Goal: Task Accomplishment & Management: Use online tool/utility

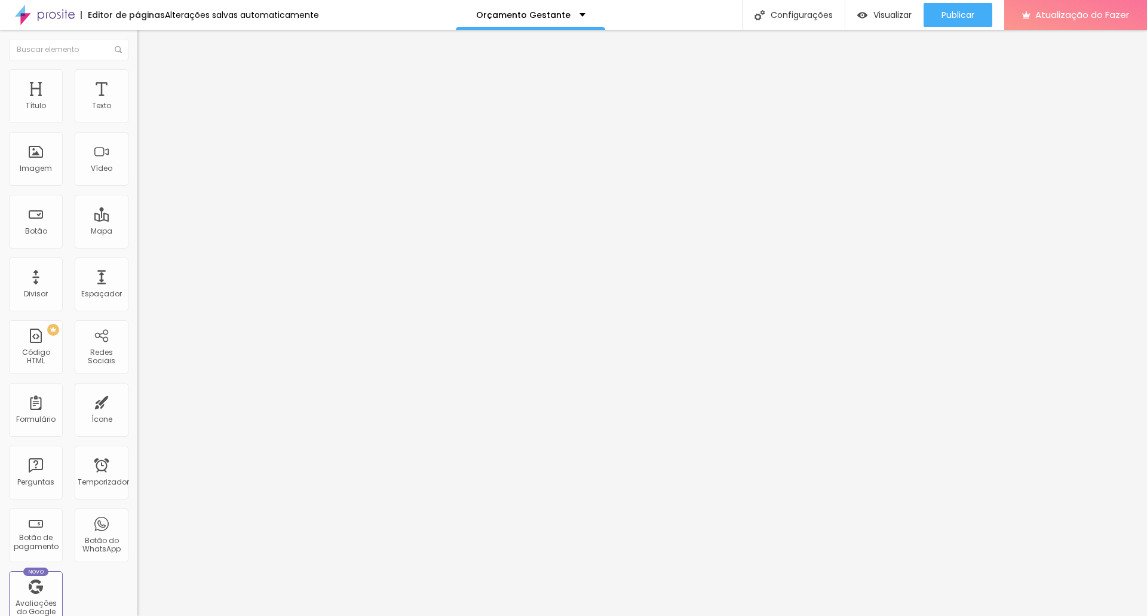
click at [137, 113] on font "Título 2" at bounding box center [156, 105] width 39 height 15
click at [137, 103] on font "Título 1" at bounding box center [157, 94] width 40 height 17
click at [142, 111] on icon "button" at bounding box center [145, 107] width 7 height 7
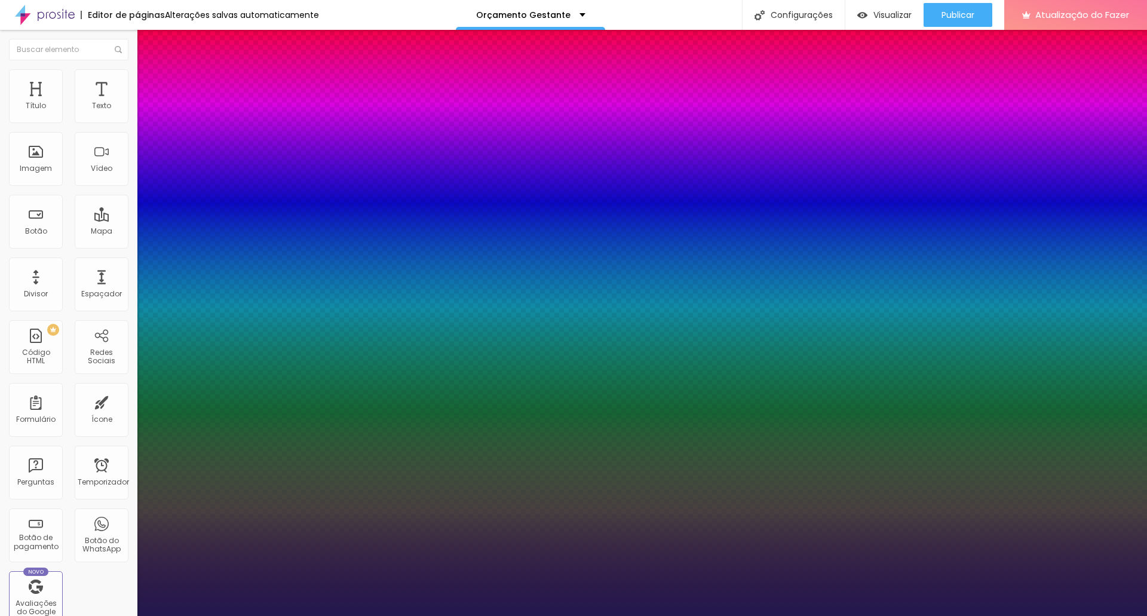
type input "1"
select select "Tangerine-Bold"
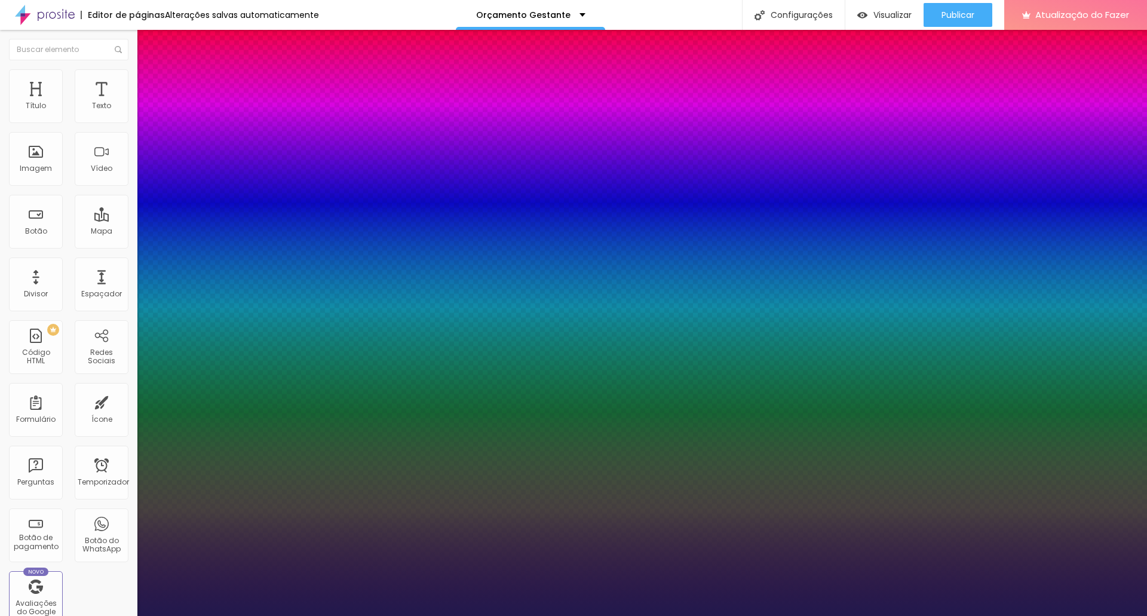
type input "1"
click at [339, 615] on div at bounding box center [573, 616] width 1147 height 0
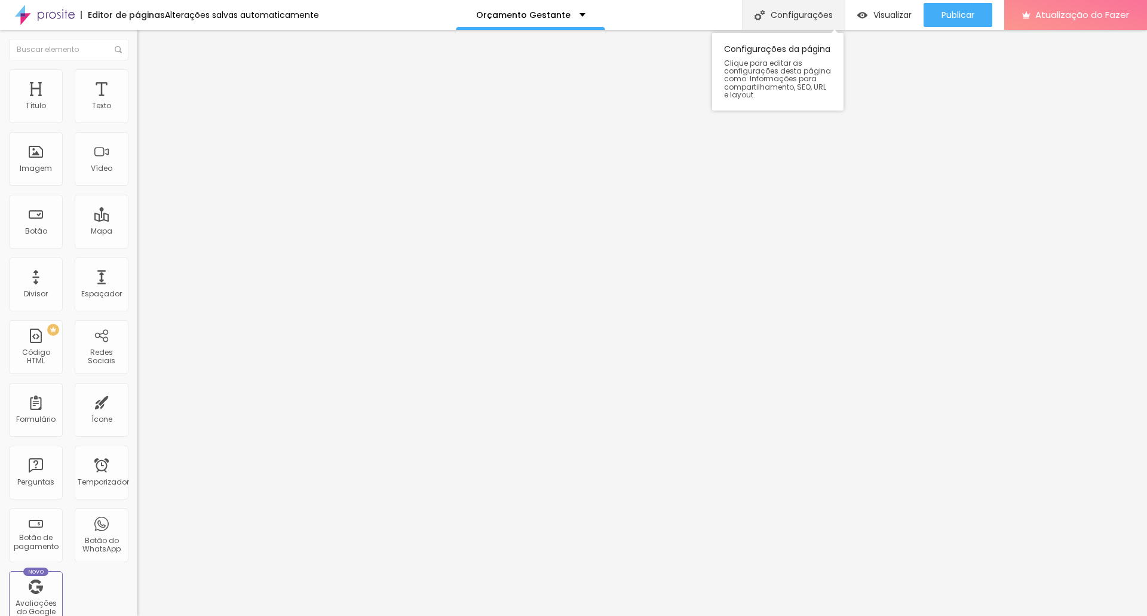
click at [809, 13] on font "Configurações" at bounding box center [802, 15] width 62 height 12
click at [792, 615] on div at bounding box center [573, 628] width 1147 height 11
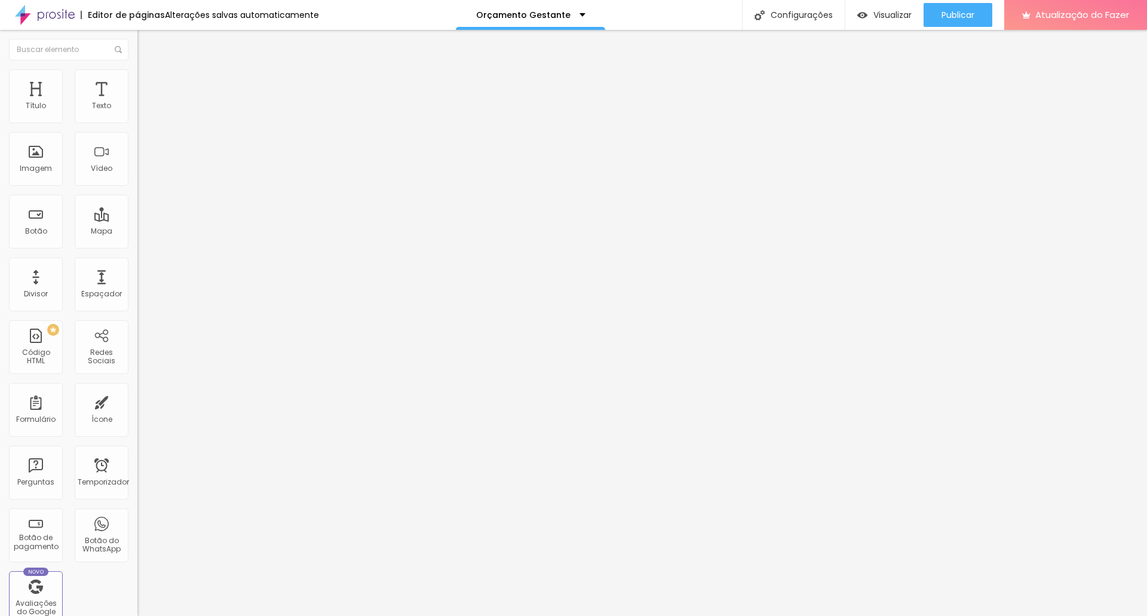
click at [148, 82] on font "Avançado" at bounding box center [167, 77] width 39 height 10
type input "12"
type input "21"
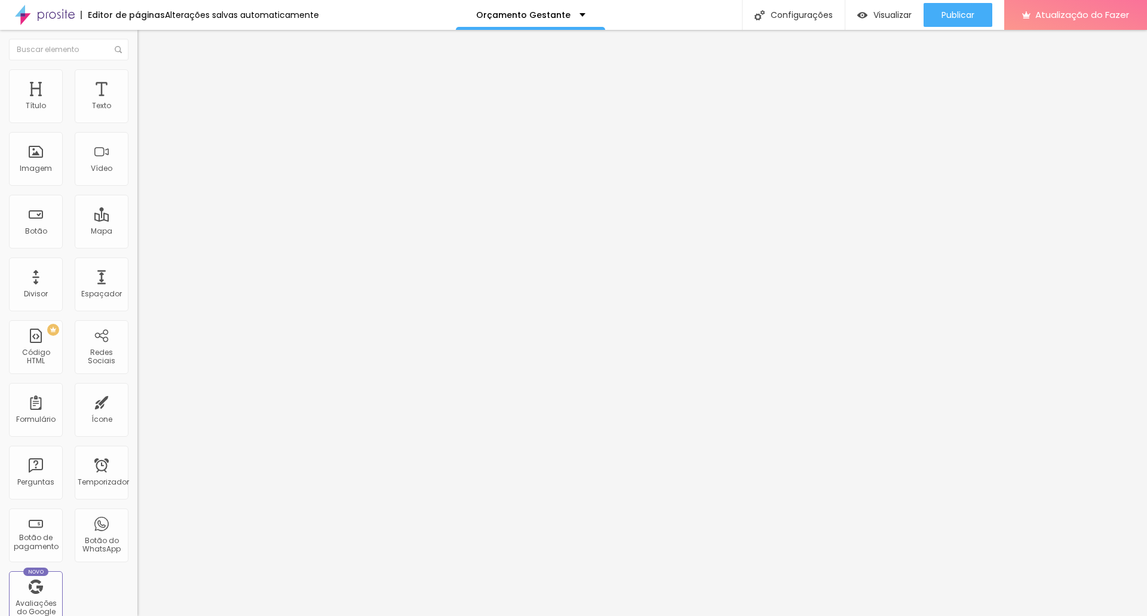
type input "28"
type input "29"
type input "30"
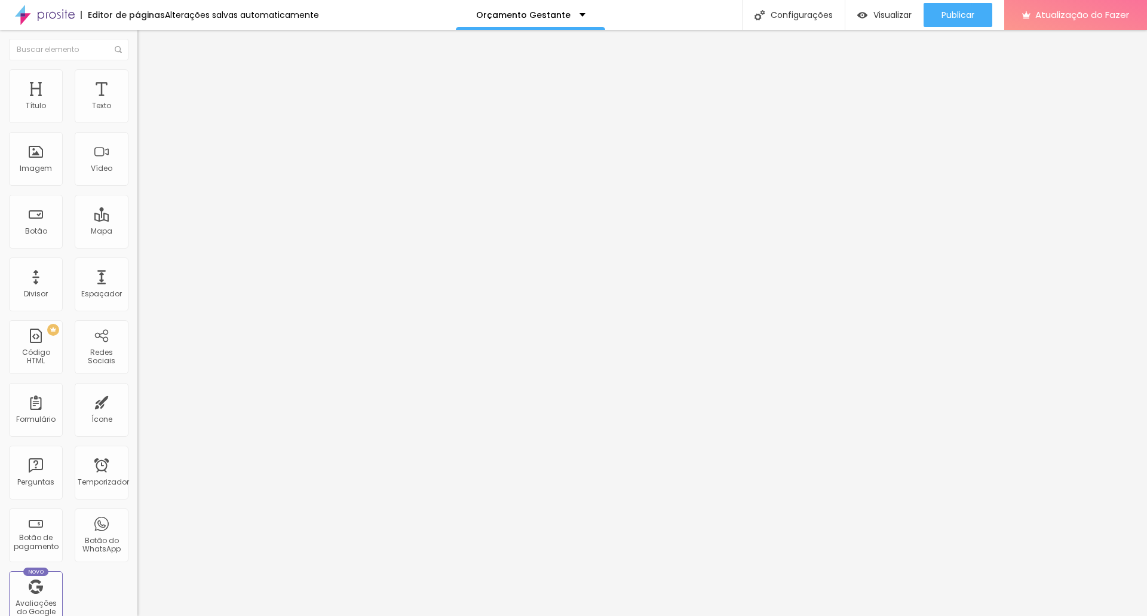
type input "30"
type input "31"
type input "32"
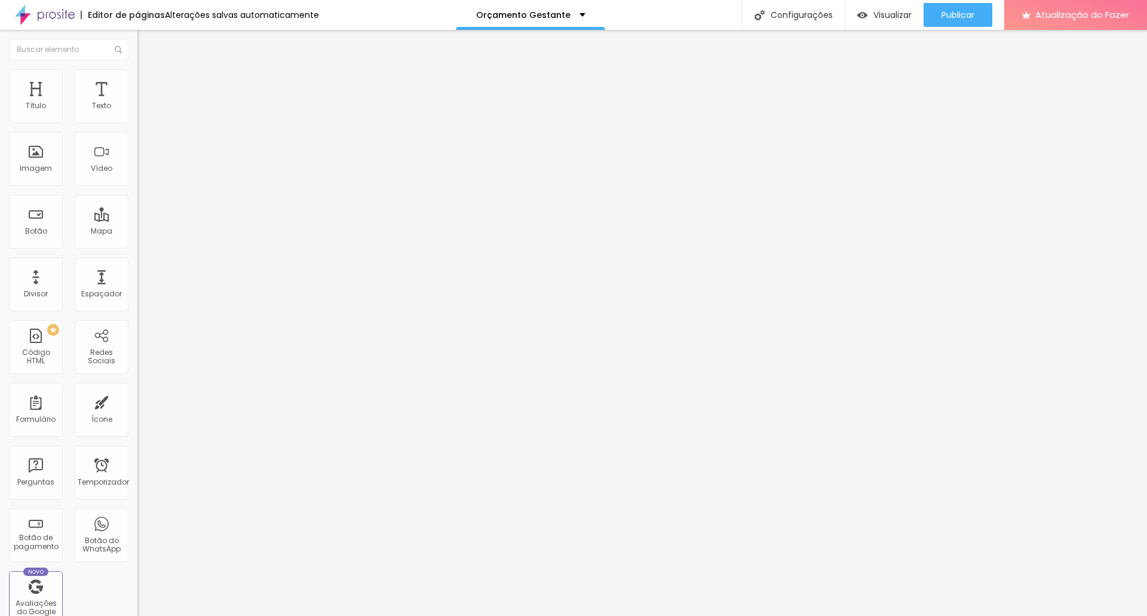
type input "33"
type input "36"
drag, startPoint x: 37, startPoint y: 138, endPoint x: 54, endPoint y: 137, distance: 17.3
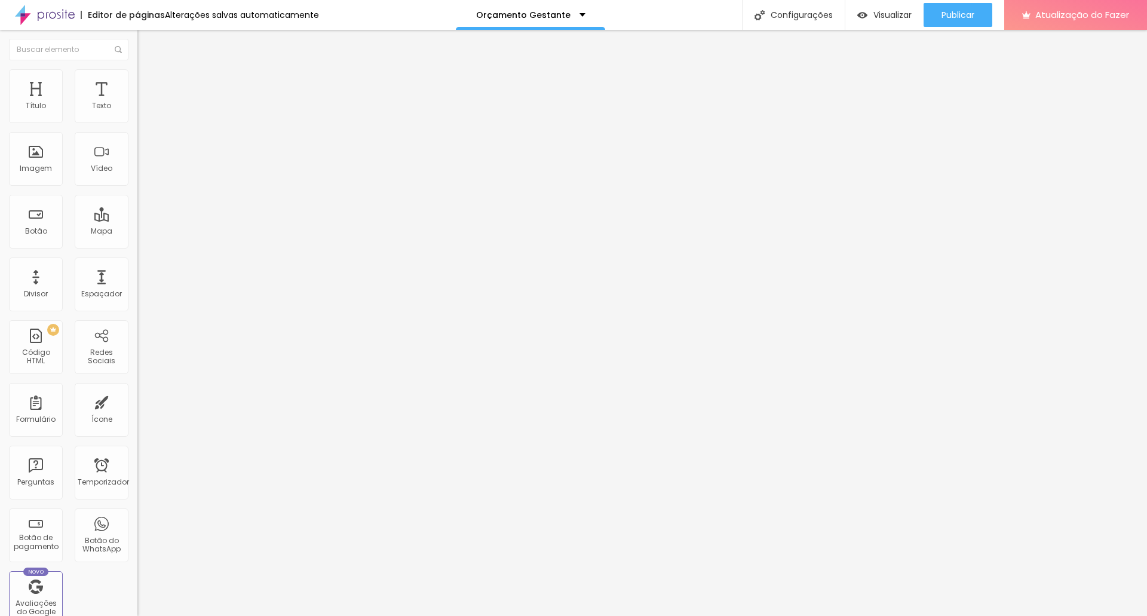
click at [137, 389] on input "range" at bounding box center [175, 394] width 77 height 10
type input "40"
type input "51"
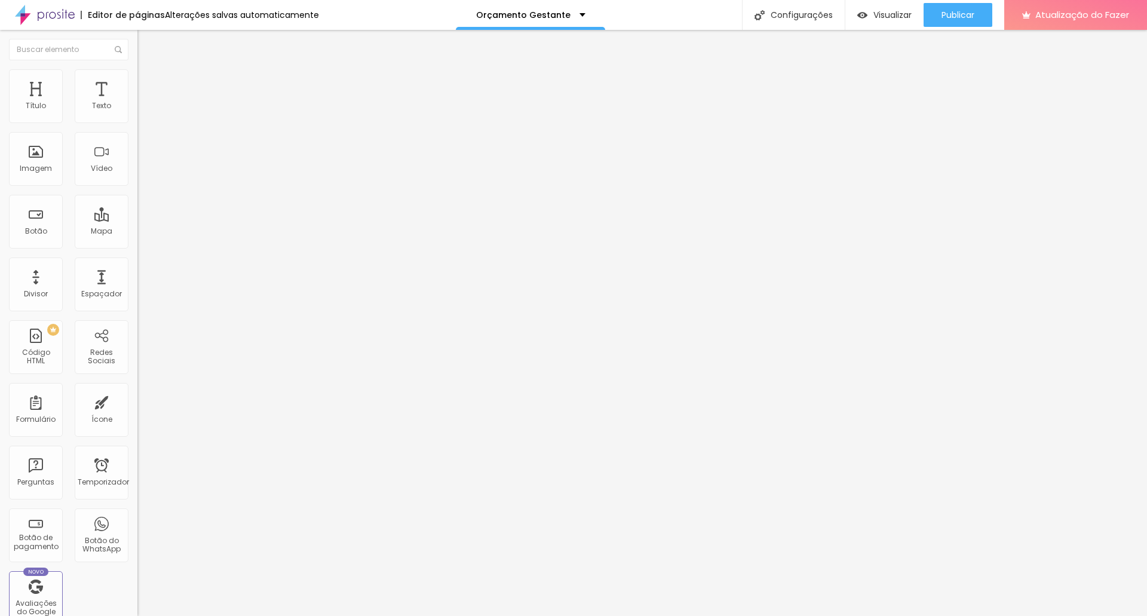
type input "53"
drag, startPoint x: 54, startPoint y: 137, endPoint x: 66, endPoint y: 136, distance: 12.0
type input "53"
click at [137, 389] on input "range" at bounding box center [175, 394] width 77 height 10
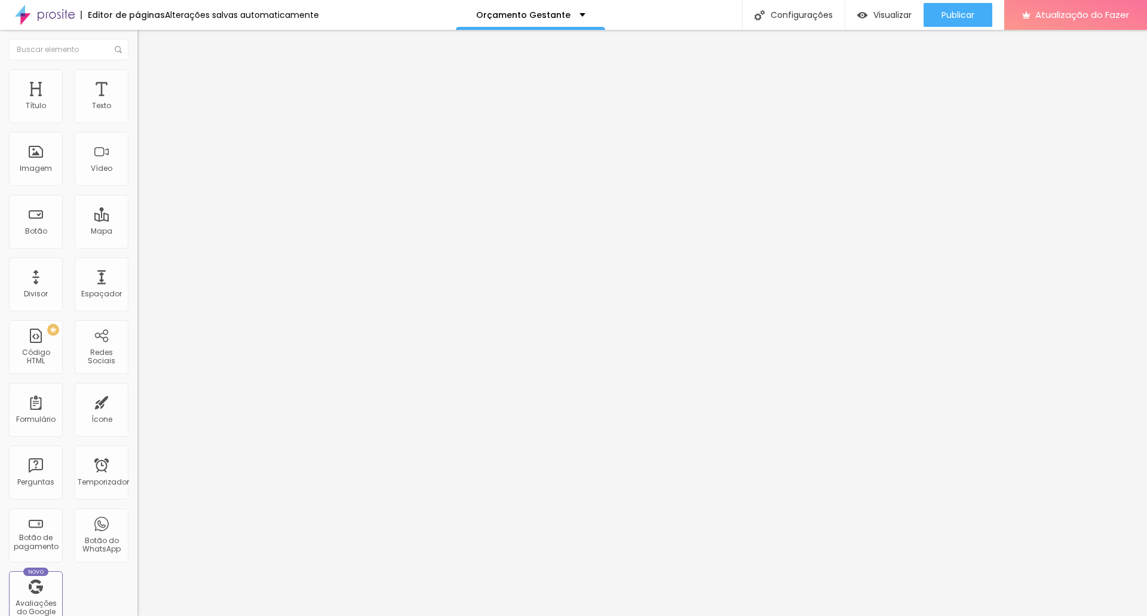
type input "9"
type input "35"
type input "37"
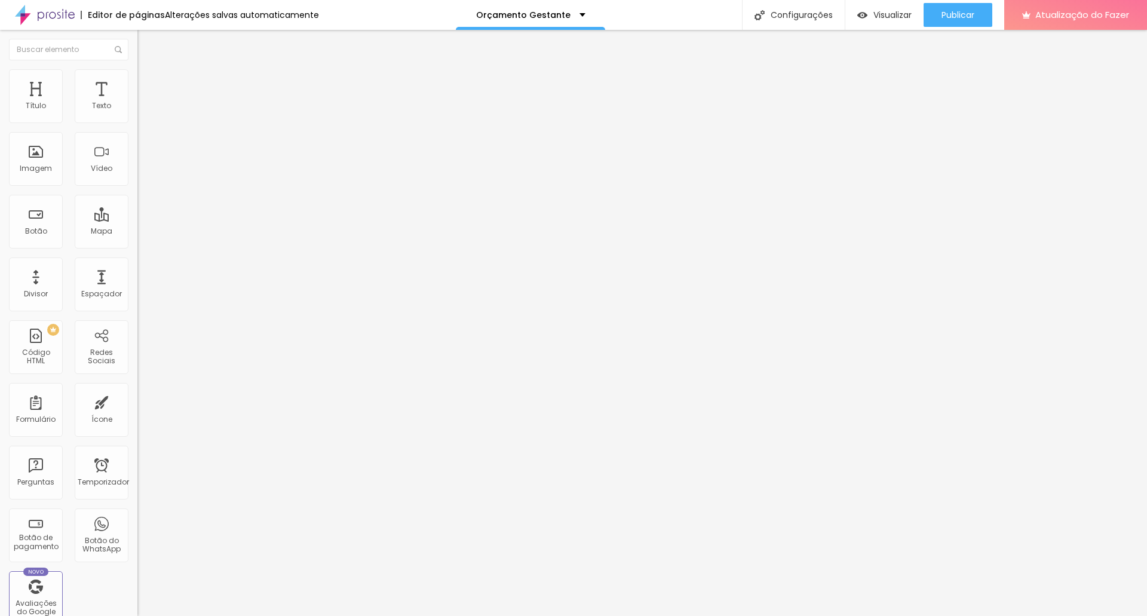
type input "37"
type input "39"
type input "42"
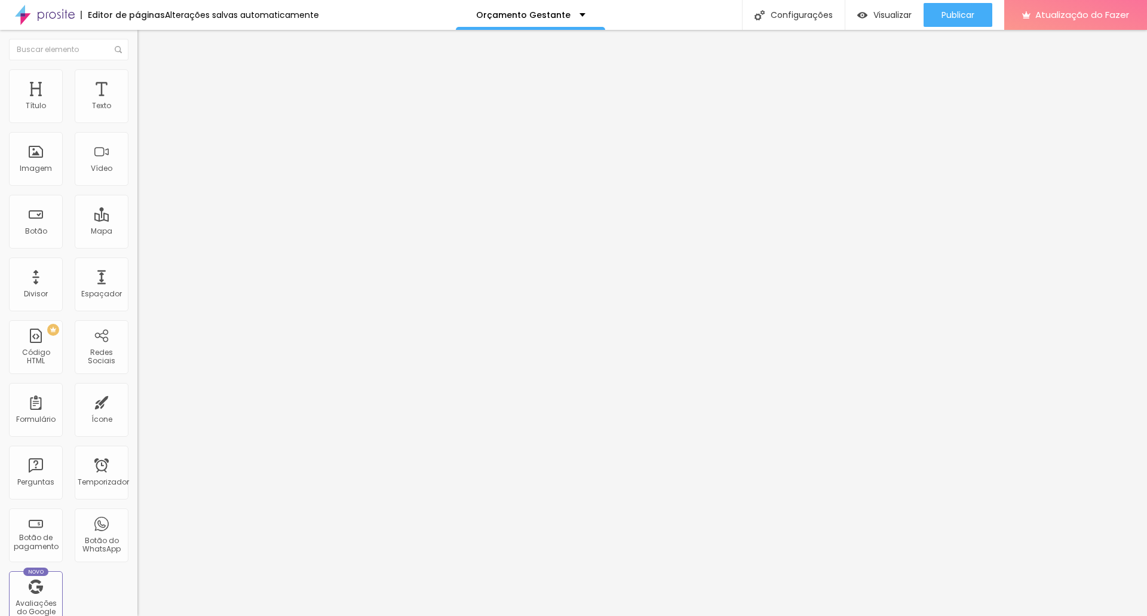
type input "44"
type input "45"
type input "46"
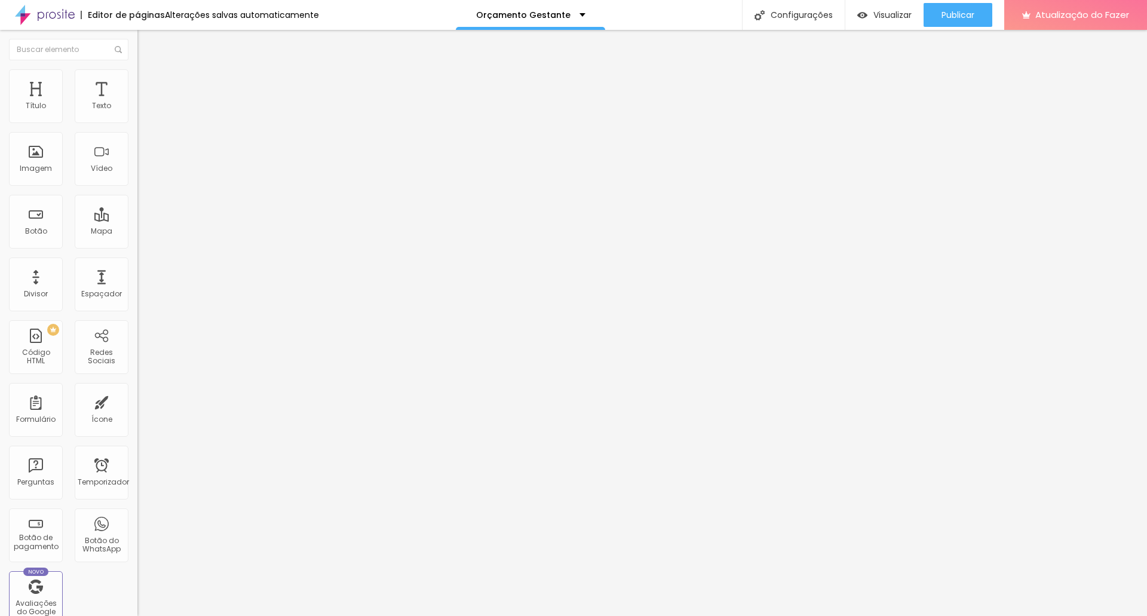
type input "46"
type input "49"
type input "50"
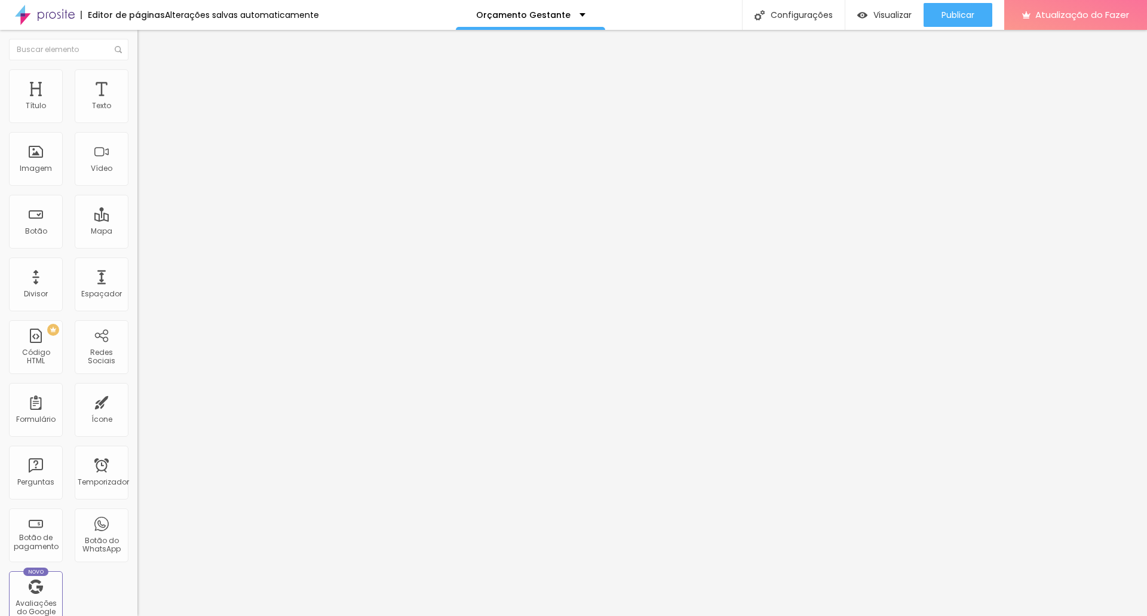
type input "51"
type input "53"
type input "55"
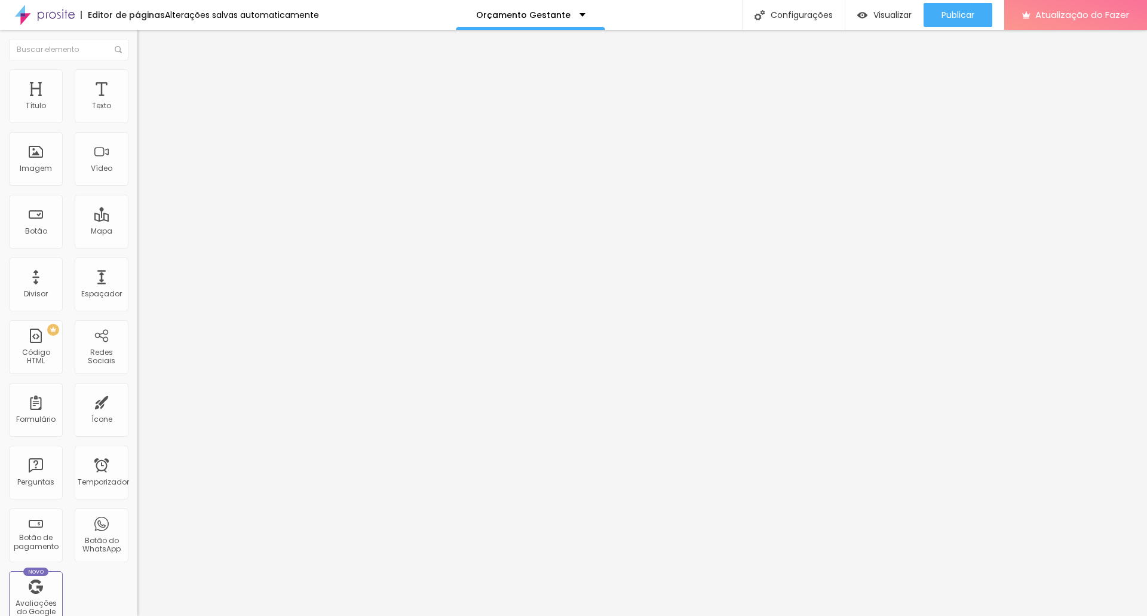
type input "55"
type input "56"
type input "58"
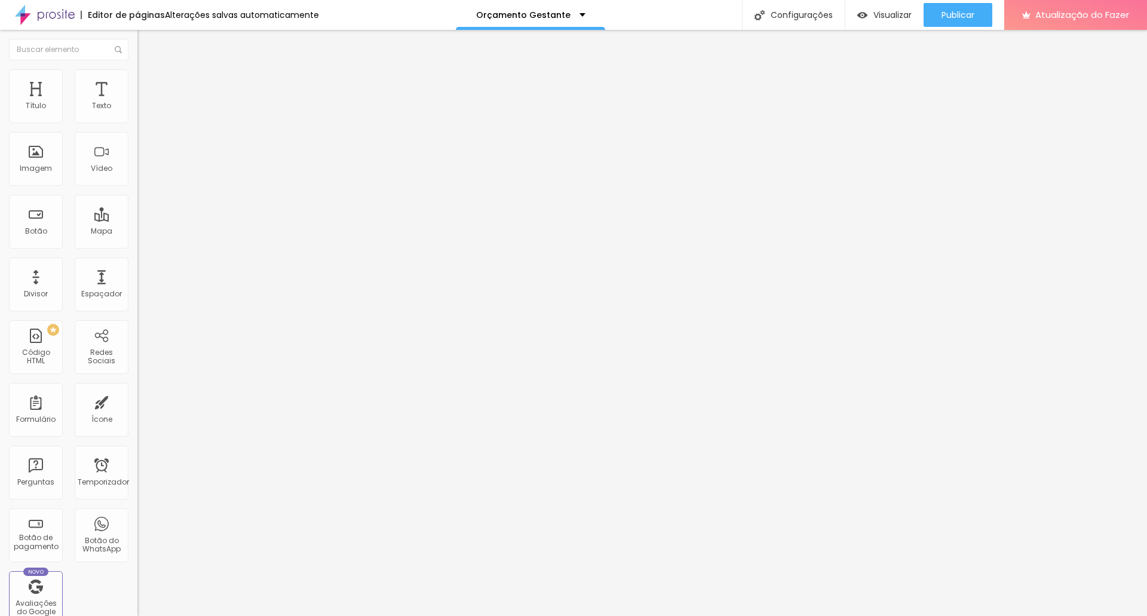
type input "59"
type input "63"
type input "65"
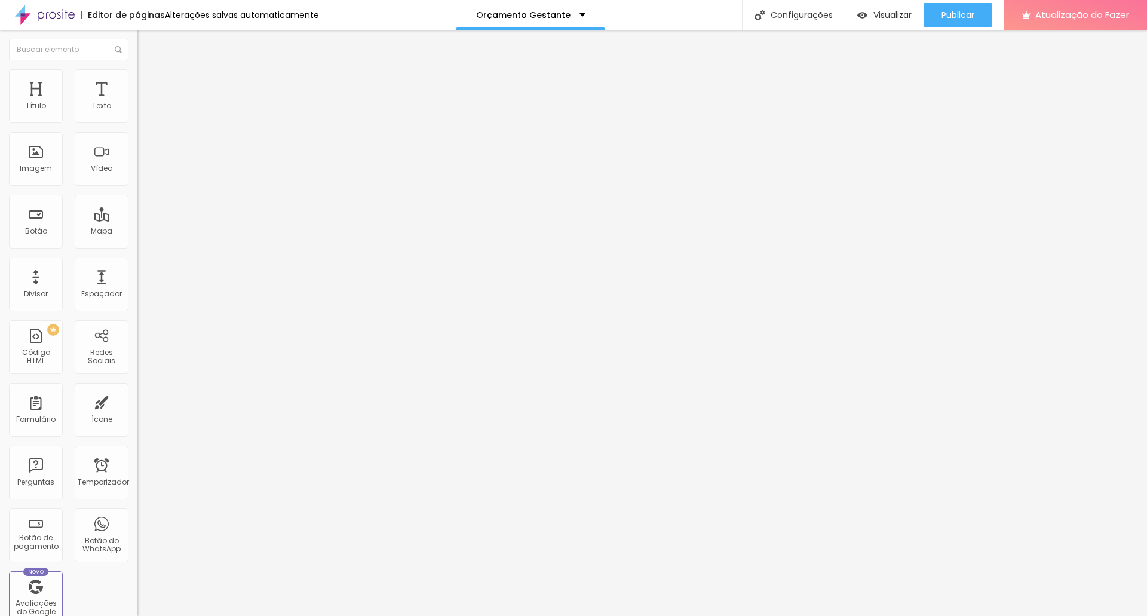
type input "65"
type input "66"
type input "72"
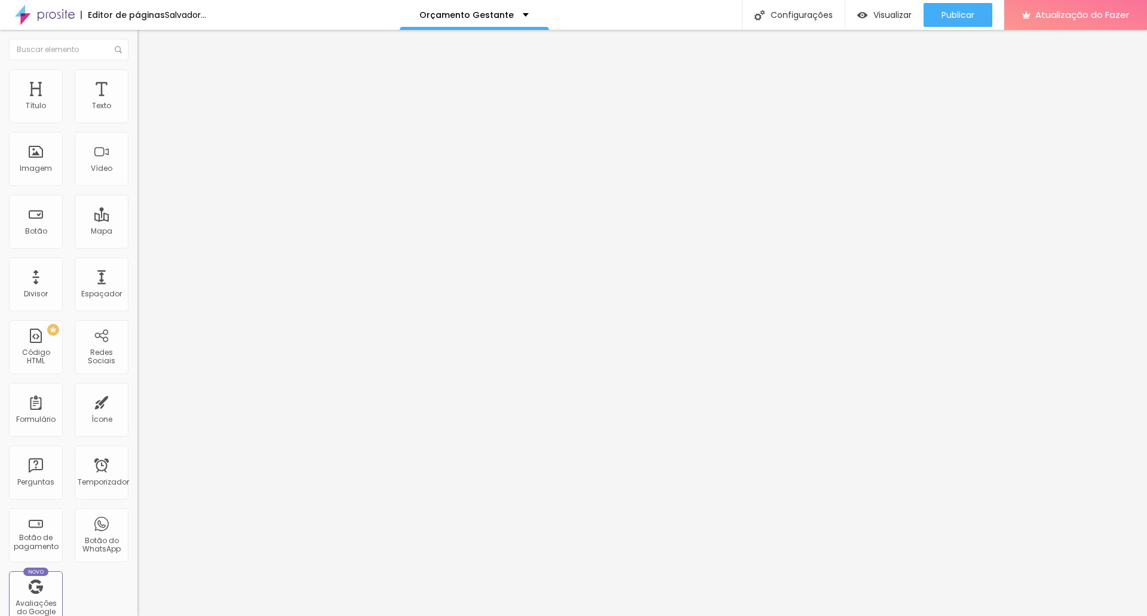
type input "73"
type input "74"
type input "76"
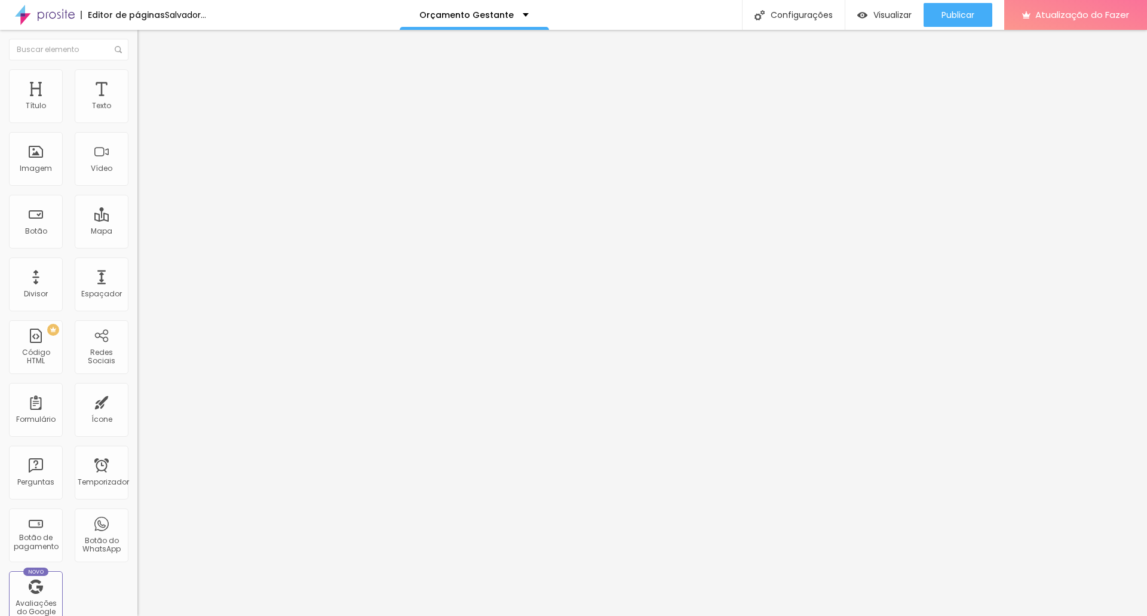
type input "76"
type input "77"
type input "78"
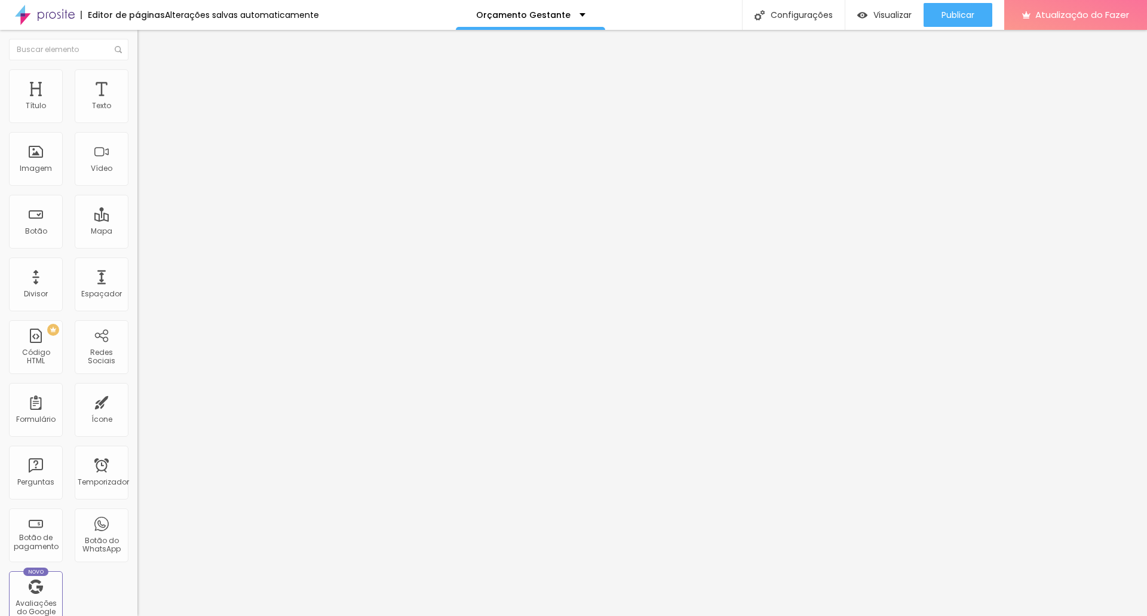
type input "79"
type input "81"
type input "82"
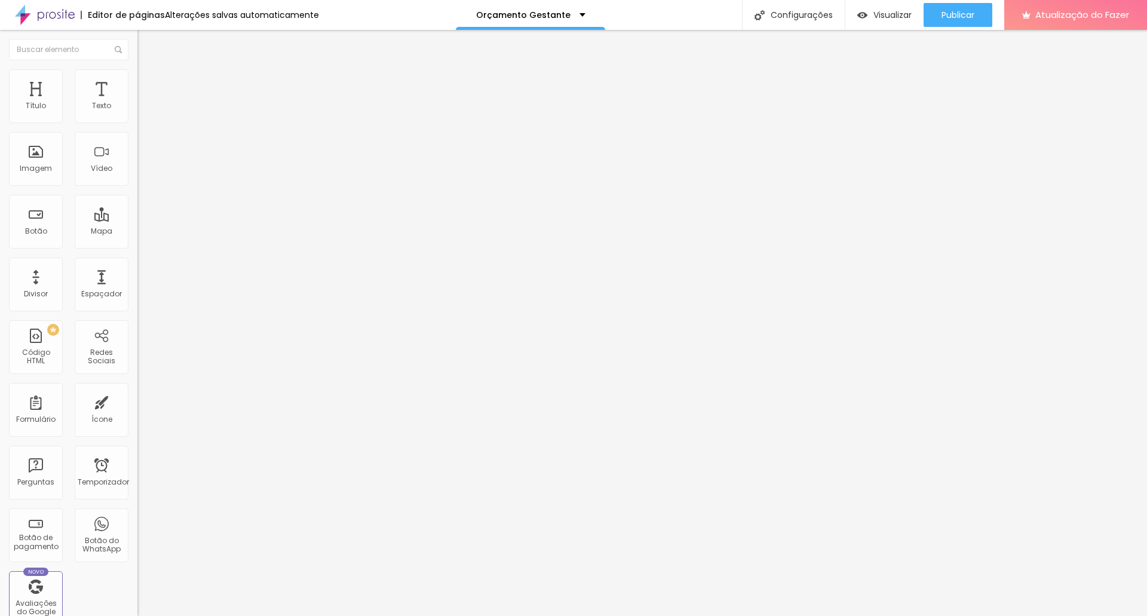
type input "82"
type input "86"
type input "88"
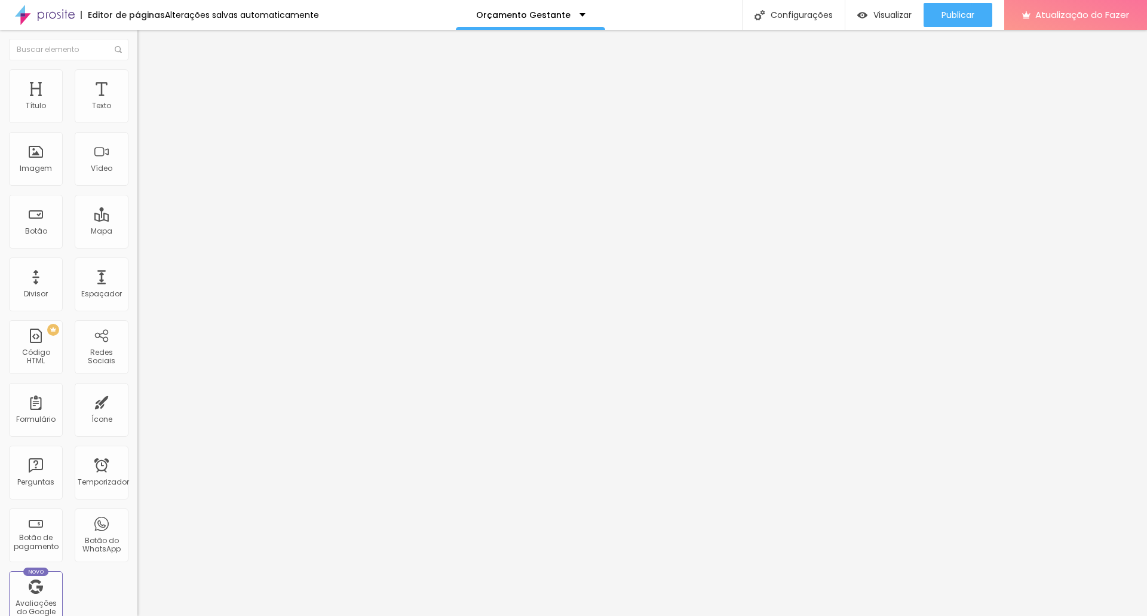
drag, startPoint x: 34, startPoint y: 115, endPoint x: 92, endPoint y: 115, distance: 58.0
click at [137, 220] on input "range" at bounding box center [175, 225] width 77 height 10
type input "94"
type input "100"
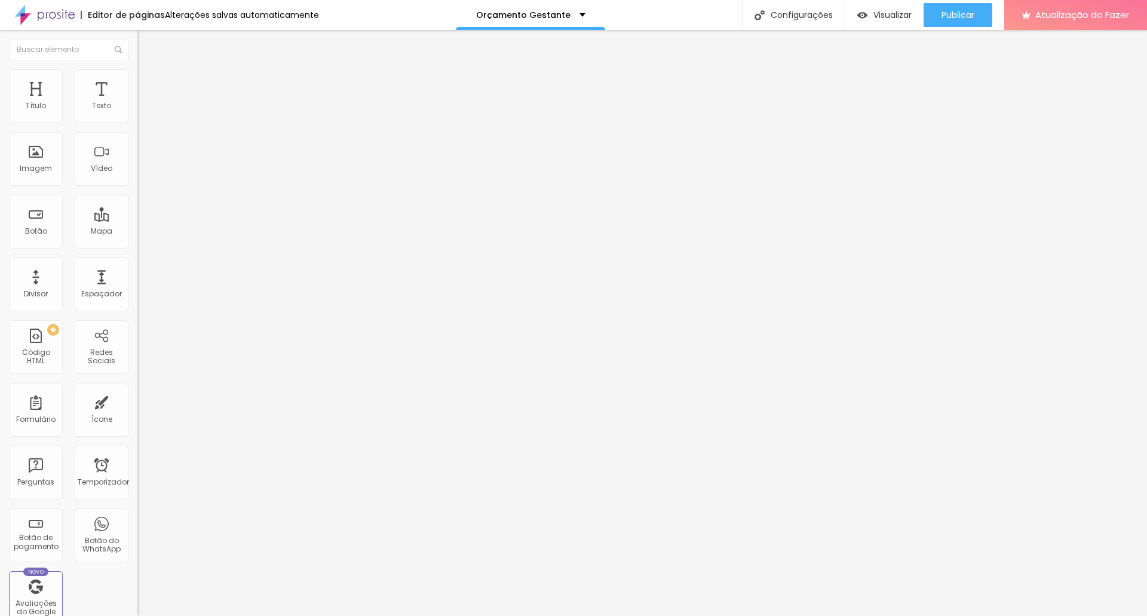
type input "100"
drag, startPoint x: 96, startPoint y: 118, endPoint x: 124, endPoint y: 116, distance: 28.1
type input "100"
click at [137, 220] on input "range" at bounding box center [175, 225] width 77 height 10
type input "100"
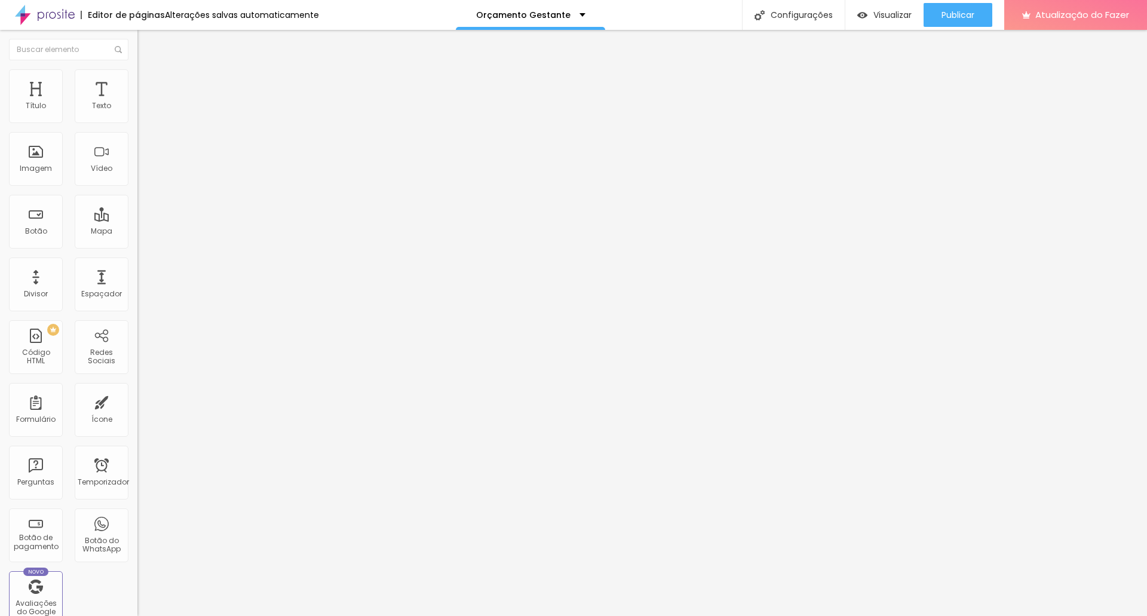
type input "100"
drag, startPoint x: 67, startPoint y: 139, endPoint x: 137, endPoint y: 139, distance: 70.5
click at [137, 389] on input "range" at bounding box center [175, 394] width 77 height 10
type input "91"
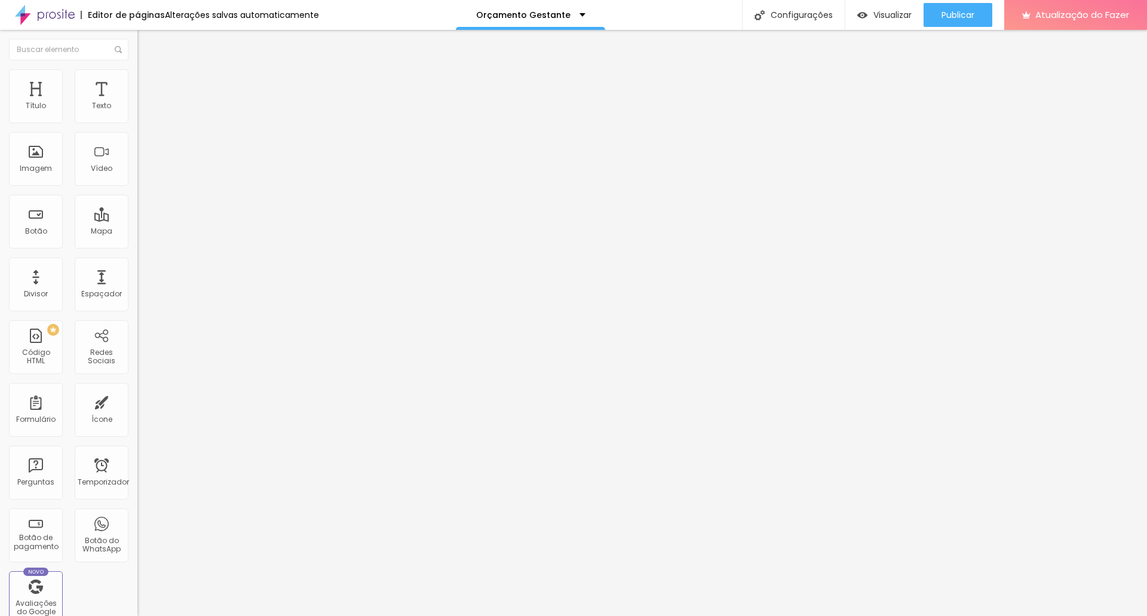
type input "68"
type input "67"
type input "62"
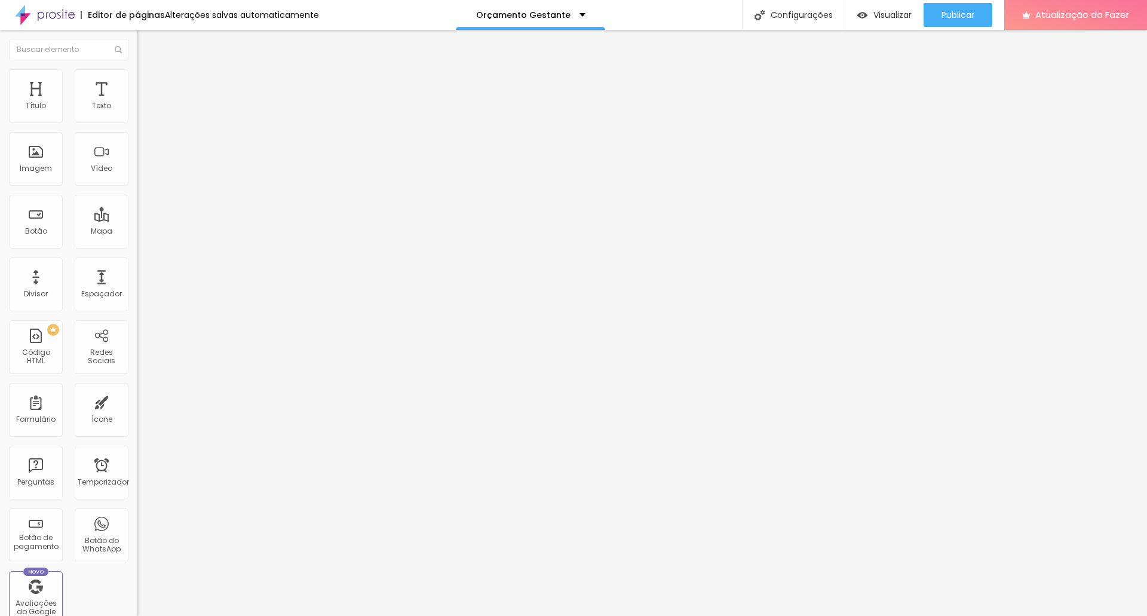
type input "62"
type input "51"
type input "48"
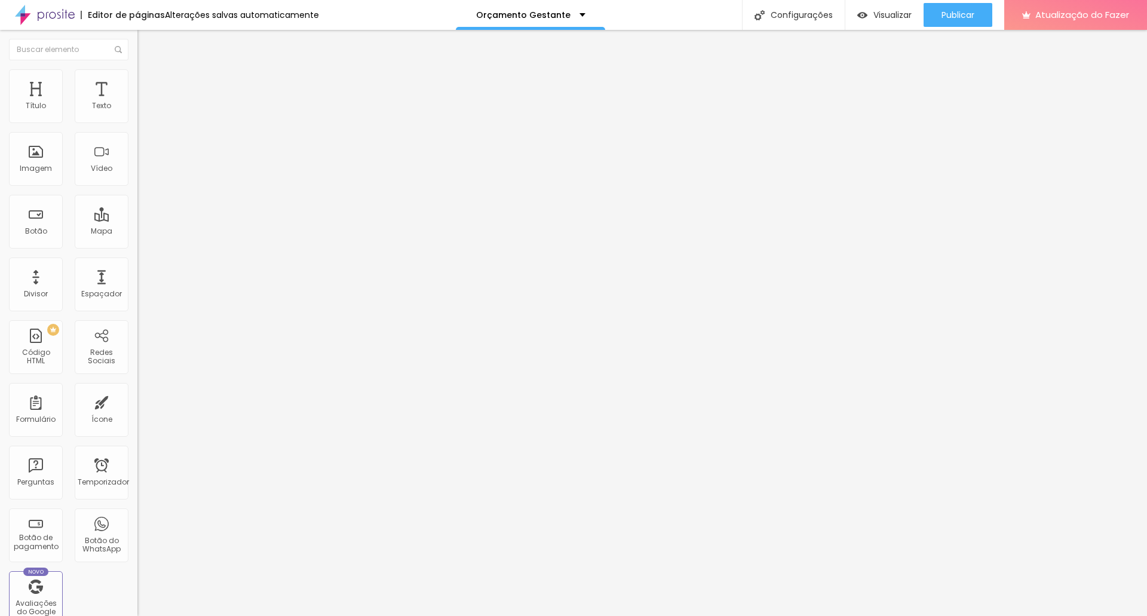
type input "47"
type input "44"
type input "38"
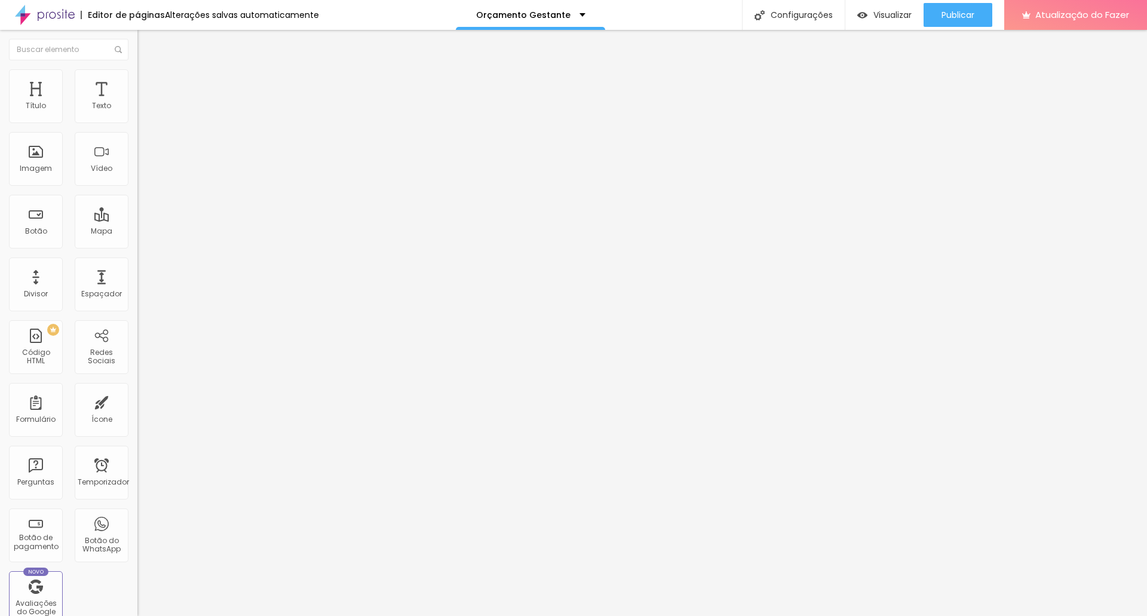
type input "38"
type input "31"
type input "28"
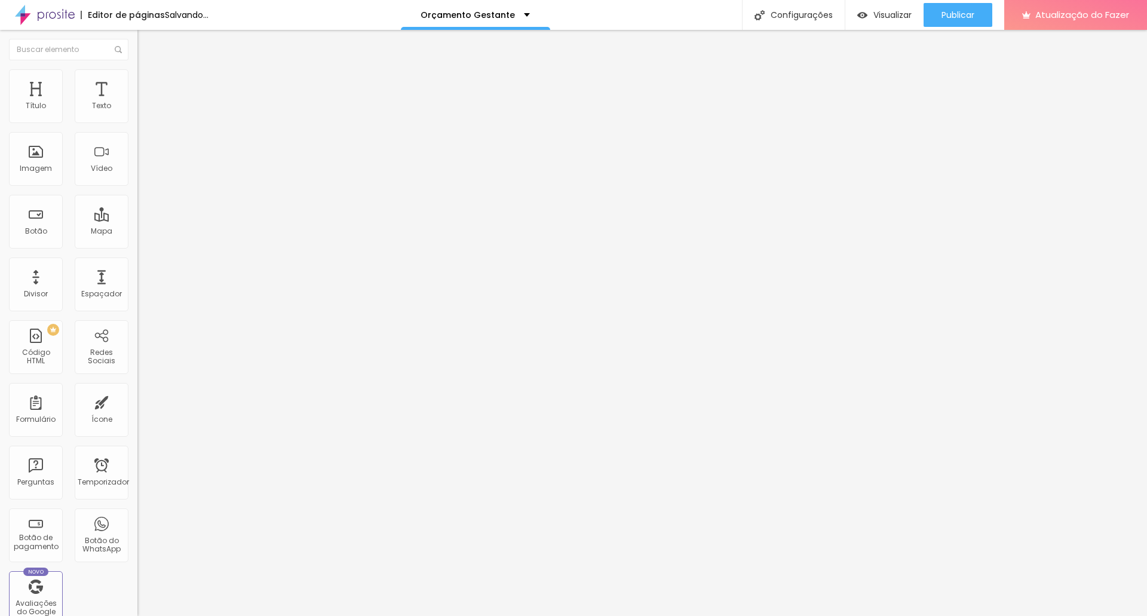
type input "30"
drag, startPoint x: 99, startPoint y: 142, endPoint x: 50, endPoint y: 142, distance: 49.0
type input "30"
click at [137, 389] on input "range" at bounding box center [175, 394] width 77 height 10
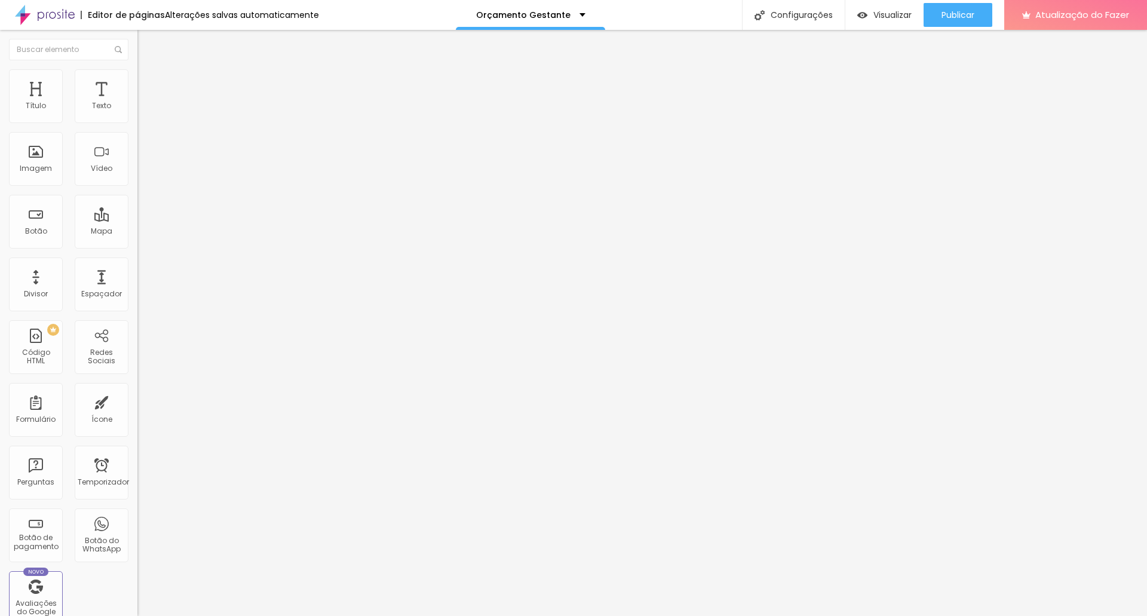
click at [137, 231] on input "100" at bounding box center [162, 237] width 51 height 13
type input "3"
type input "30"
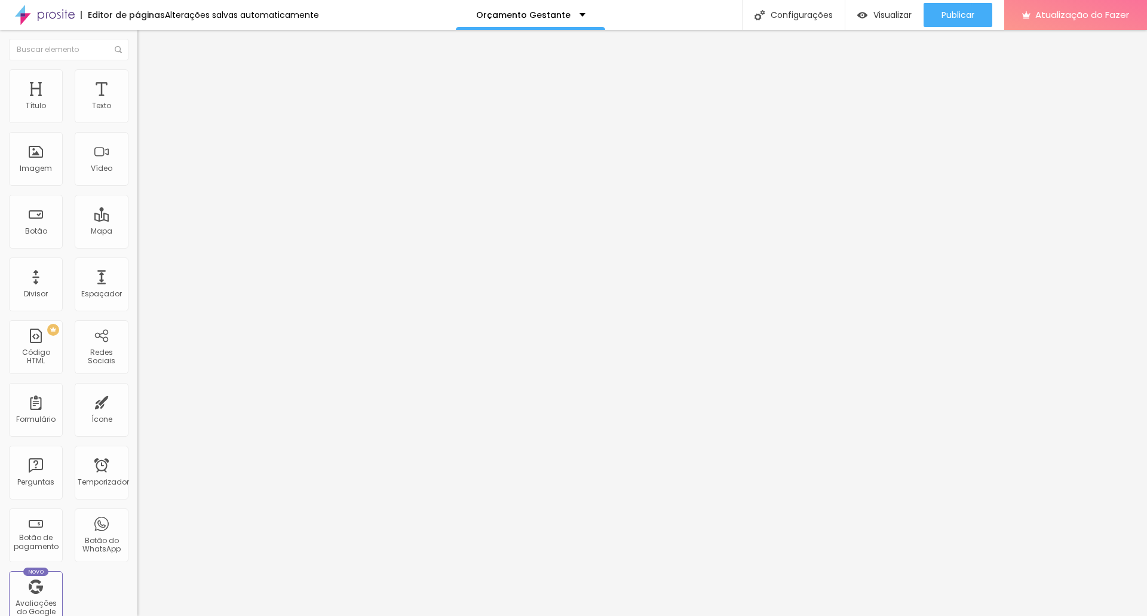
type input "30"
click at [137, 68] on img at bounding box center [142, 62] width 11 height 11
click at [142, 111] on icon "button" at bounding box center [145, 107] width 7 height 7
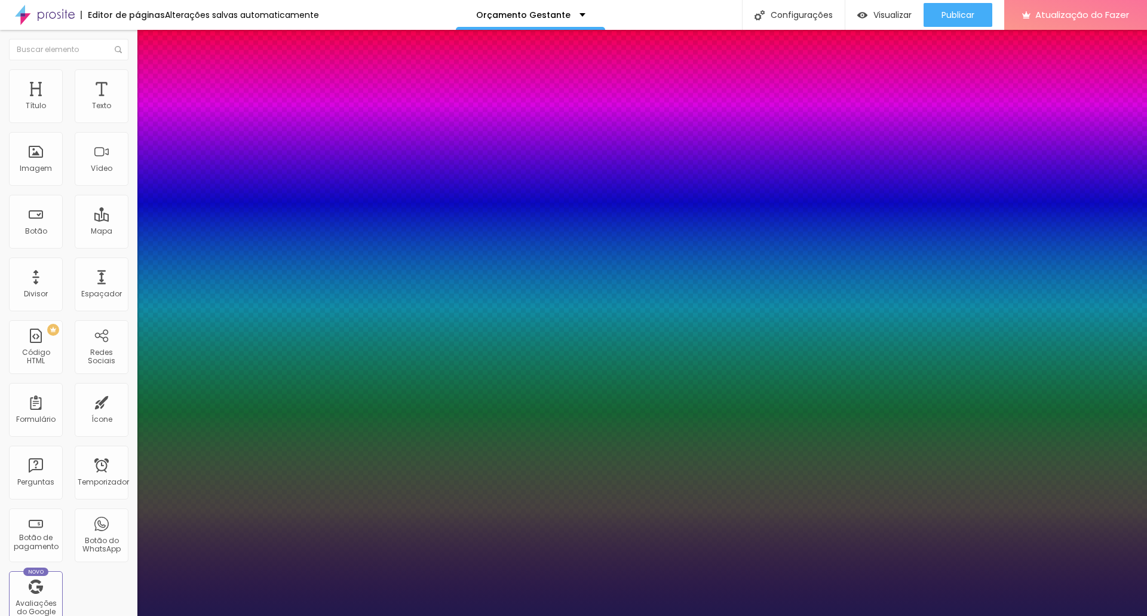
type input "1"
type input "17"
type input "1"
type input "24"
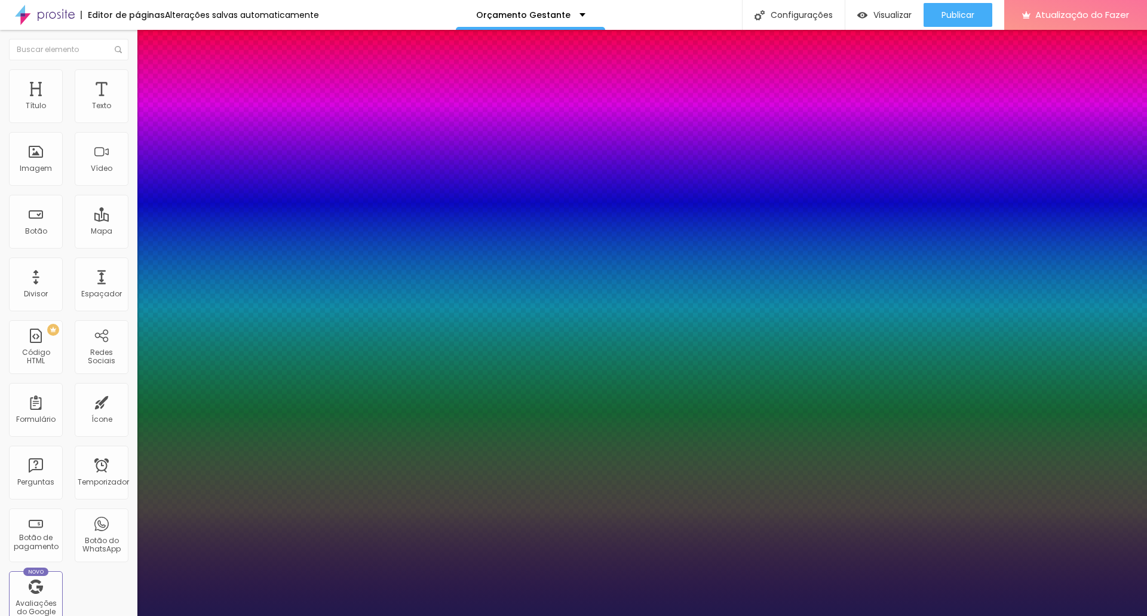
type input "24"
type input "1"
type input "25"
type input "1"
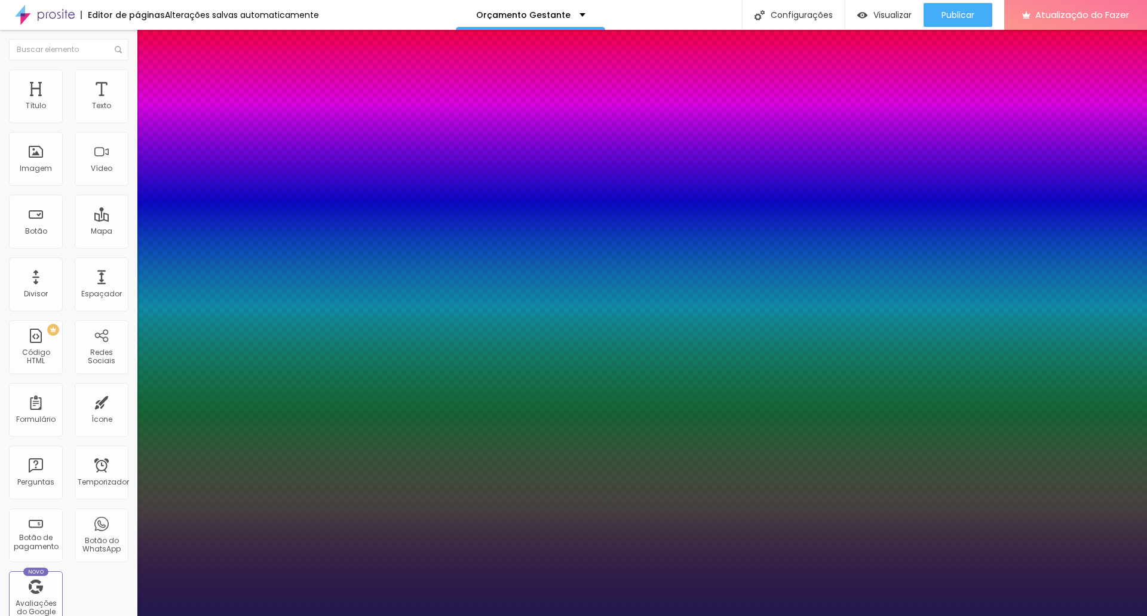
type input "26"
type input "1"
type input "27"
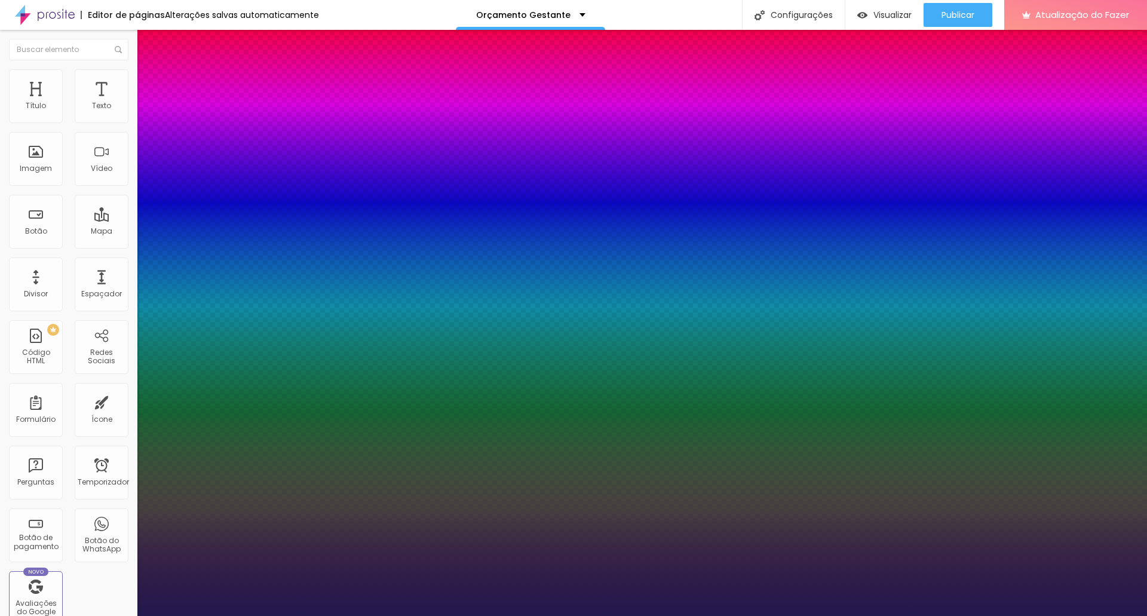
type input "1"
type input "28"
type input "1"
type input "29"
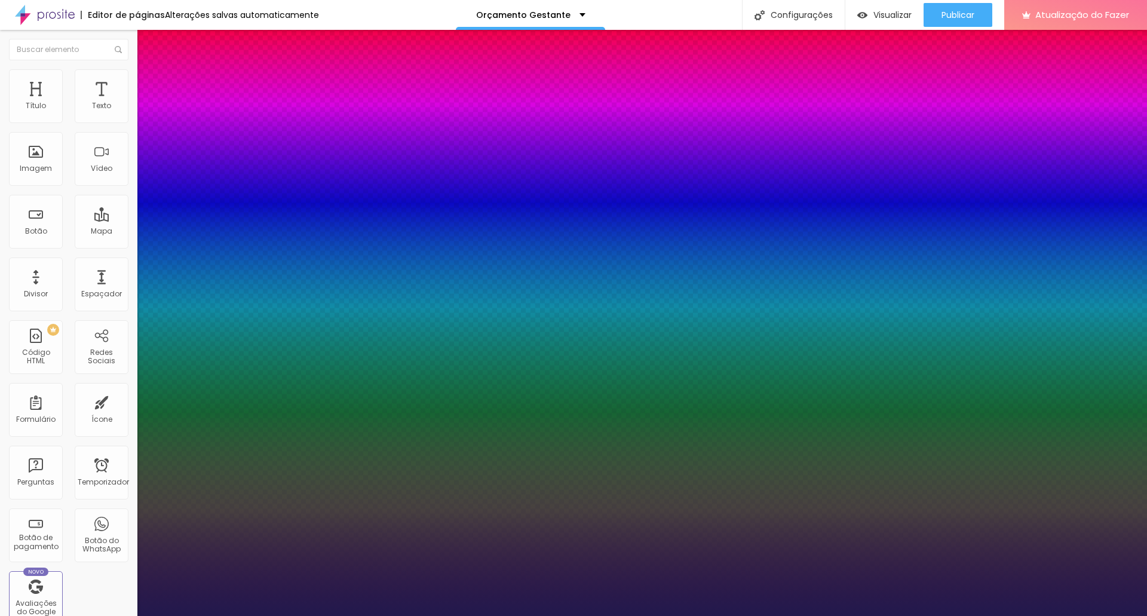
type input "29"
type input "1"
type input "31"
type input "1"
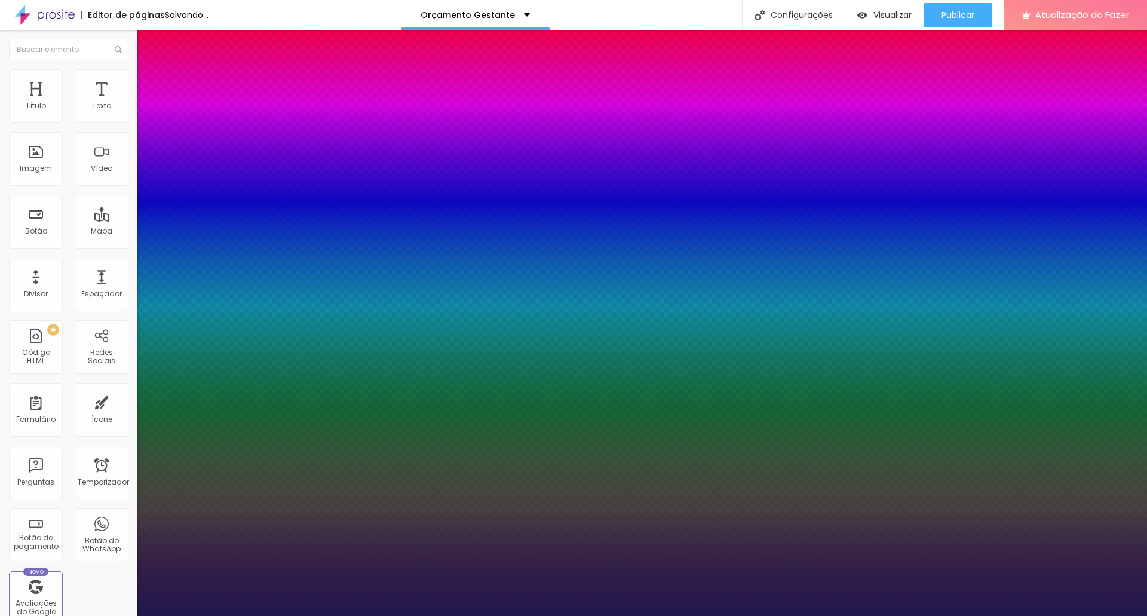
type input "33"
type input "1"
type input "34"
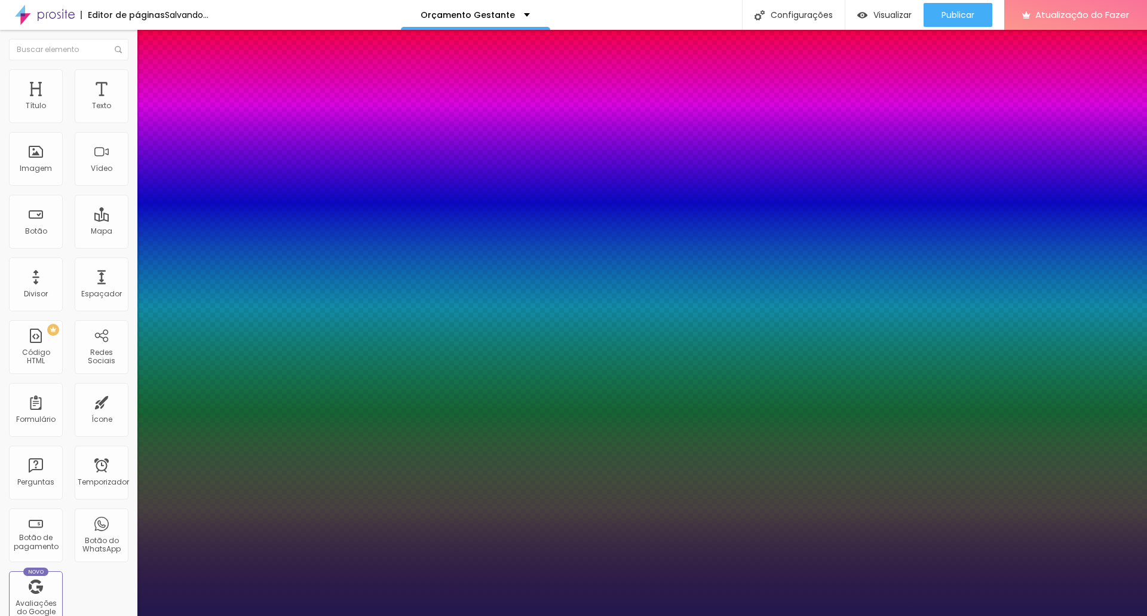
type input "1"
type input "35"
type input "1"
type input "37"
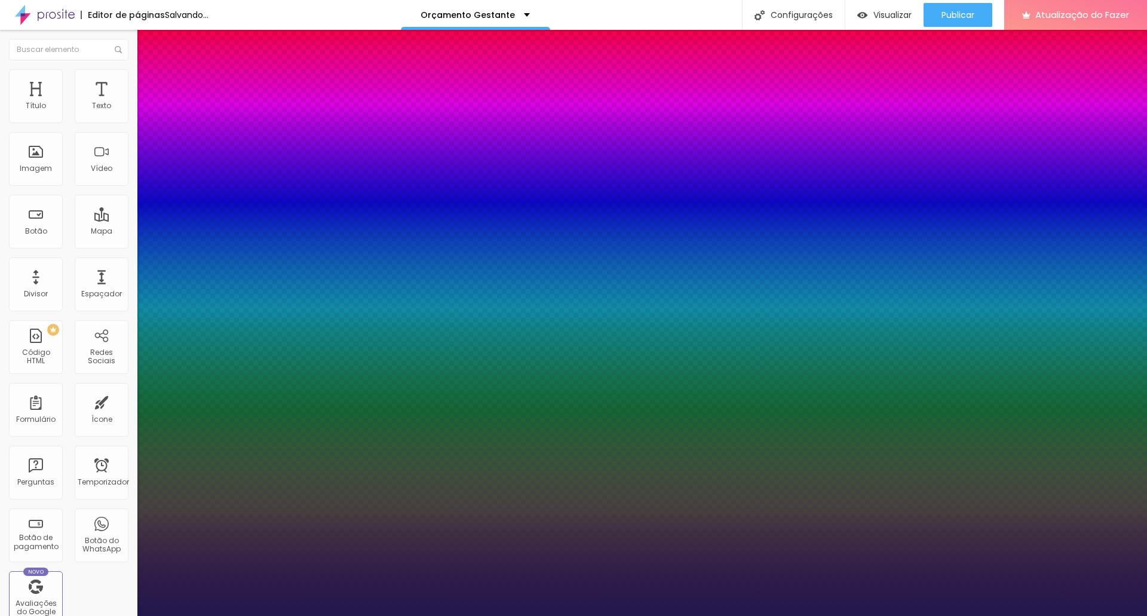
type input "37"
type input "1"
type input "39"
type input "1"
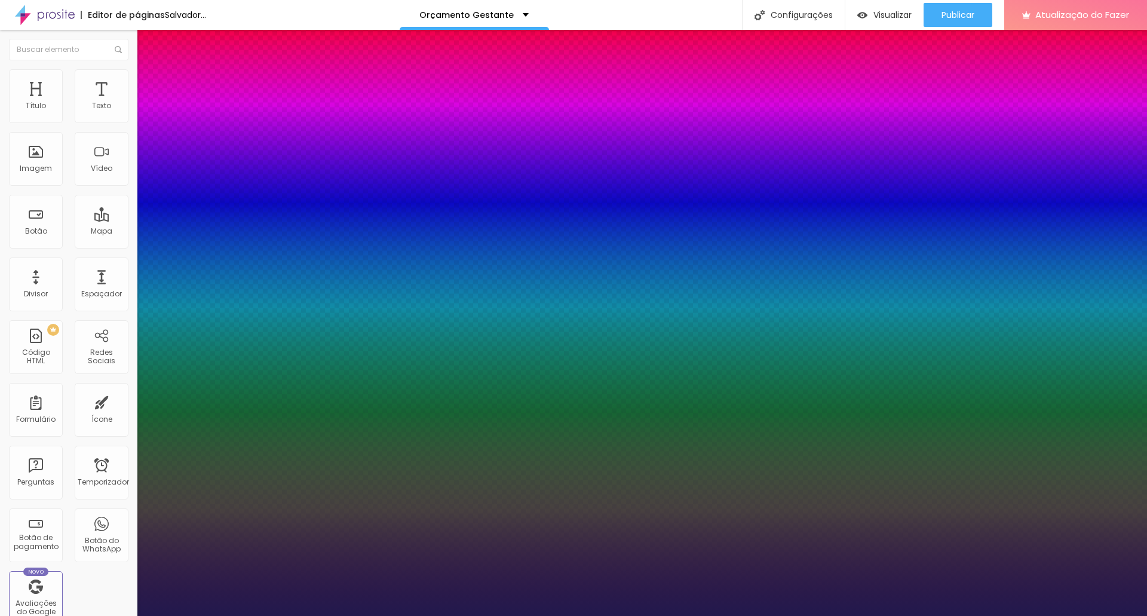
type input "40"
type input "1"
type input "42"
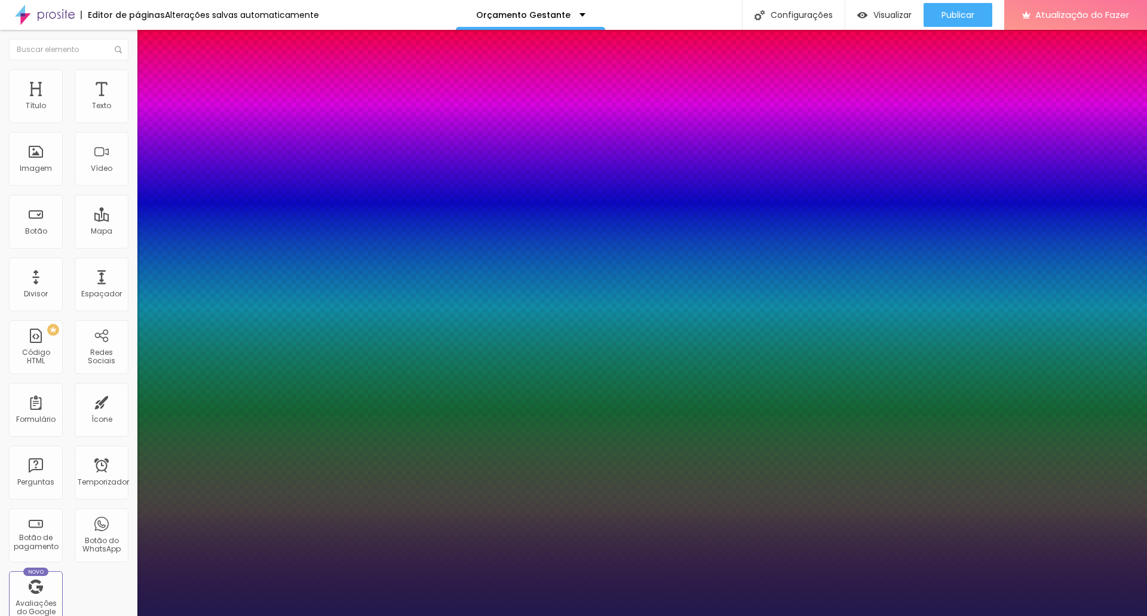
type input "1"
type input "44"
type input "1"
type input "48"
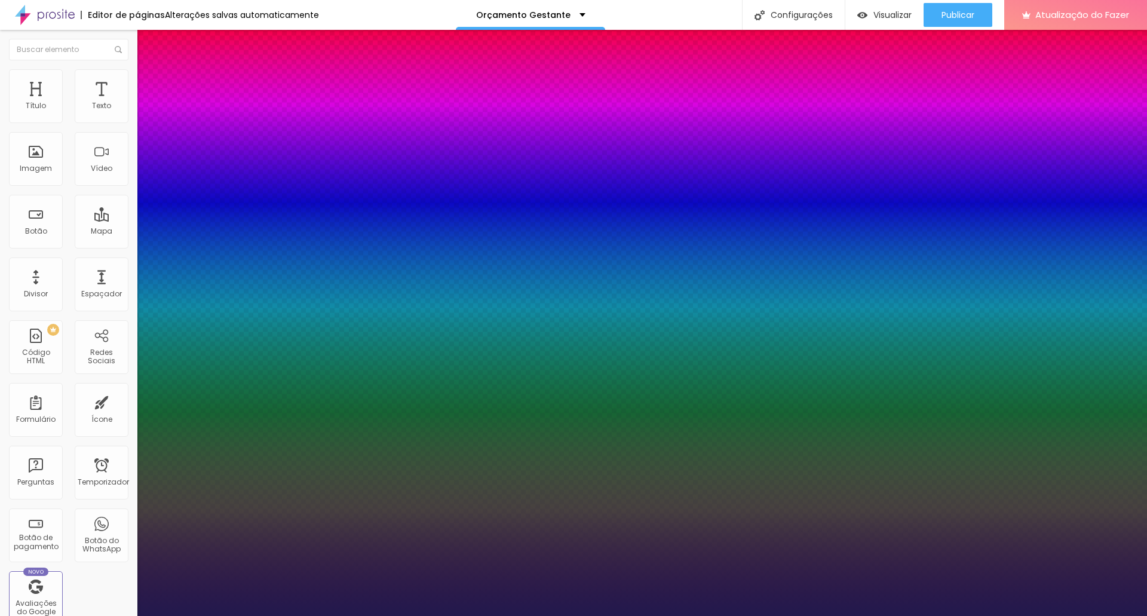
type input "48"
type input "1"
type input "46"
type input "1"
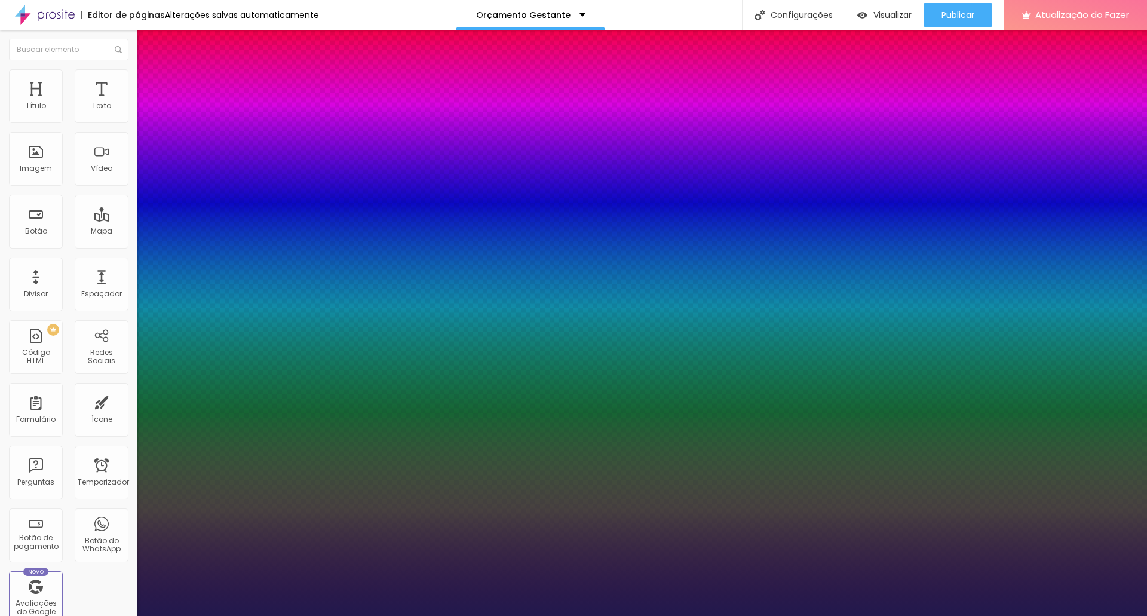
type input "44"
type input "1"
type input "43"
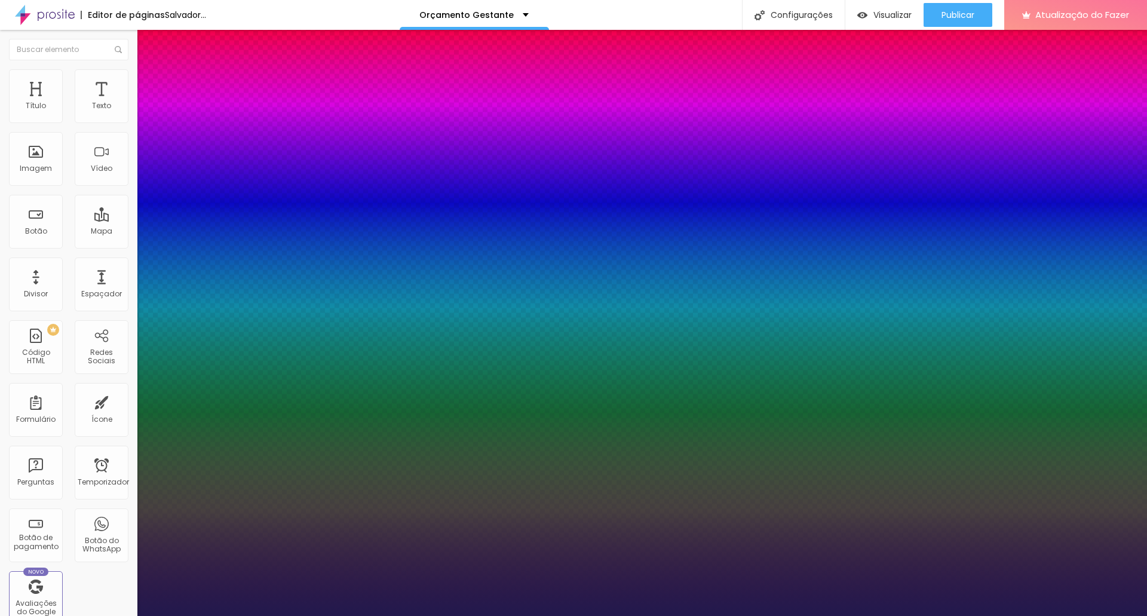
type input "1"
drag, startPoint x: 161, startPoint y: 206, endPoint x: 186, endPoint y: 203, distance: 25.9
type input "43"
type input "1"
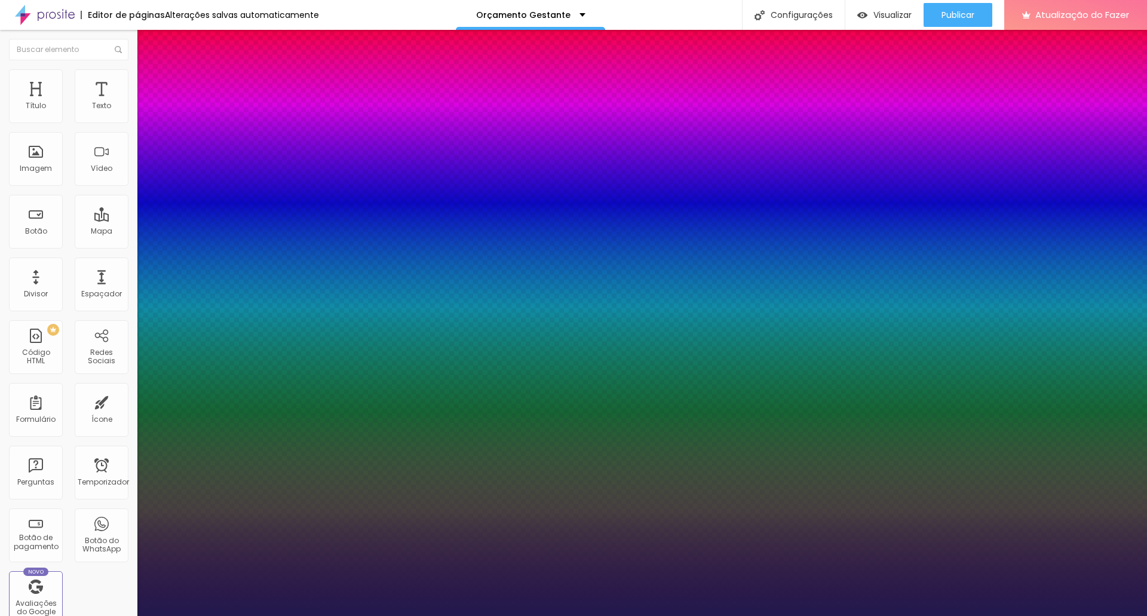
click at [357, 615] on div at bounding box center [573, 616] width 1147 height 0
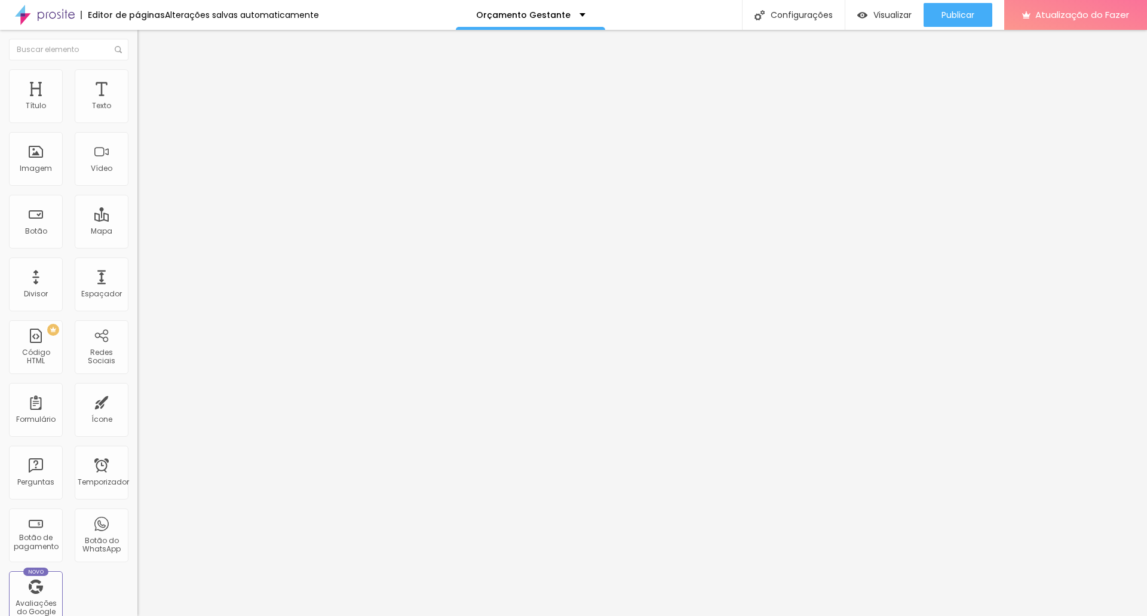
click at [137, 78] on li "Avançado" at bounding box center [205, 75] width 137 height 12
click at [137, 231] on input "10" at bounding box center [162, 237] width 51 height 13
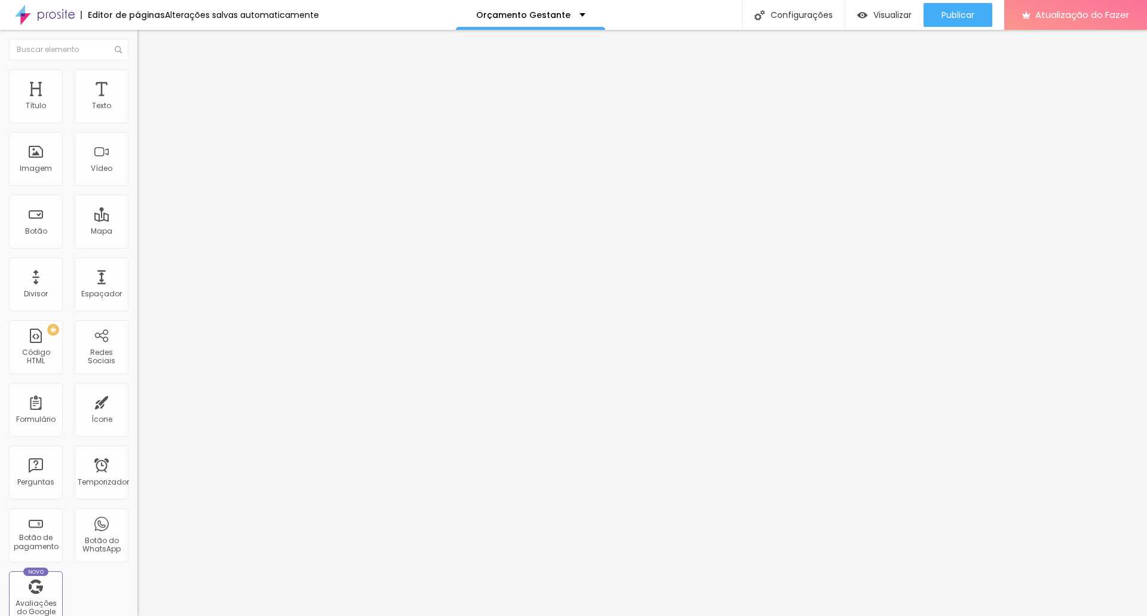
type input "5"
type input "50"
click at [137, 231] on input "50" at bounding box center [162, 237] width 51 height 13
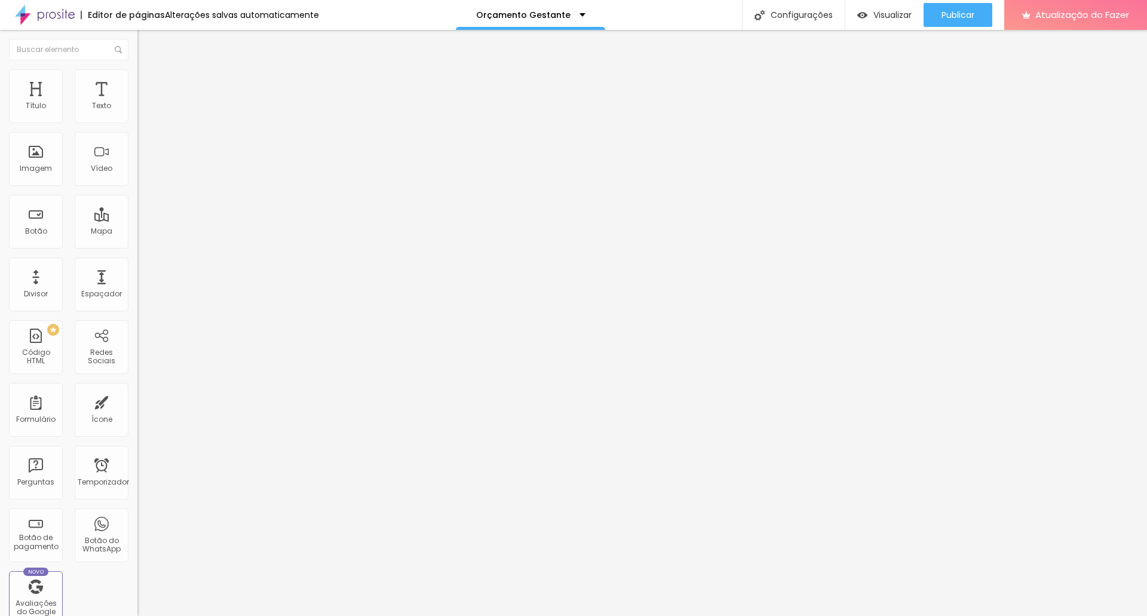
drag, startPoint x: 126, startPoint y: 115, endPoint x: 110, endPoint y: 115, distance: 16.1
click at [137, 231] on input "50" at bounding box center [162, 237] width 51 height 13
type input "1"
type input "10"
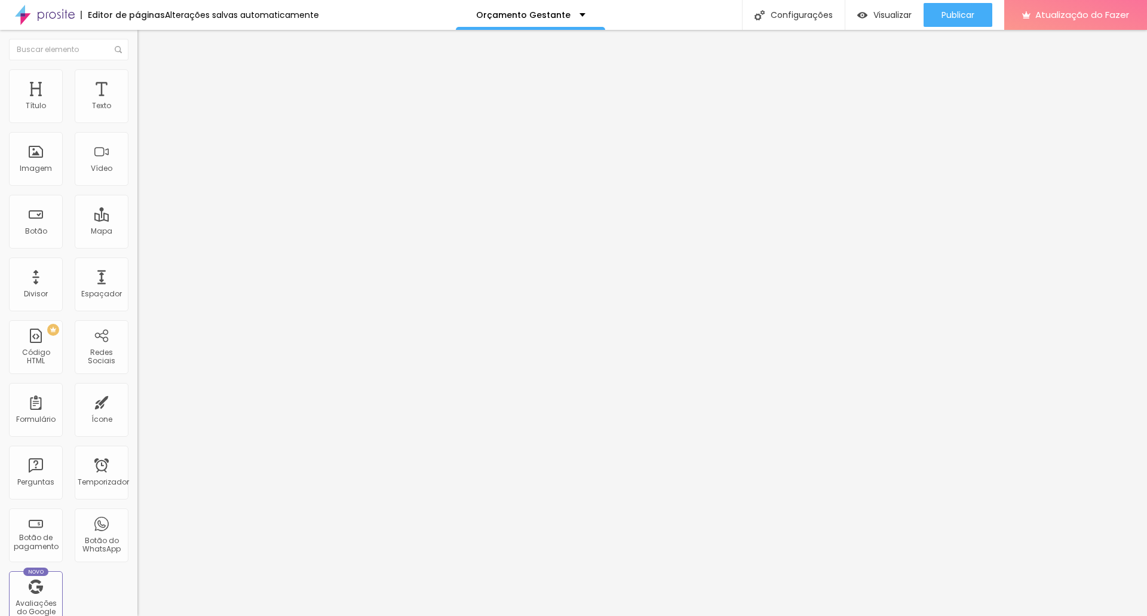
type input "10"
type input "100"
click at [148, 81] on font "Estilo" at bounding box center [157, 77] width 19 height 10
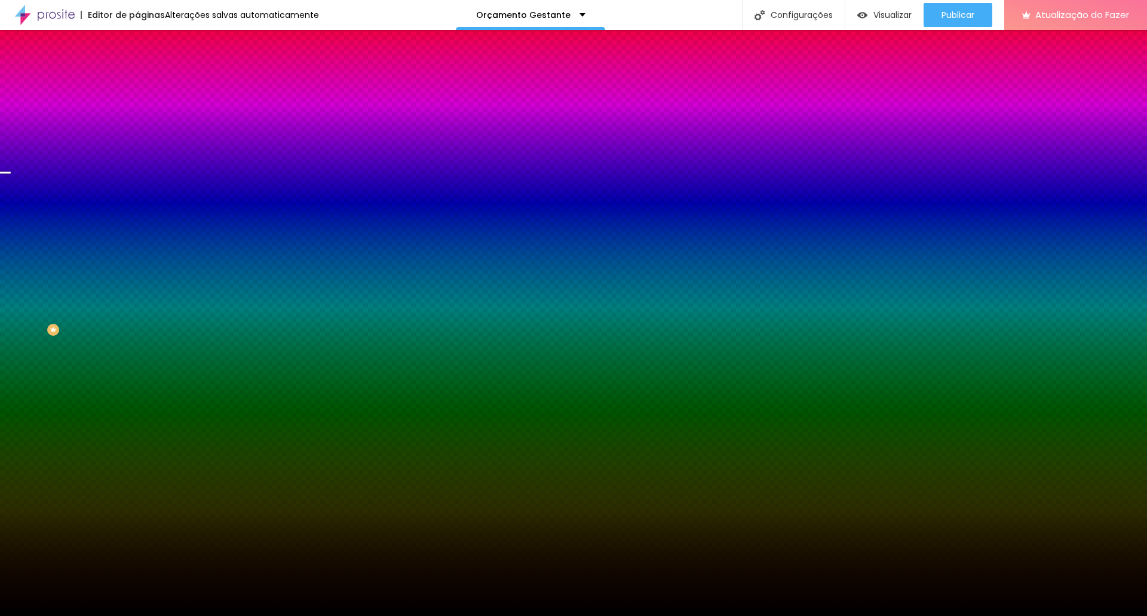
click at [145, 110] on font "Trocar imagem" at bounding box center [174, 105] width 58 height 10
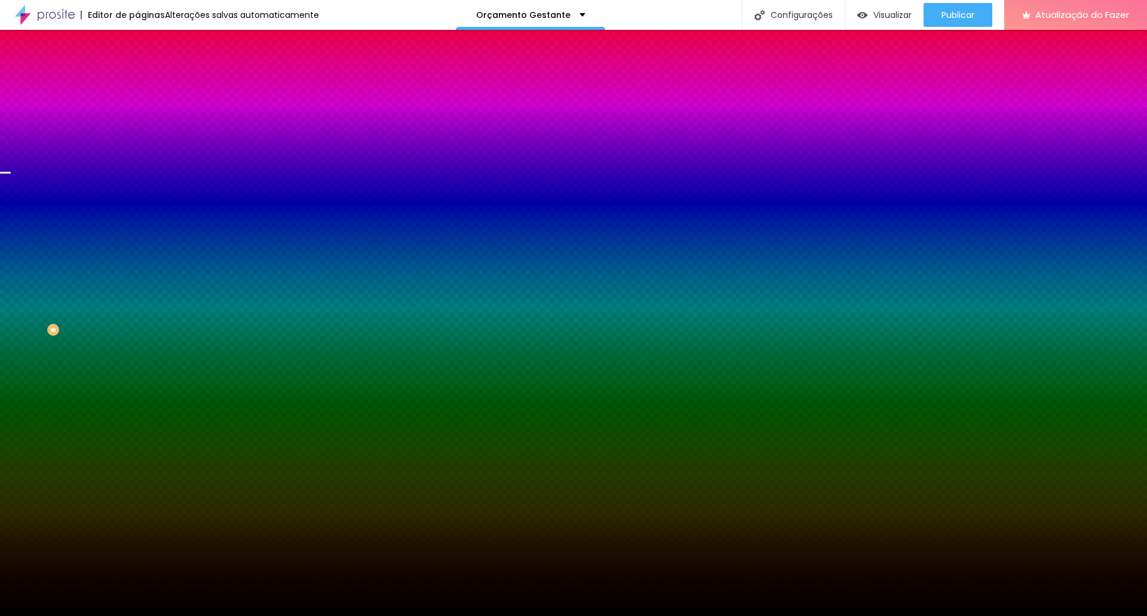
click at [137, 124] on font "Paralaxe" at bounding box center [153, 119] width 32 height 10
click at [137, 131] on span "Nenhum" at bounding box center [152, 126] width 31 height 10
click at [137, 124] on span "Paralaxe" at bounding box center [153, 119] width 32 height 10
click at [137, 124] on font "Paralaxe" at bounding box center [153, 119] width 32 height 10
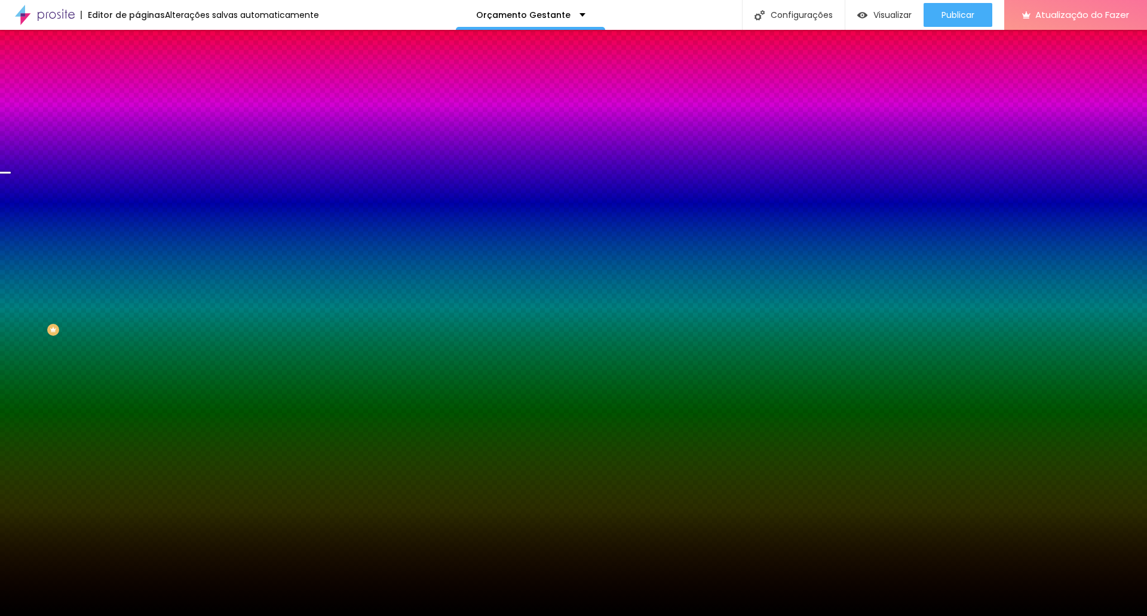
click at [137, 143] on span "Paralaxe" at bounding box center [153, 138] width 32 height 10
click at [137, 214] on button "button" at bounding box center [145, 208] width 17 height 13
click at [258, 615] on div at bounding box center [573, 623] width 1147 height 0
click at [75, 615] on div at bounding box center [573, 616] width 1147 height 0
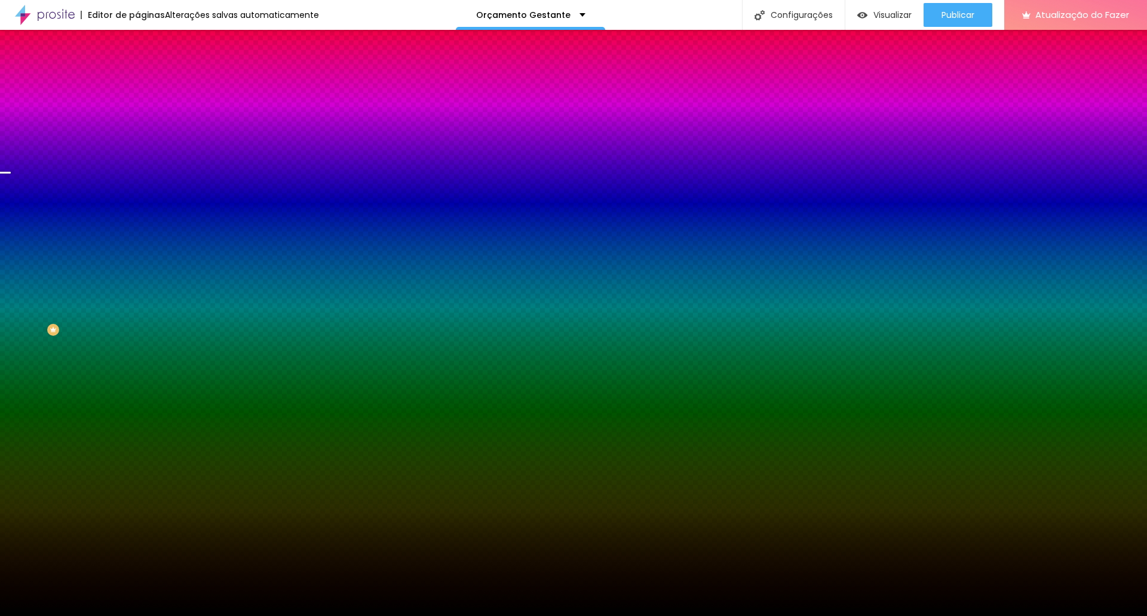
click at [142, 244] on icon "button" at bounding box center [145, 240] width 7 height 7
paste input "8E2D3"
type input "#E8E2D3"
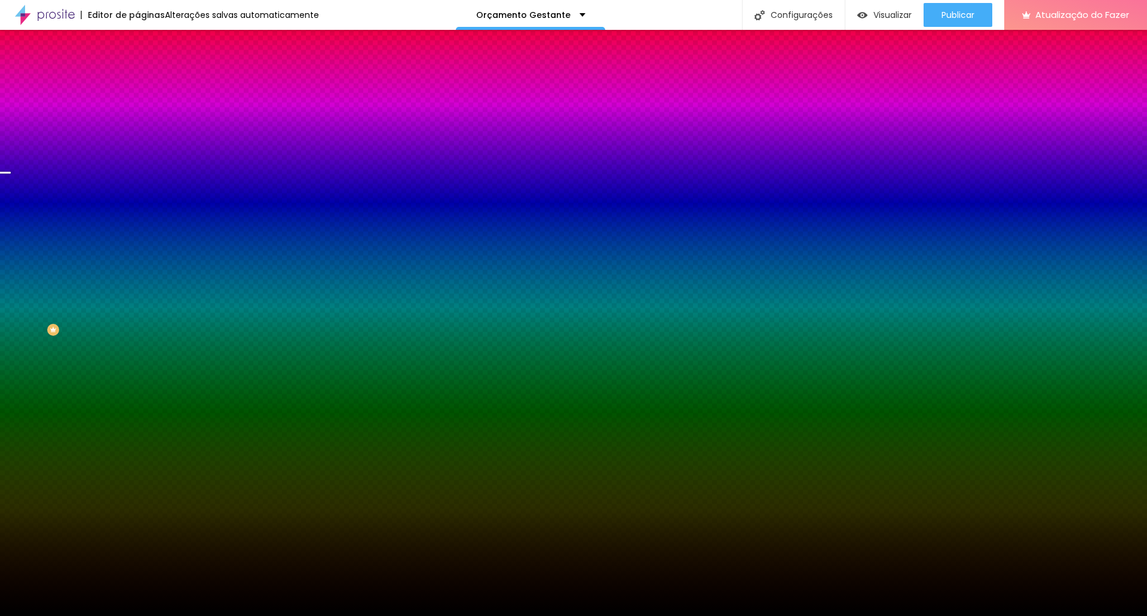
click at [53, 615] on div at bounding box center [573, 616] width 1147 height 0
click at [137, 437] on div "Editar nulo Conteúdo Estilo Avançado Imagem de fundo Trocar imagem Efeito da Im…" at bounding box center [205, 323] width 137 height 586
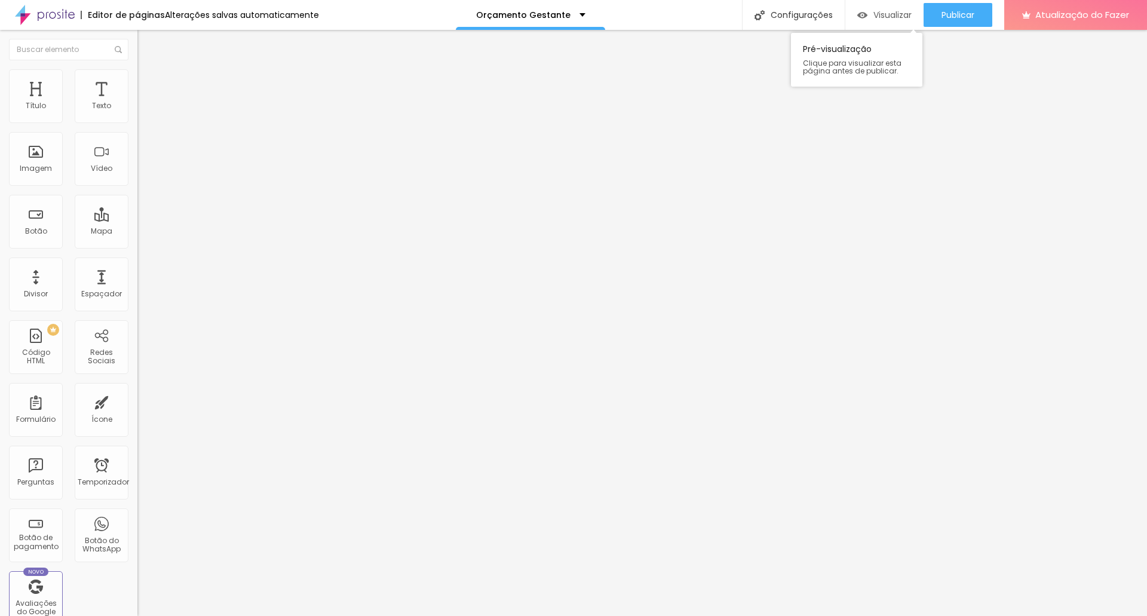
click at [873, 18] on font "Visualizar" at bounding box center [892, 15] width 38 height 12
click at [137, 79] on li "Estilo" at bounding box center [205, 75] width 137 height 12
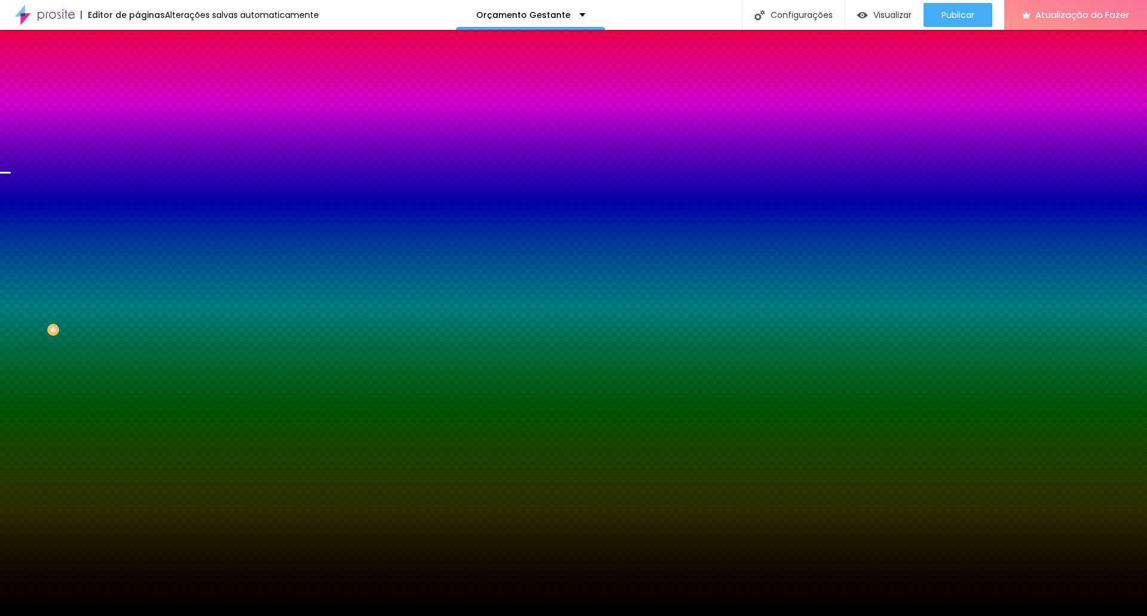
click at [142, 211] on icon "button" at bounding box center [145, 207] width 7 height 7
click at [266, 615] on div at bounding box center [573, 623] width 1147 height 0
click at [954, 615] on div at bounding box center [573, 616] width 1147 height 0
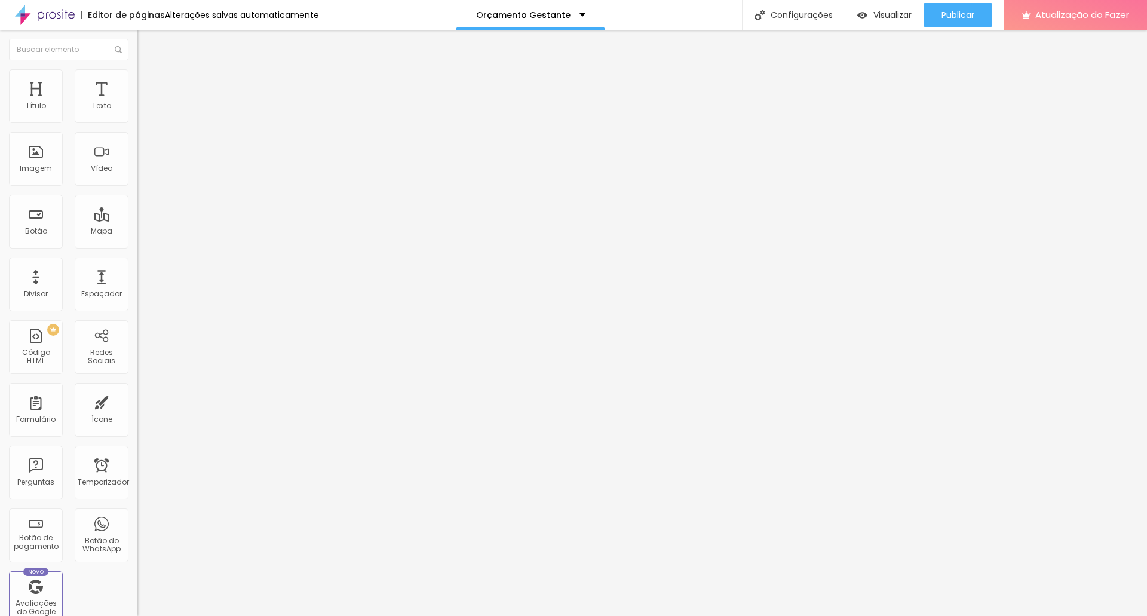
click at [137, 109] on font "Encaixotado" at bounding box center [160, 104] width 47 height 10
click at [137, 127] on span "Completo" at bounding box center [155, 122] width 36 height 10
click at [137, 116] on font "Encaixotado" at bounding box center [160, 111] width 47 height 10
click at [137, 70] on img at bounding box center [142, 74] width 11 height 11
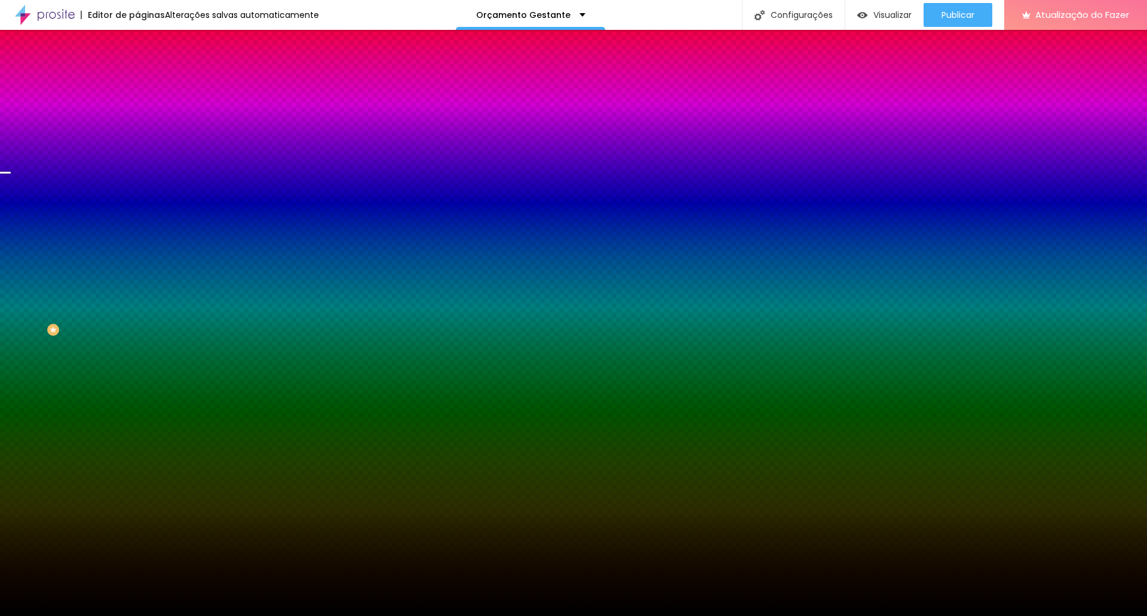
click at [137, 81] on img at bounding box center [142, 86] width 11 height 11
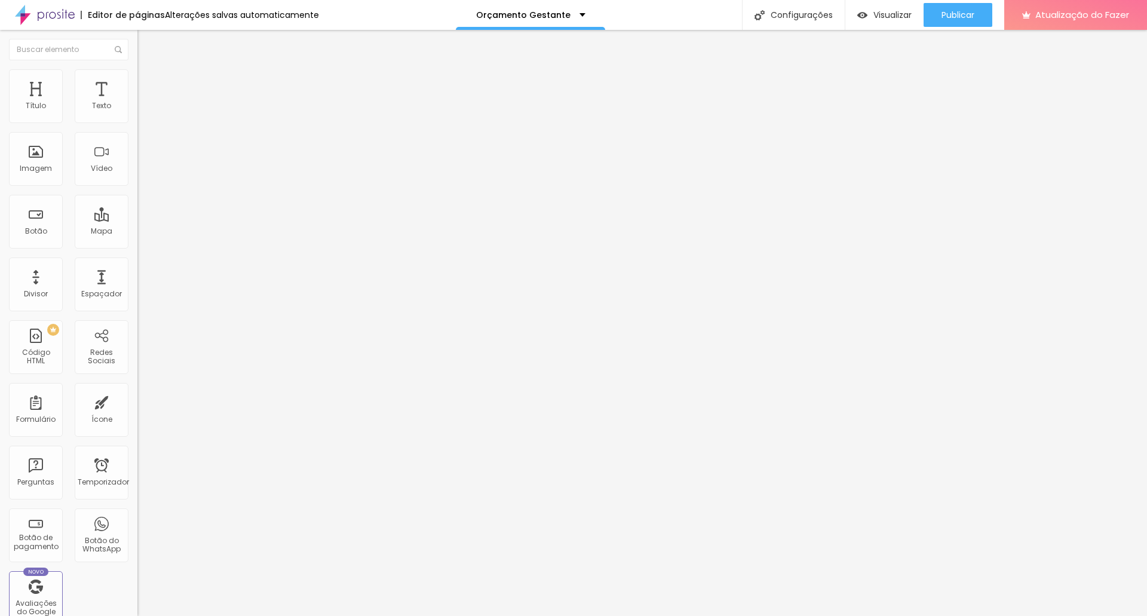
type input "81"
drag, startPoint x: 35, startPoint y: 139, endPoint x: 58, endPoint y: 139, distance: 23.3
click at [137, 401] on input "range" at bounding box center [175, 406] width 77 height 10
click at [953, 17] on font "Publicar" at bounding box center [958, 15] width 33 height 12
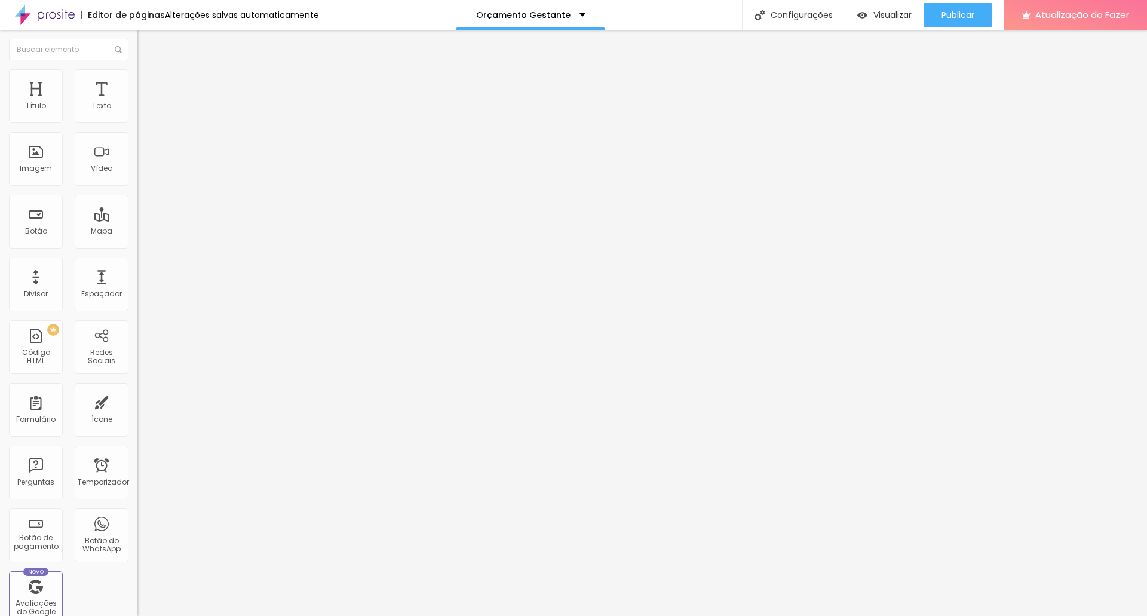
click at [137, 76] on img at bounding box center [142, 74] width 11 height 11
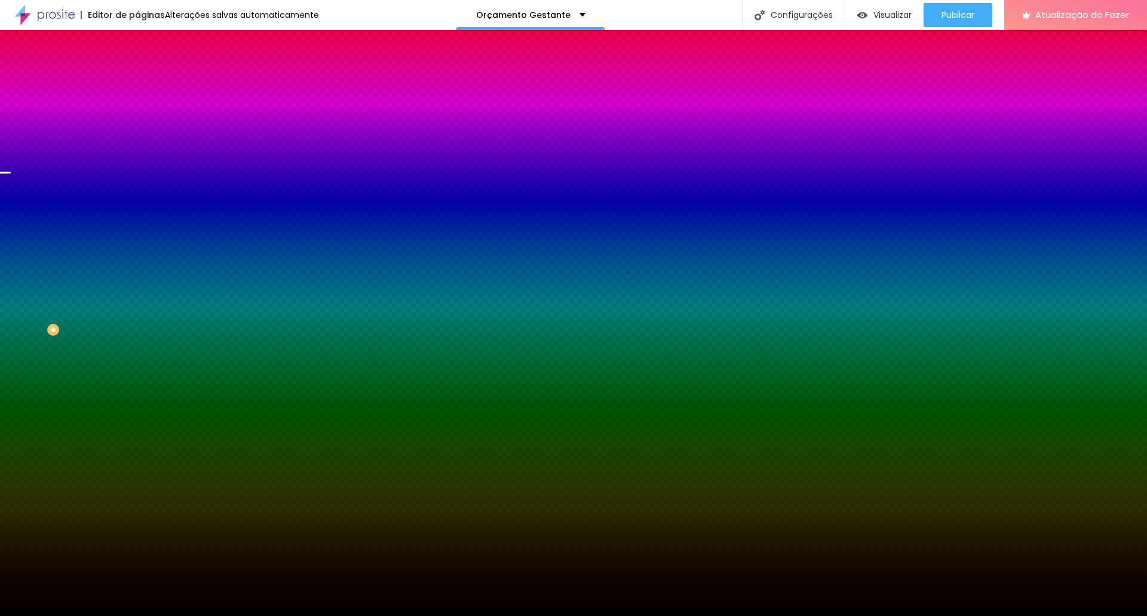
click at [137, 124] on font "Paralaxe" at bounding box center [153, 119] width 32 height 10
click at [137, 131] on span "Nenhum" at bounding box center [152, 126] width 31 height 10
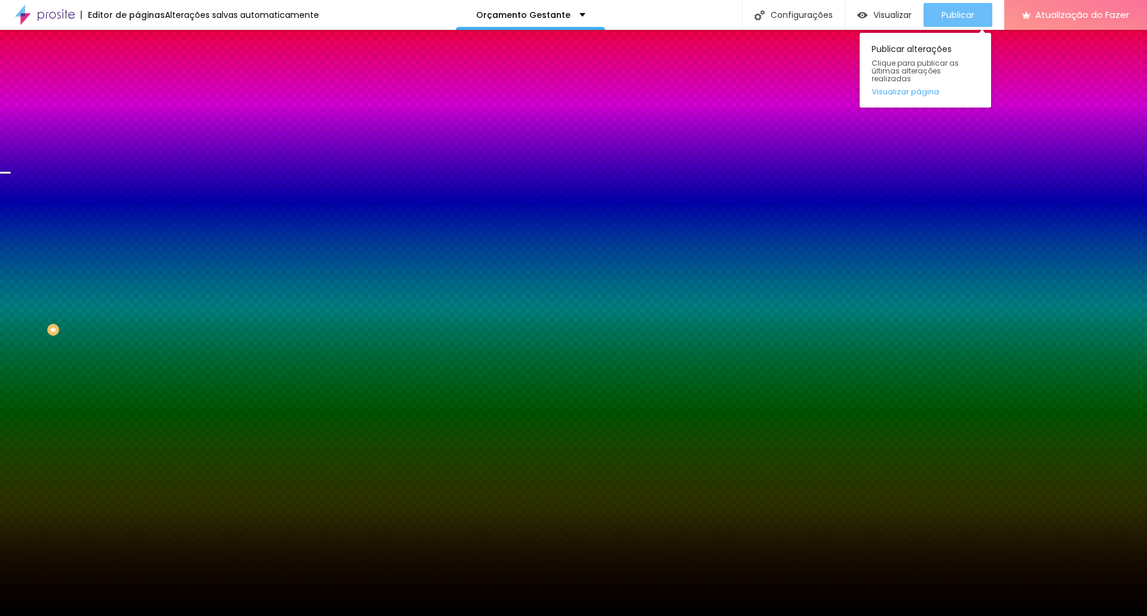
click at [961, 15] on font "Publicar" at bounding box center [958, 15] width 33 height 12
click at [969, 11] on font "Publicar" at bounding box center [958, 15] width 33 height 12
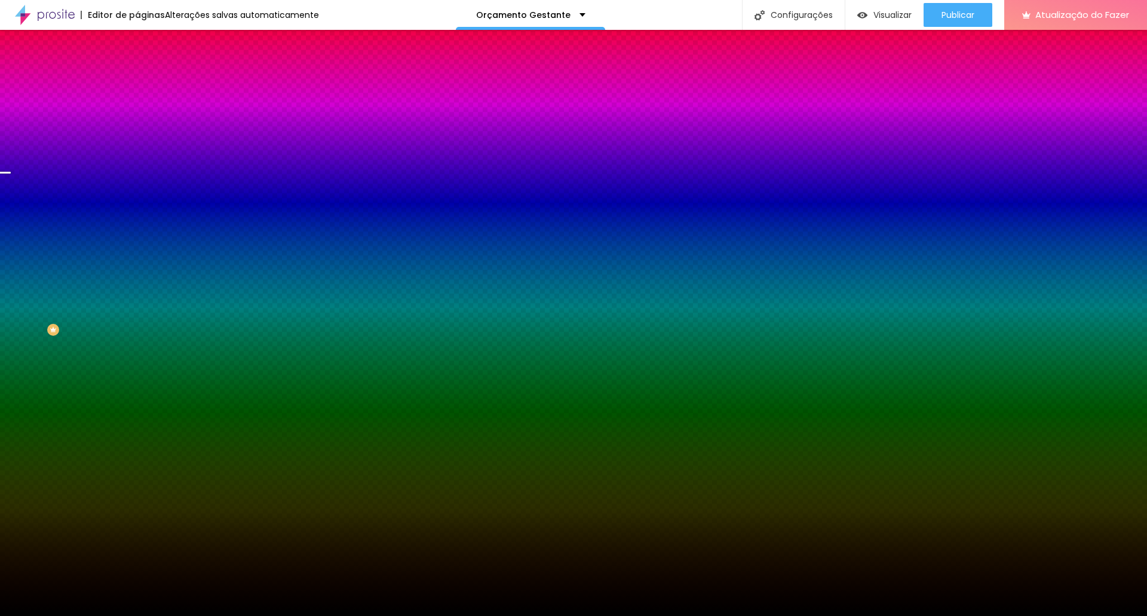
click at [143, 210] on icon "button" at bounding box center [145, 207] width 5 height 5
click at [260, 615] on div at bounding box center [573, 623] width 1147 height 0
click at [81, 615] on div at bounding box center [573, 616] width 1147 height 0
click at [142, 244] on icon "button" at bounding box center [145, 240] width 7 height 7
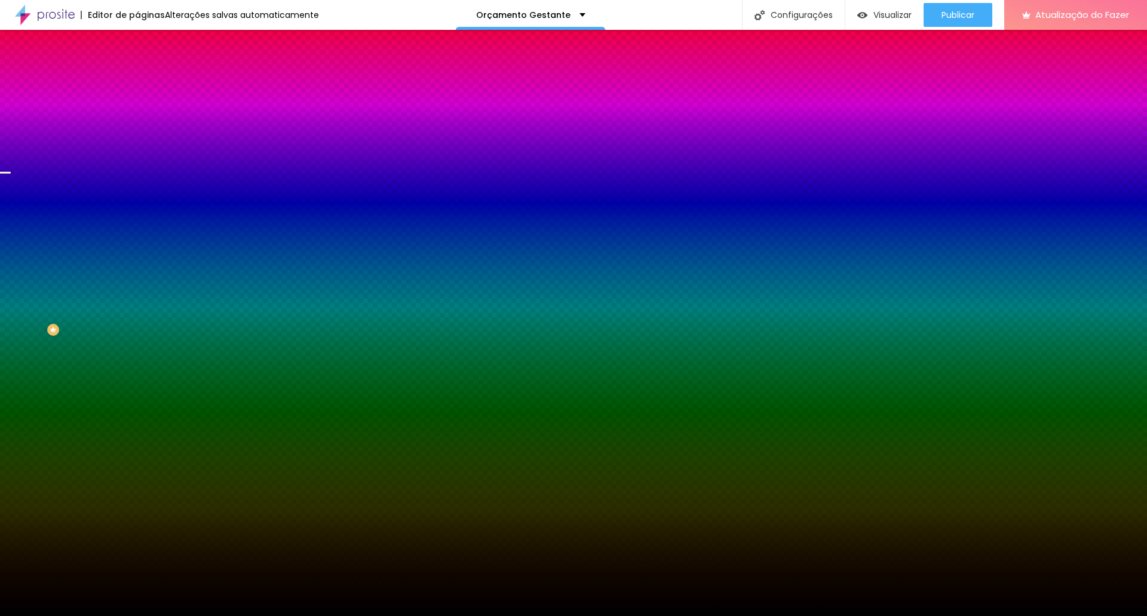
drag, startPoint x: 132, startPoint y: 528, endPoint x: 49, endPoint y: 519, distance: 83.5
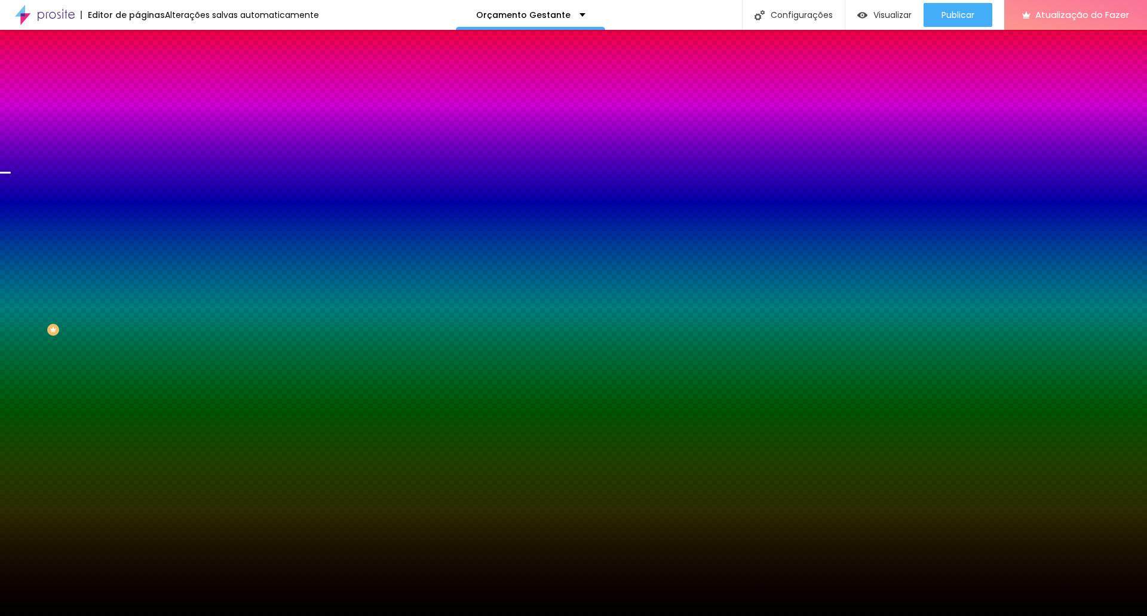
click at [22, 615] on div at bounding box center [573, 616] width 1147 height 0
click at [142, 244] on icon "button" at bounding box center [145, 240] width 7 height 7
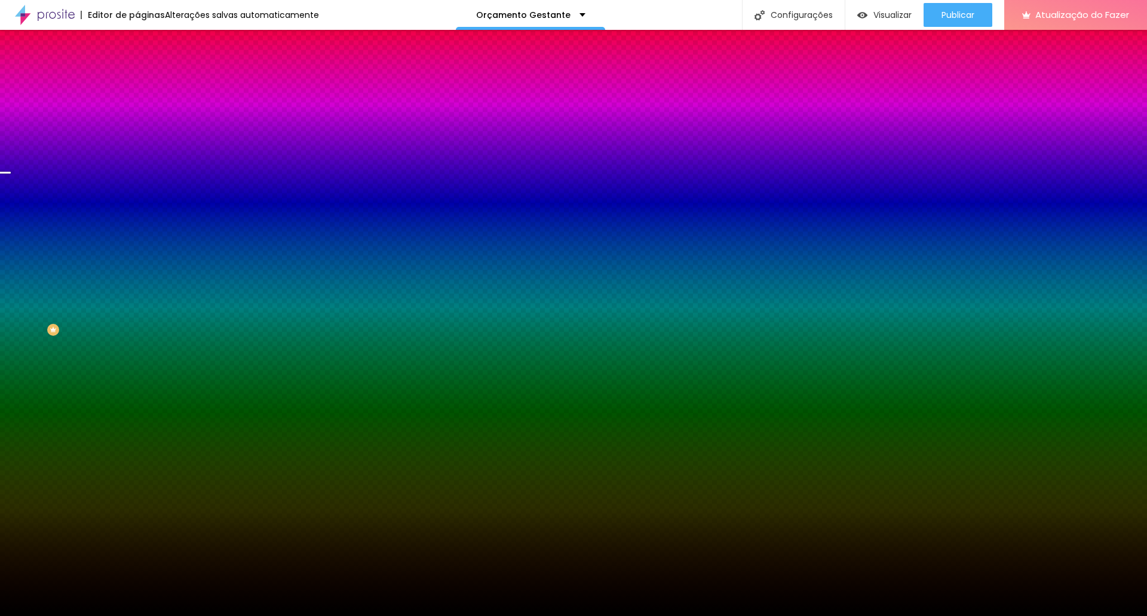
drag, startPoint x: 263, startPoint y: 546, endPoint x: 265, endPoint y: 579, distance: 32.9
click at [265, 579] on body "Editor de páginas Alterações salvas automaticamente Orçamento Gestante Configur…" at bounding box center [573, 308] width 1147 height 616
click at [65, 615] on div at bounding box center [573, 616] width 1147 height 0
click at [142, 244] on icon "button" at bounding box center [145, 240] width 7 height 7
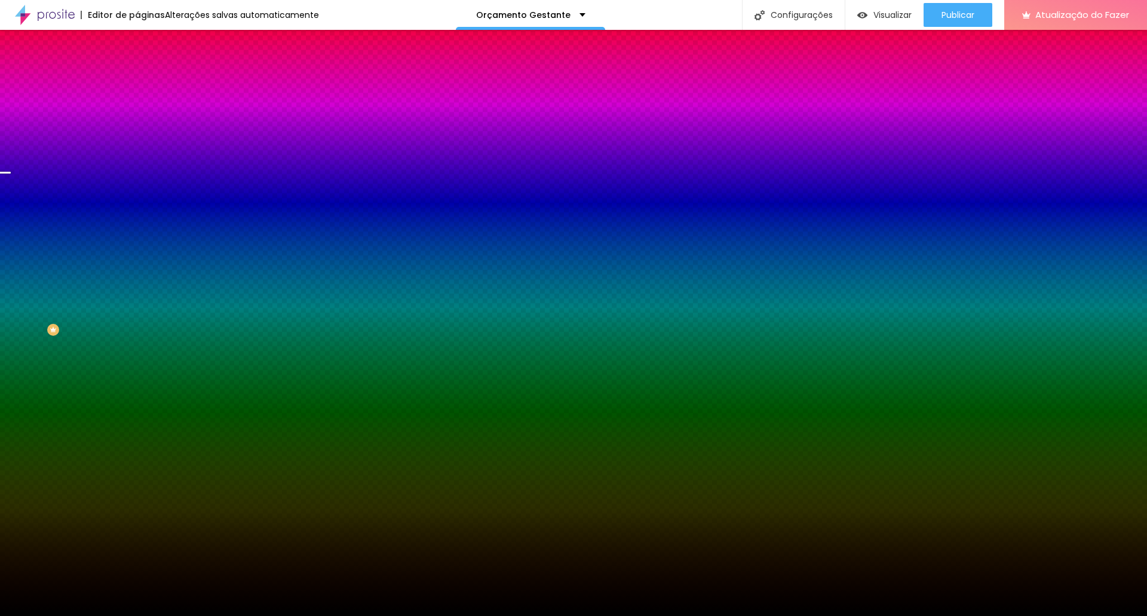
click at [51, 615] on div at bounding box center [573, 616] width 1147 height 0
click at [137, 143] on span "Paralaxe" at bounding box center [153, 138] width 32 height 10
click at [143, 243] on icon "button" at bounding box center [145, 240] width 5 height 5
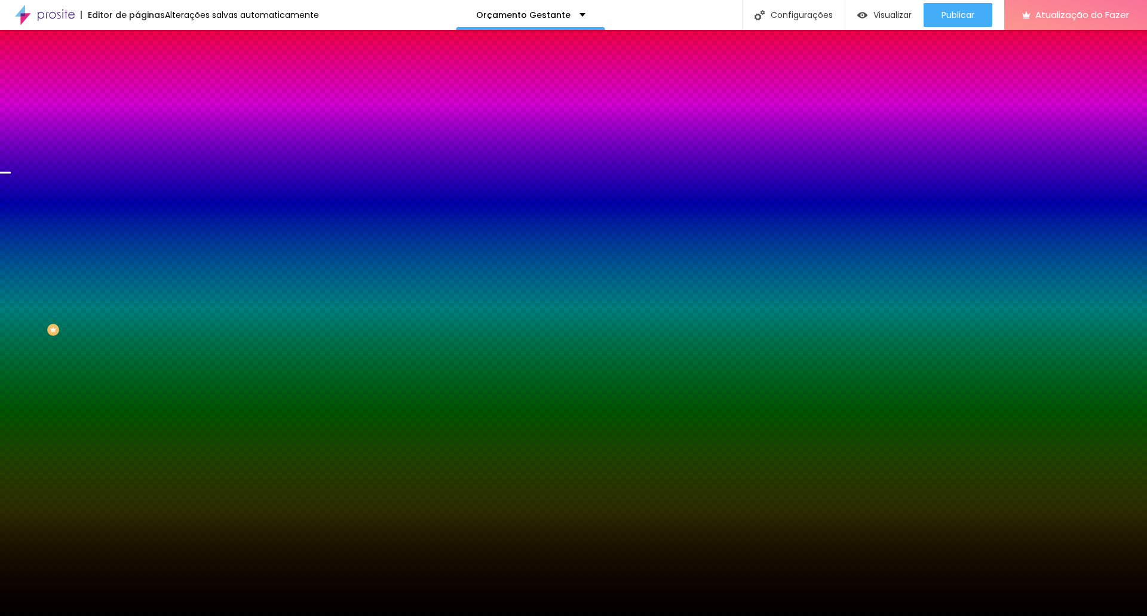
click at [80, 615] on div at bounding box center [573, 616] width 1147 height 0
click at [142, 244] on icon "button" at bounding box center [145, 240] width 7 height 7
click at [78, 615] on div at bounding box center [573, 616] width 1147 height 0
click at [142, 244] on icon "button" at bounding box center [145, 240] width 7 height 7
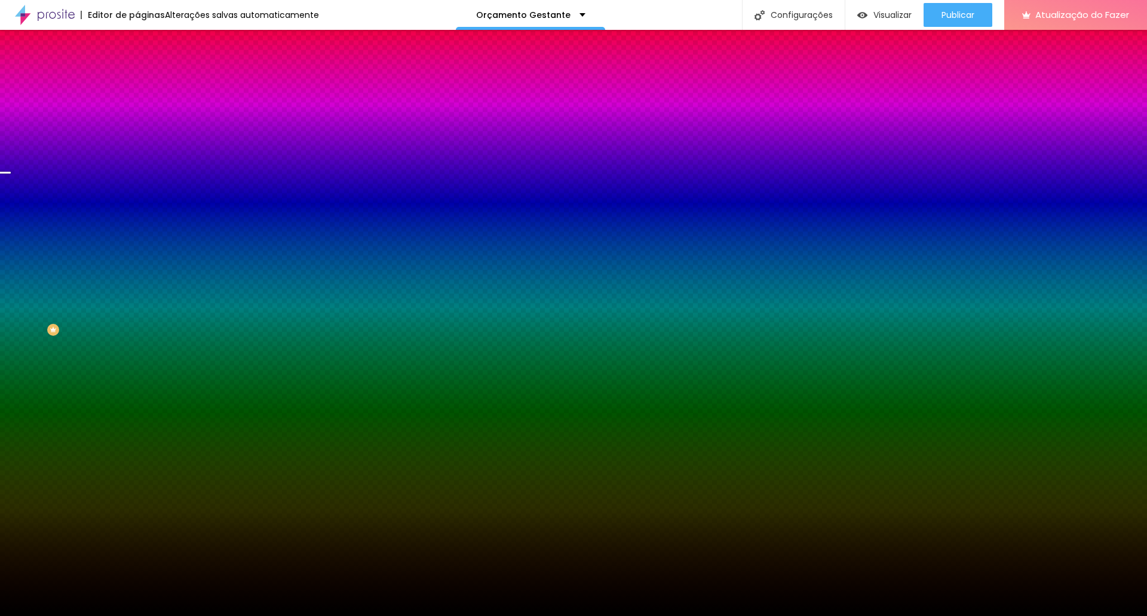
click at [38, 615] on div at bounding box center [573, 616] width 1147 height 0
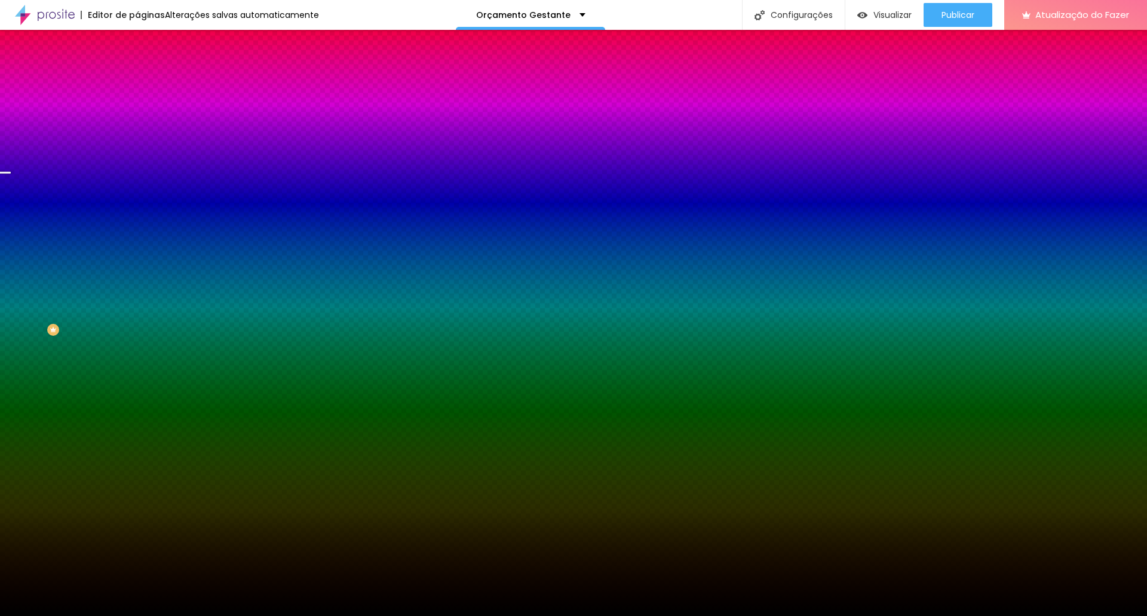
click at [137, 413] on div "Editar nulo Conteúdo Estilo Avançado Imagem de fundo Trocar imagem Efeito da Im…" at bounding box center [205, 323] width 137 height 586
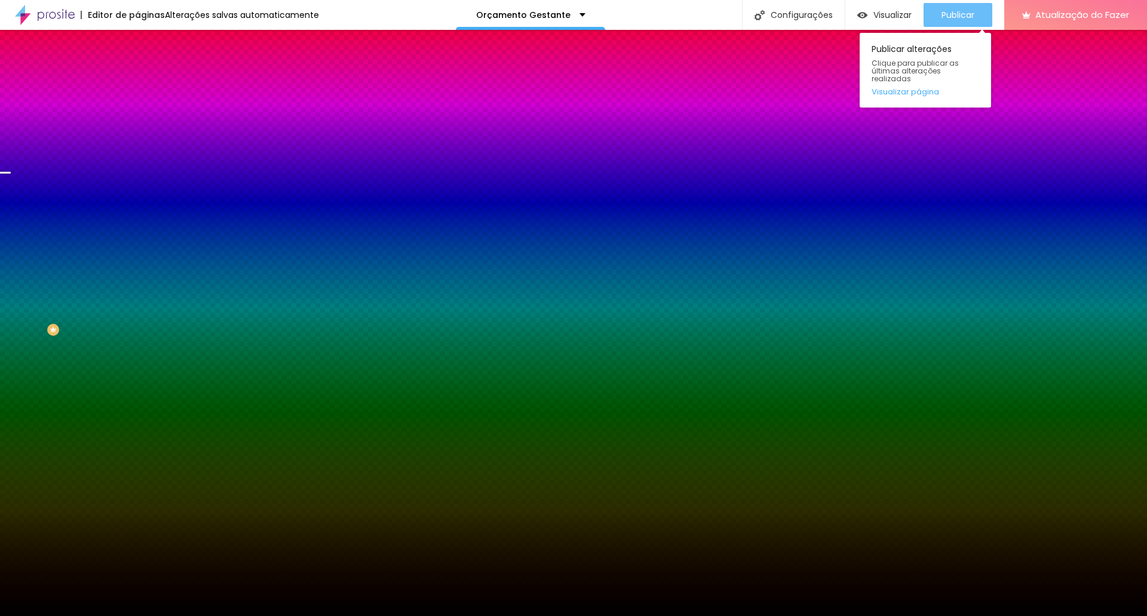
click at [956, 11] on font "Publicar" at bounding box center [958, 15] width 33 height 12
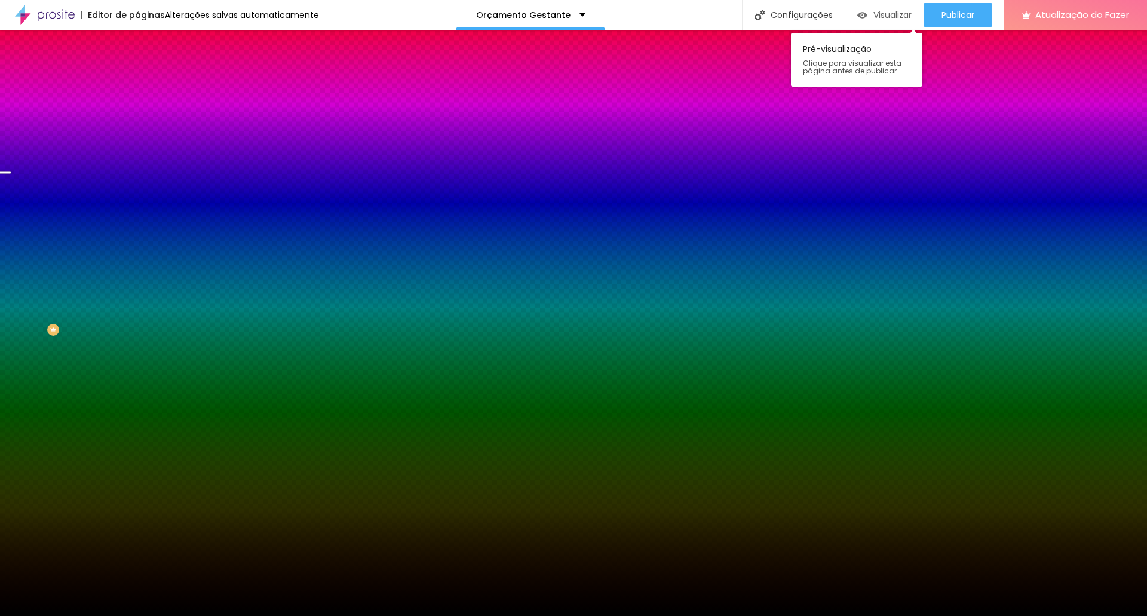
click at [876, 16] on font "Visualizar" at bounding box center [892, 15] width 38 height 12
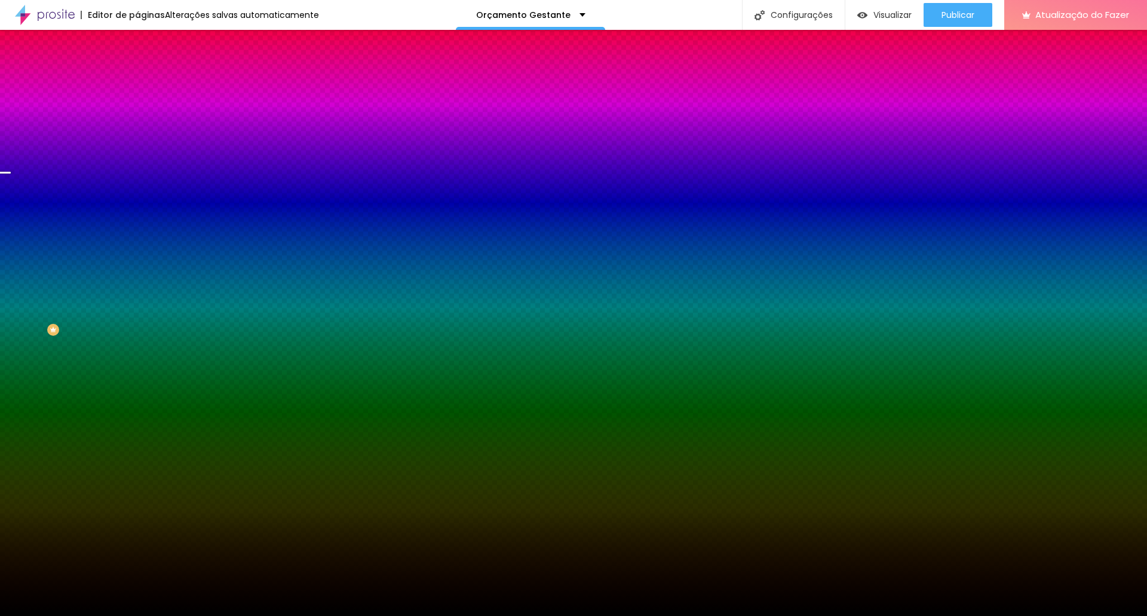
click at [137, 162] on div at bounding box center [205, 162] width 137 height 0
drag, startPoint x: 121, startPoint y: 295, endPoint x: 122, endPoint y: 304, distance: 9.0
click at [11, 235] on div at bounding box center [5, 234] width 12 height 2
drag, startPoint x: 122, startPoint y: 304, endPoint x: 122, endPoint y: 312, distance: 7.8
click at [11, 290] on div at bounding box center [5, 290] width 12 height 2
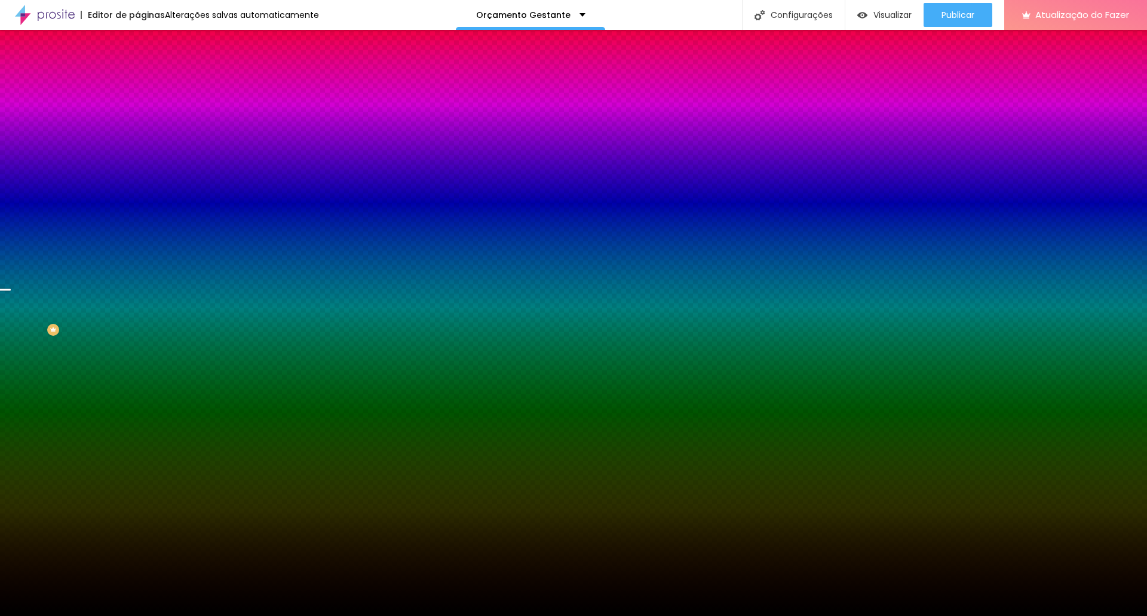
drag, startPoint x: 101, startPoint y: 250, endPoint x: 127, endPoint y: 250, distance: 26.3
click at [137, 174] on input "#000000" at bounding box center [208, 168] width 143 height 12
paste input "E8E2D3"
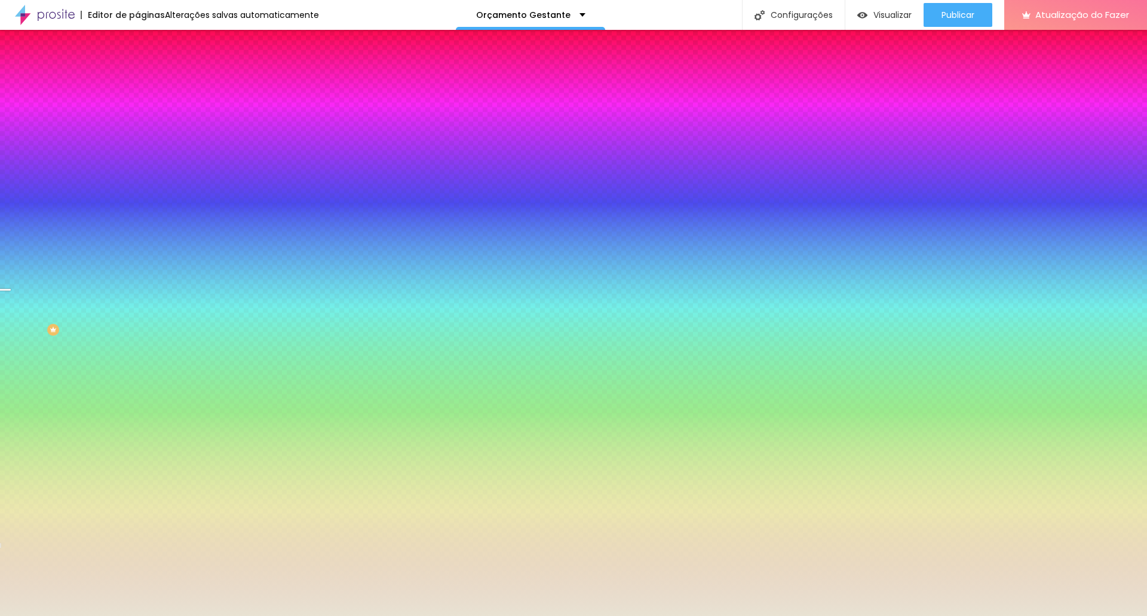
click at [137, 162] on div at bounding box center [205, 162] width 137 height 0
drag, startPoint x: 122, startPoint y: 311, endPoint x: 122, endPoint y: 286, distance: 25.7
click at [11, 106] on div at bounding box center [5, 105] width 12 height 2
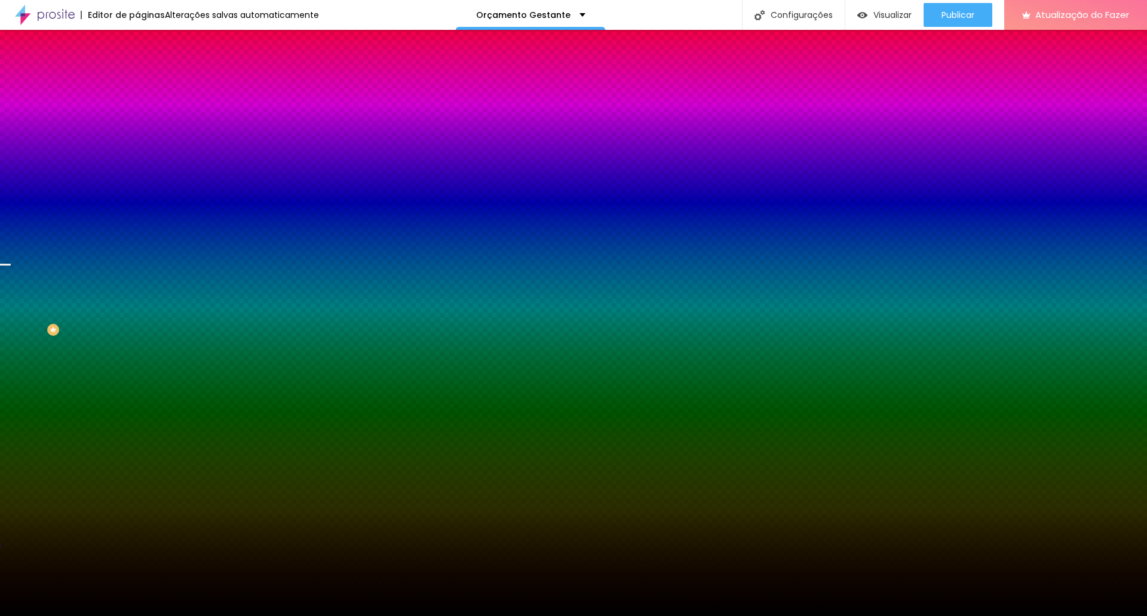
drag, startPoint x: 123, startPoint y: 287, endPoint x: 122, endPoint y: 309, distance: 22.1
click at [12, 266] on div at bounding box center [6, 266] width 12 height 2
click at [11, 290] on div at bounding box center [5, 290] width 12 height 2
drag, startPoint x: 122, startPoint y: 312, endPoint x: 122, endPoint y: 298, distance: 14.3
click at [11, 192] on div at bounding box center [5, 191] width 12 height 2
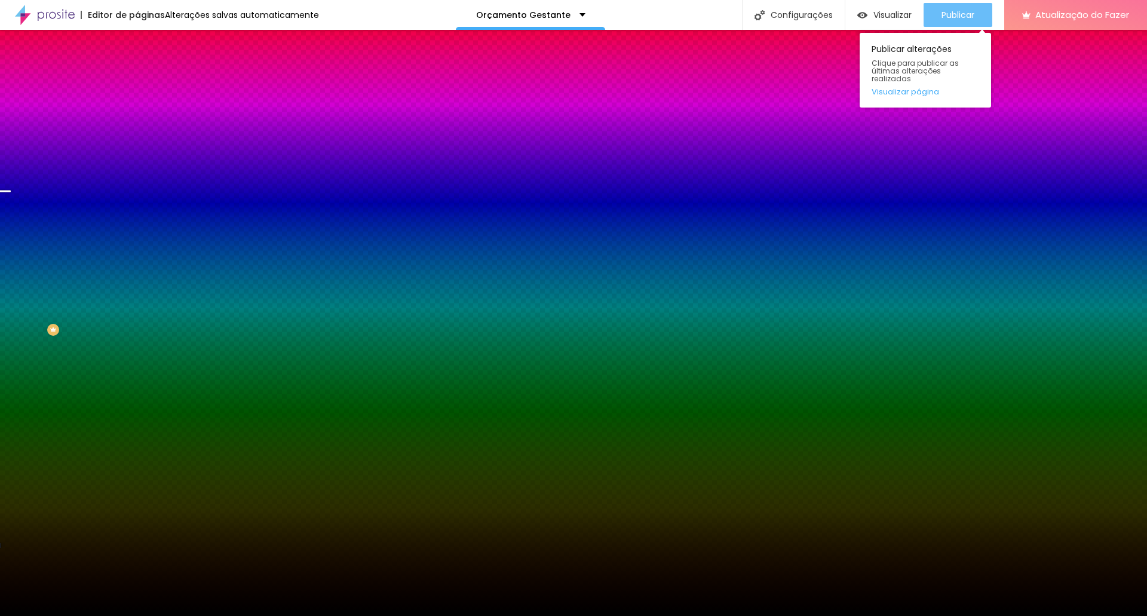
click at [955, 12] on font "Publicar" at bounding box center [958, 15] width 33 height 12
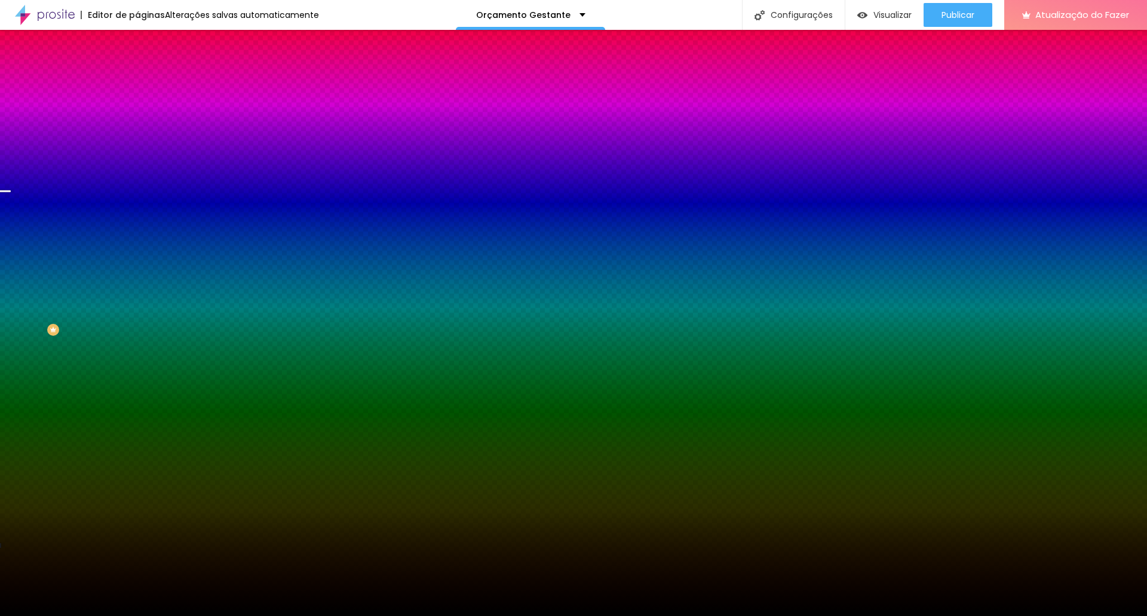
click at [137, 109] on div "Trocar imagem" at bounding box center [205, 104] width 137 height 8
click at [137, 81] on li "Avançado" at bounding box center [205, 87] width 137 height 12
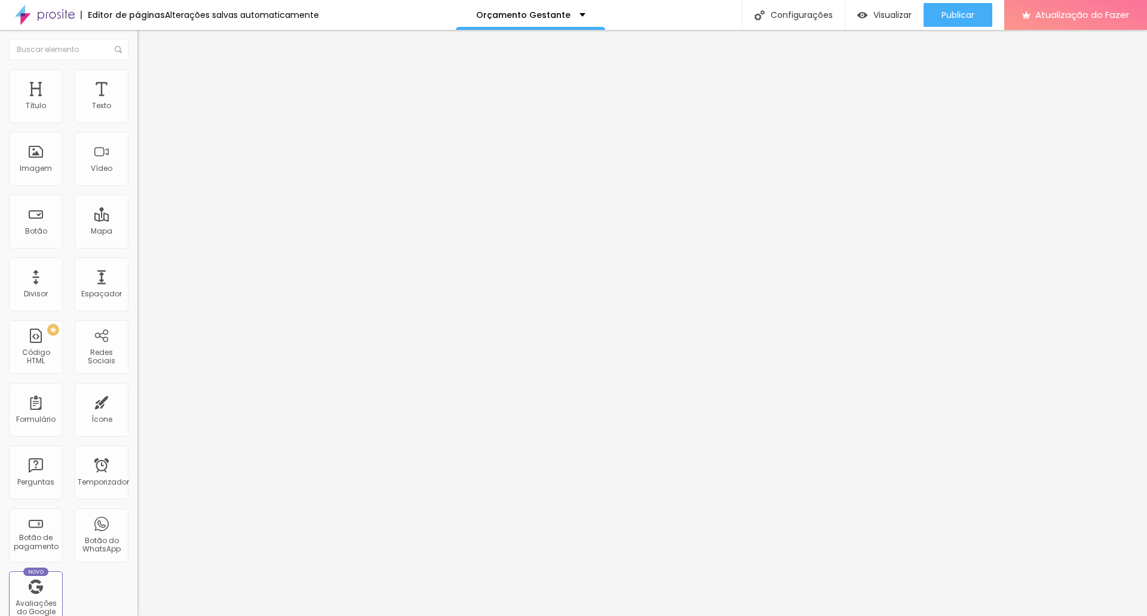
drag, startPoint x: 77, startPoint y: 116, endPoint x: 114, endPoint y: 114, distance: 36.5
click at [137, 232] on input "range" at bounding box center [175, 237] width 77 height 10
click at [137, 401] on input "range" at bounding box center [175, 406] width 77 height 10
click at [964, 9] on font "Publicar" at bounding box center [958, 15] width 33 height 12
click at [880, 20] on font "Visualizar" at bounding box center [882, 15] width 38 height 12
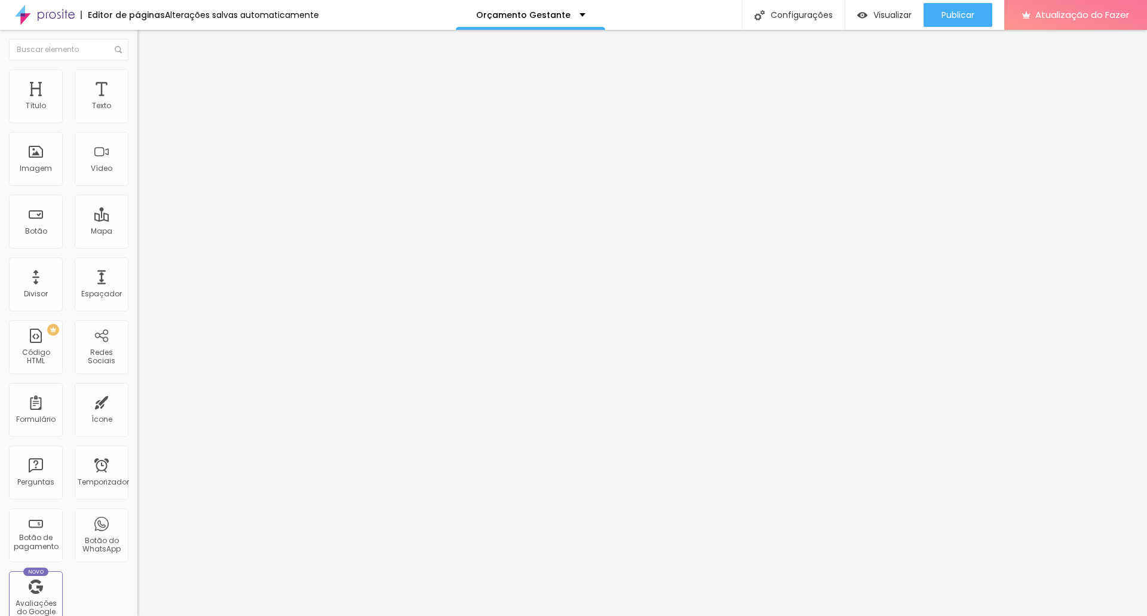
click at [137, 73] on img at bounding box center [142, 74] width 11 height 11
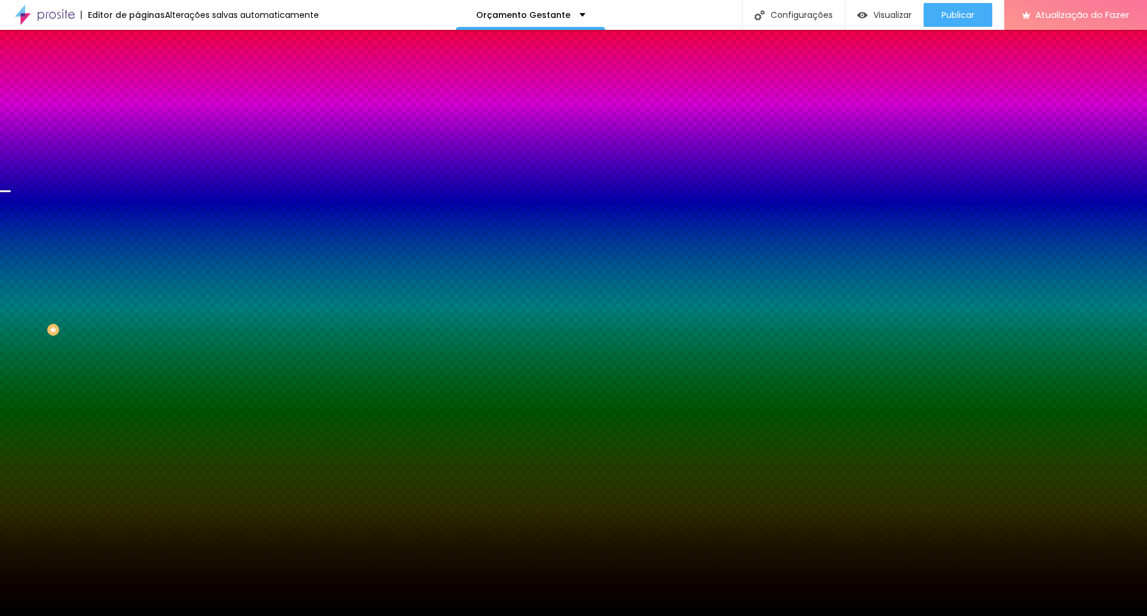
click at [137, 124] on font "Paralaxe" at bounding box center [153, 119] width 32 height 10
click at [137, 131] on span "Nenhum" at bounding box center [152, 126] width 31 height 10
click at [137, 400] on div "Editar nulo Conteúdo Estilo Avançado Imagem de fundo Trocar imagem Efeito da Im…" at bounding box center [205, 323] width 137 height 586
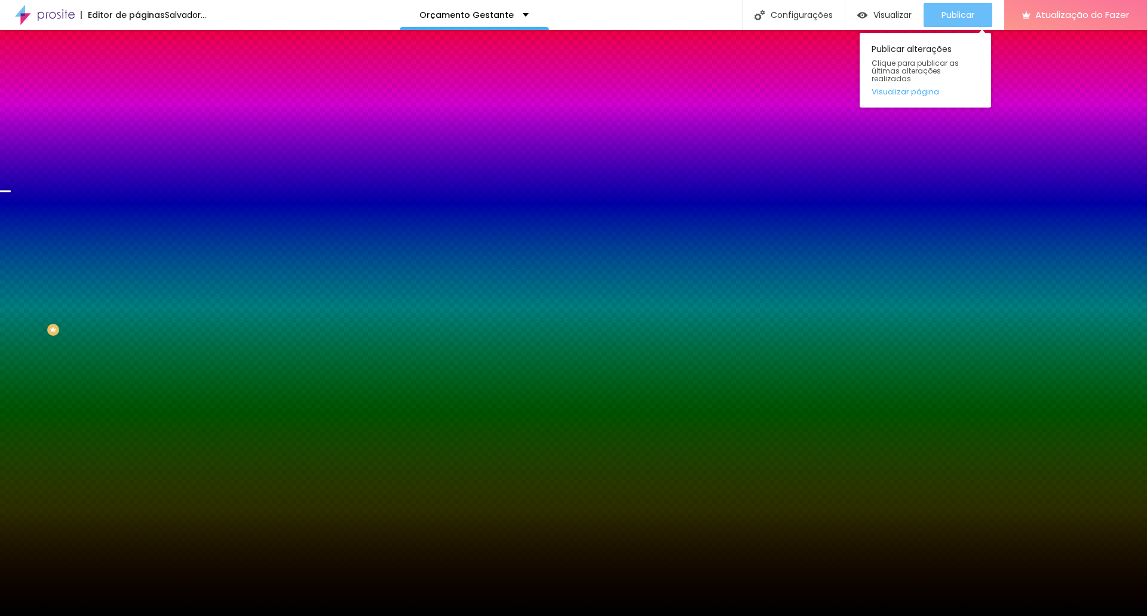
click at [968, 10] on font "Publicar" at bounding box center [958, 15] width 33 height 12
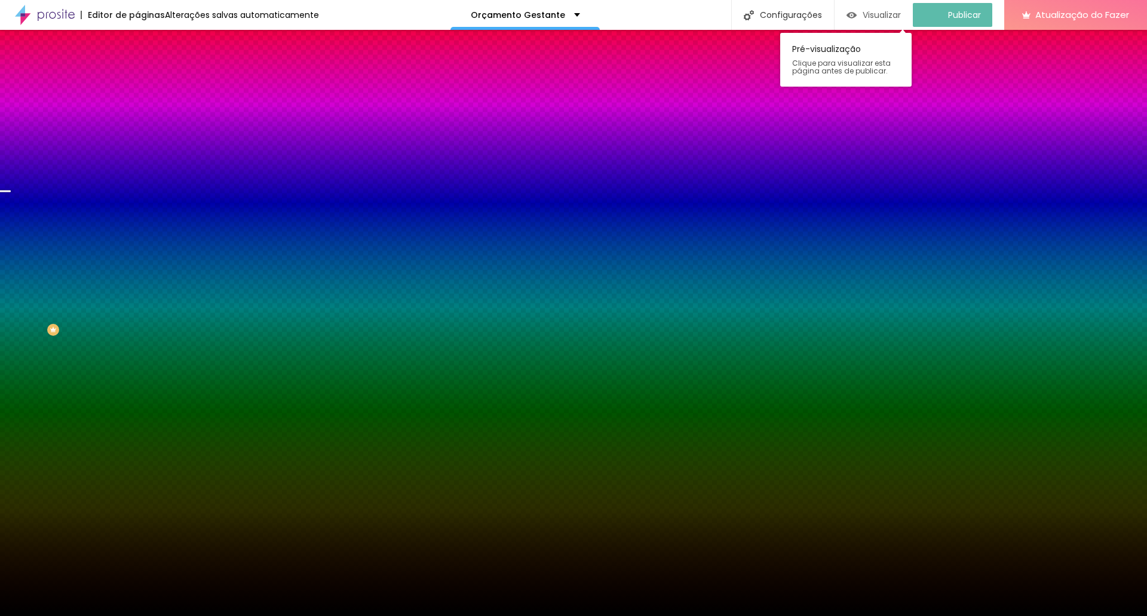
click at [878, 15] on font "Visualizar" at bounding box center [882, 15] width 38 height 12
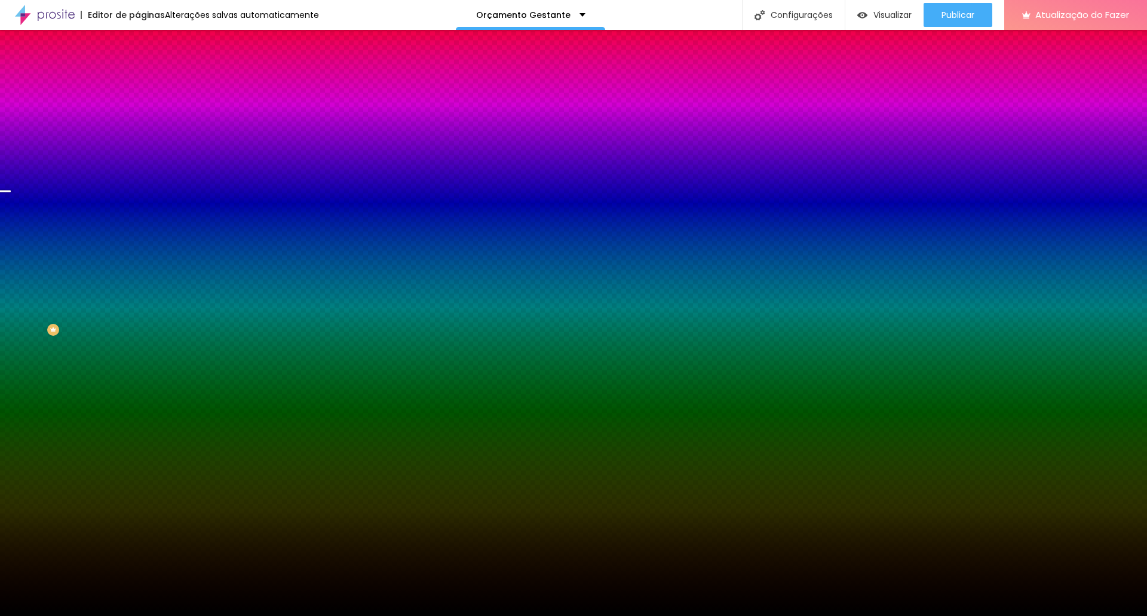
click at [137, 143] on span "Paralaxe" at bounding box center [153, 138] width 32 height 10
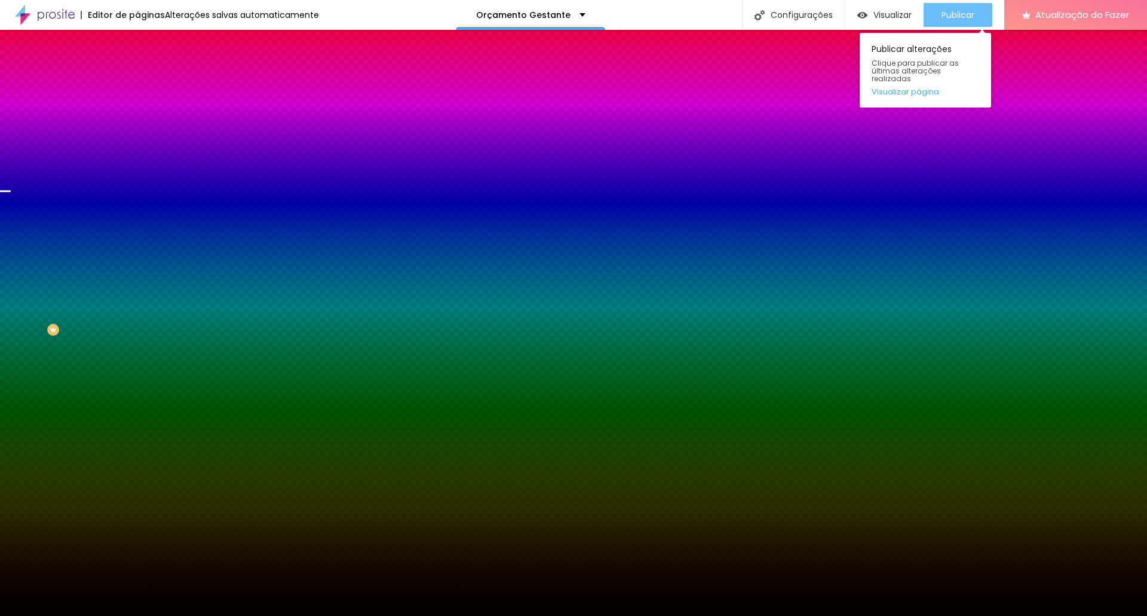
click at [959, 17] on font "Publicar" at bounding box center [958, 15] width 33 height 12
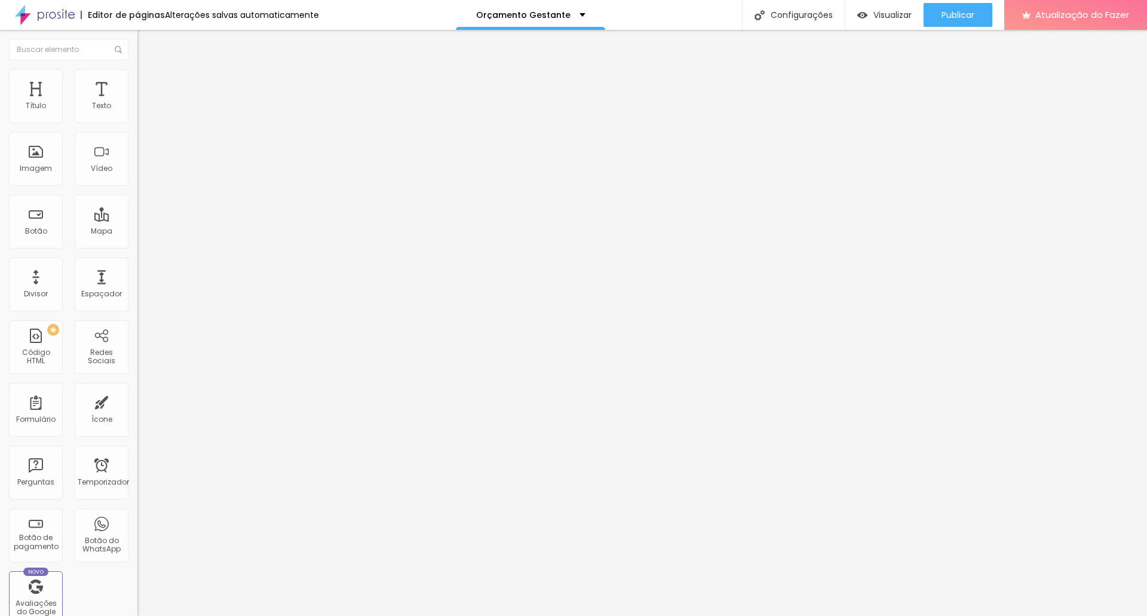
click at [137, 145] on span "Título 6" at bounding box center [148, 139] width 23 height 10
click at [137, 103] on font "Título 1" at bounding box center [157, 94] width 40 height 17
click at [137, 177] on button "button" at bounding box center [145, 170] width 17 height 13
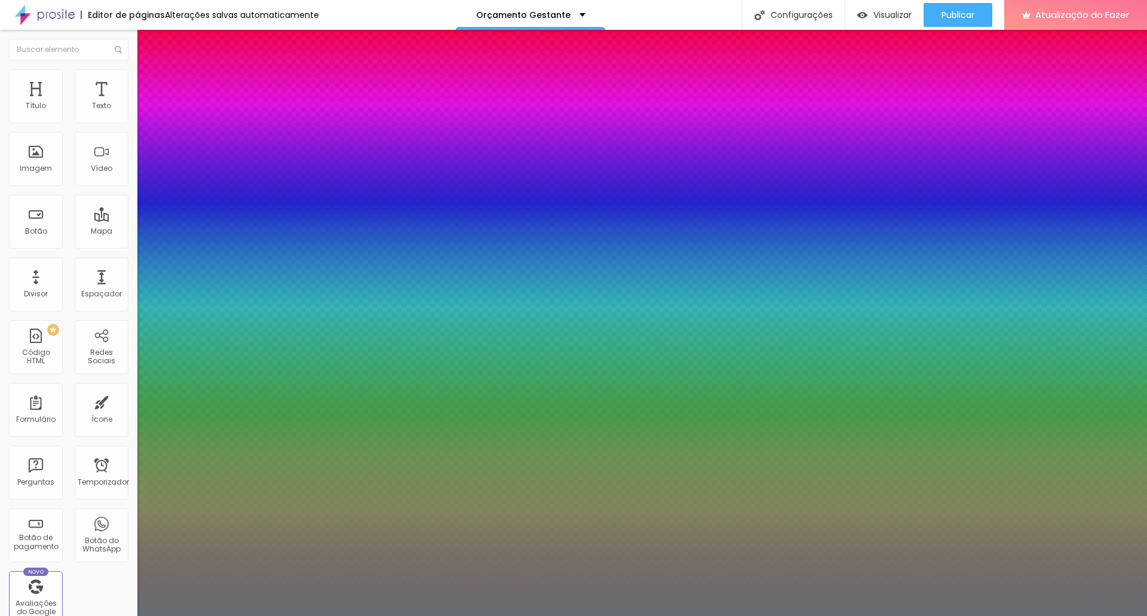
click at [664, 615] on div at bounding box center [573, 616] width 1147 height 0
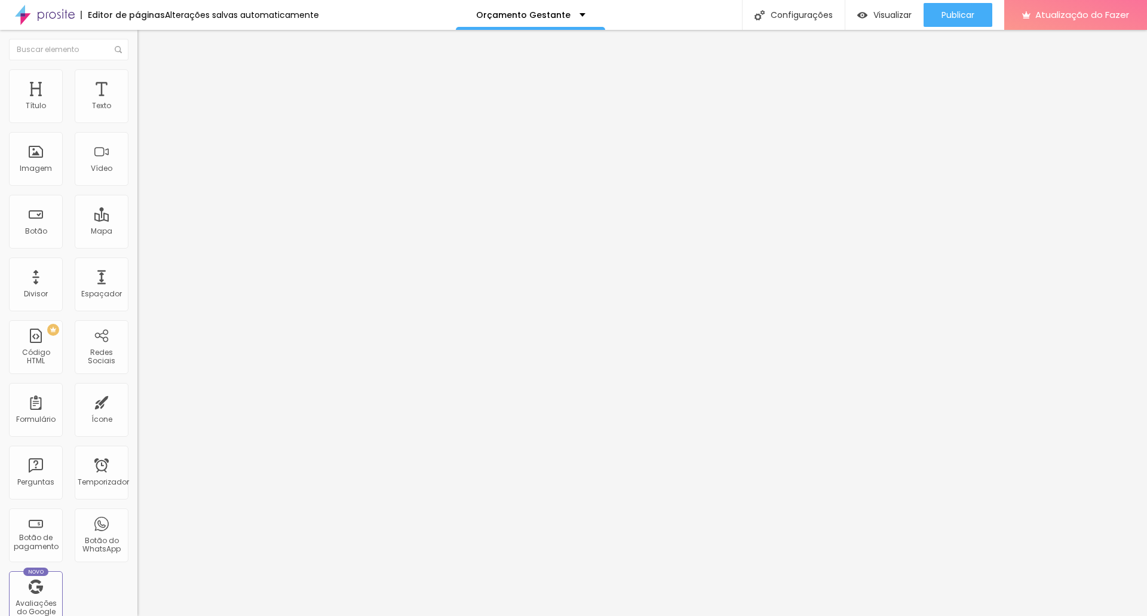
click at [142, 111] on icon "button" at bounding box center [145, 107] width 7 height 7
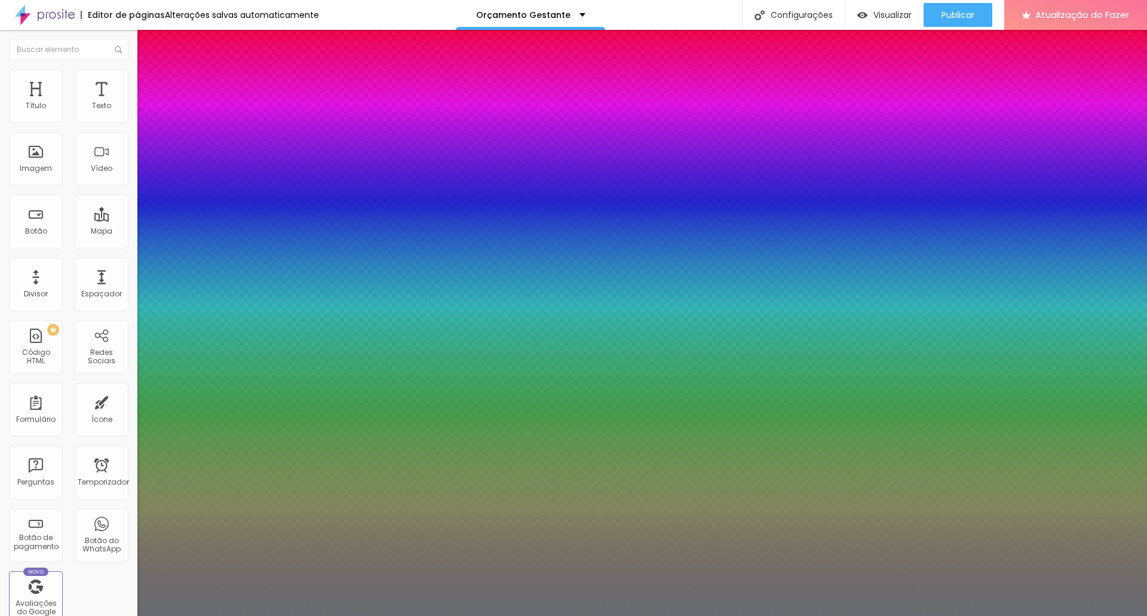
drag, startPoint x: 249, startPoint y: 309, endPoint x: 274, endPoint y: 308, distance: 25.1
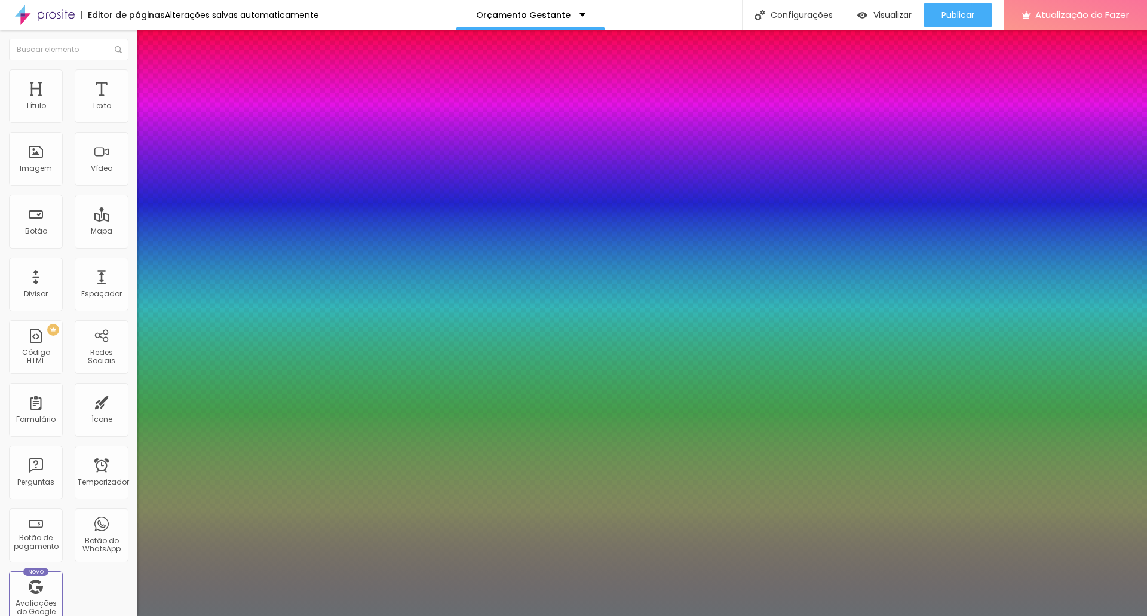
paste input "4E2D"
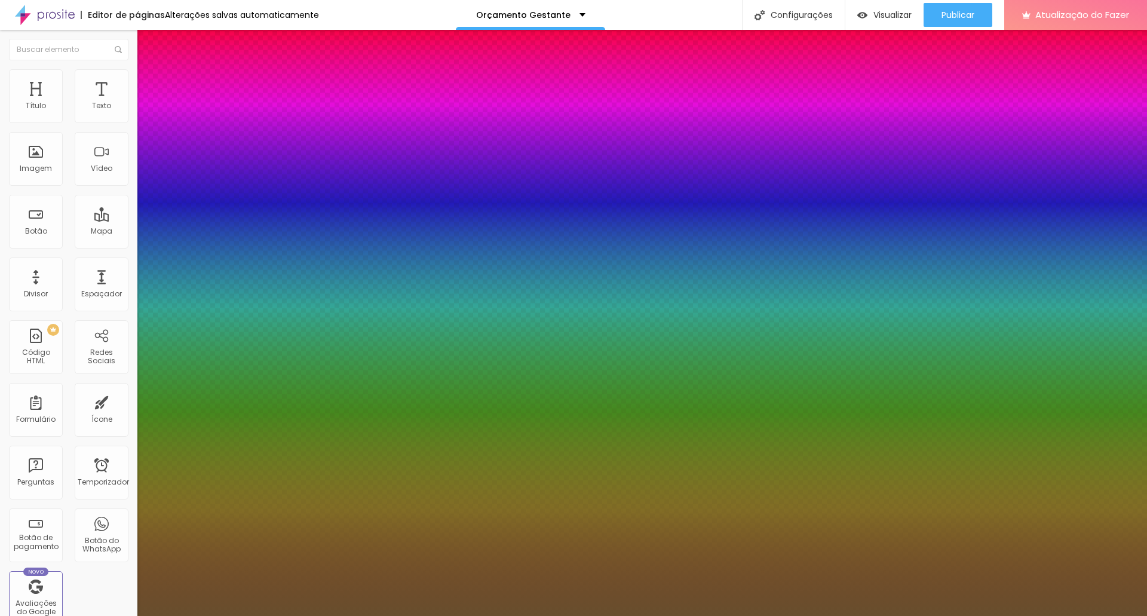
click at [85, 615] on div at bounding box center [573, 616] width 1147 height 0
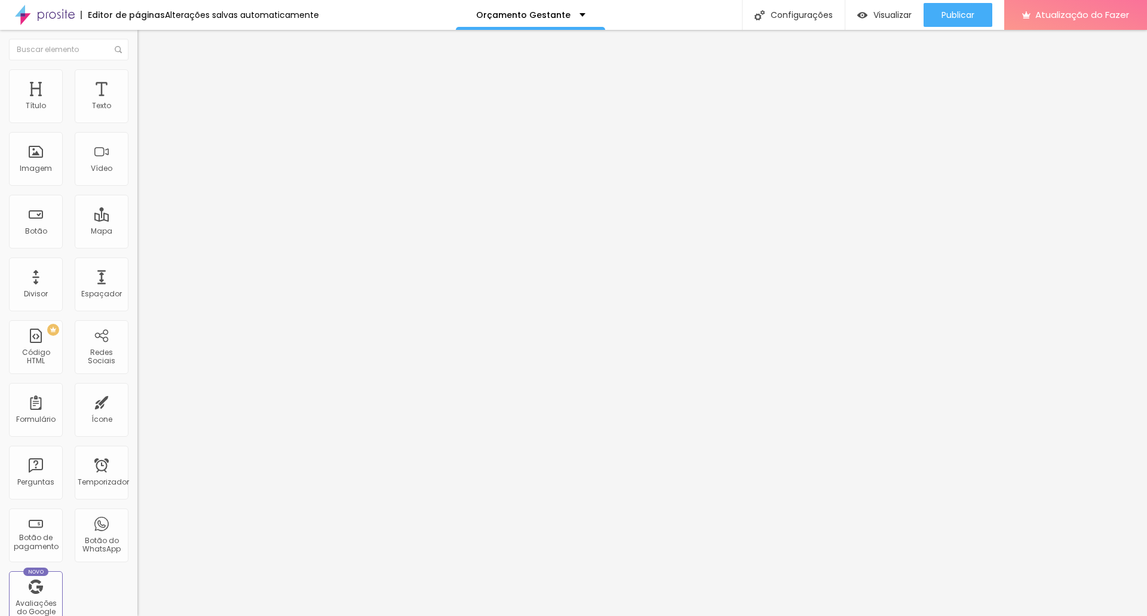
click at [137, 72] on img at bounding box center [142, 74] width 11 height 11
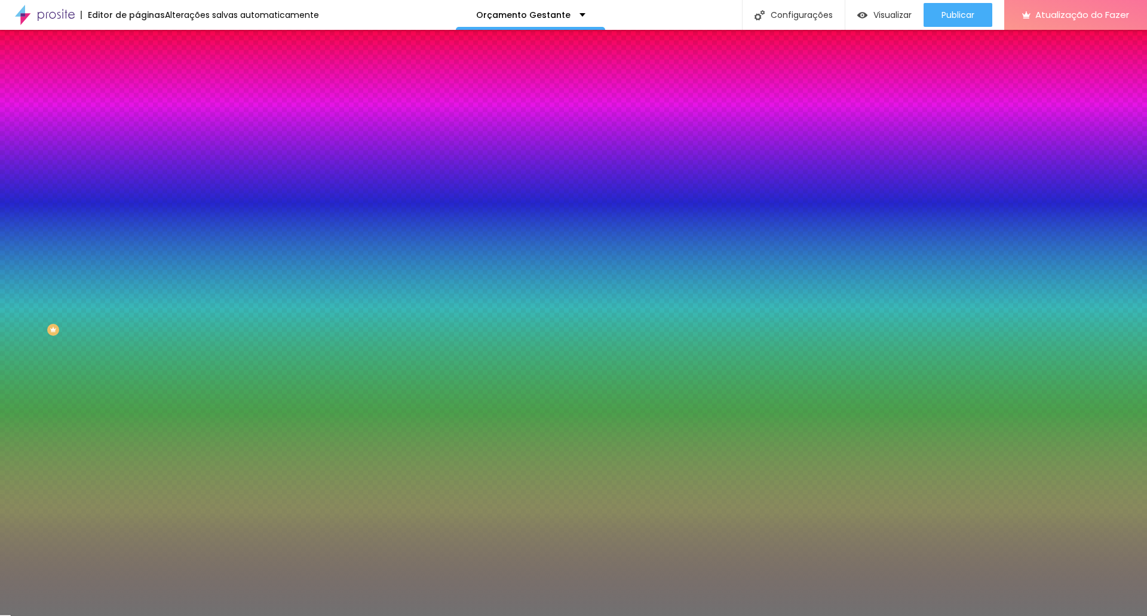
drag, startPoint x: 104, startPoint y: 122, endPoint x: 122, endPoint y: 122, distance: 18.5
click at [137, 122] on input "#717171" at bounding box center [208, 120] width 143 height 12
paste input "684E2D"
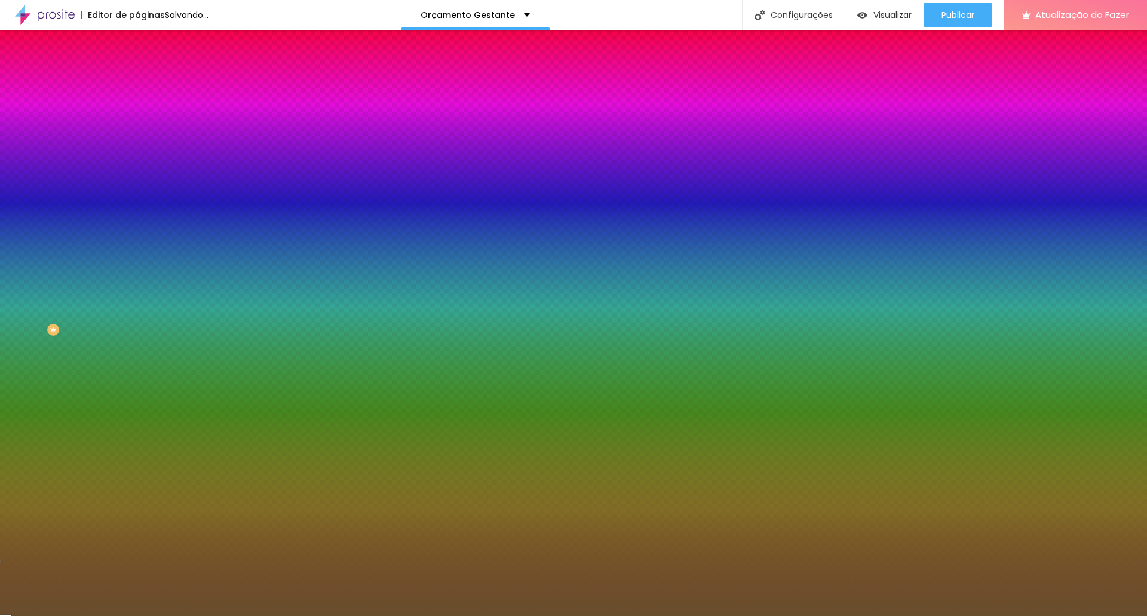
click at [137, 281] on div "Editar nulo Conteúdo Estilo Avançado Cor Voltar ao padrão #684E2D Tamanho 16 % …" at bounding box center [205, 323] width 137 height 586
drag, startPoint x: 99, startPoint y: 118, endPoint x: 131, endPoint y: 117, distance: 32.3
click at [137, 117] on div "Cor Voltar ao padrão #684E2D Tamanho 16 % Peso 2" at bounding box center [205, 139] width 137 height 93
paste input "9B6B40"
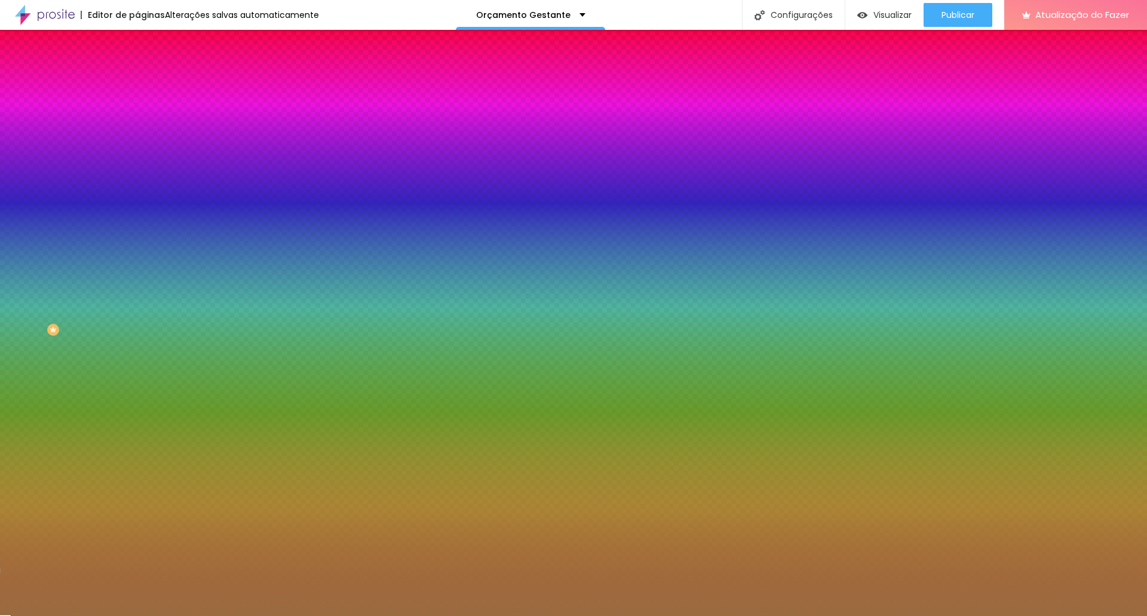
drag, startPoint x: 23, startPoint y: 156, endPoint x: 16, endPoint y: 152, distance: 8.3
click at [137, 152] on input "range" at bounding box center [175, 151] width 77 height 10
drag, startPoint x: 18, startPoint y: 188, endPoint x: 24, endPoint y: 188, distance: 6.6
click at [137, 186] on input "range" at bounding box center [175, 181] width 77 height 10
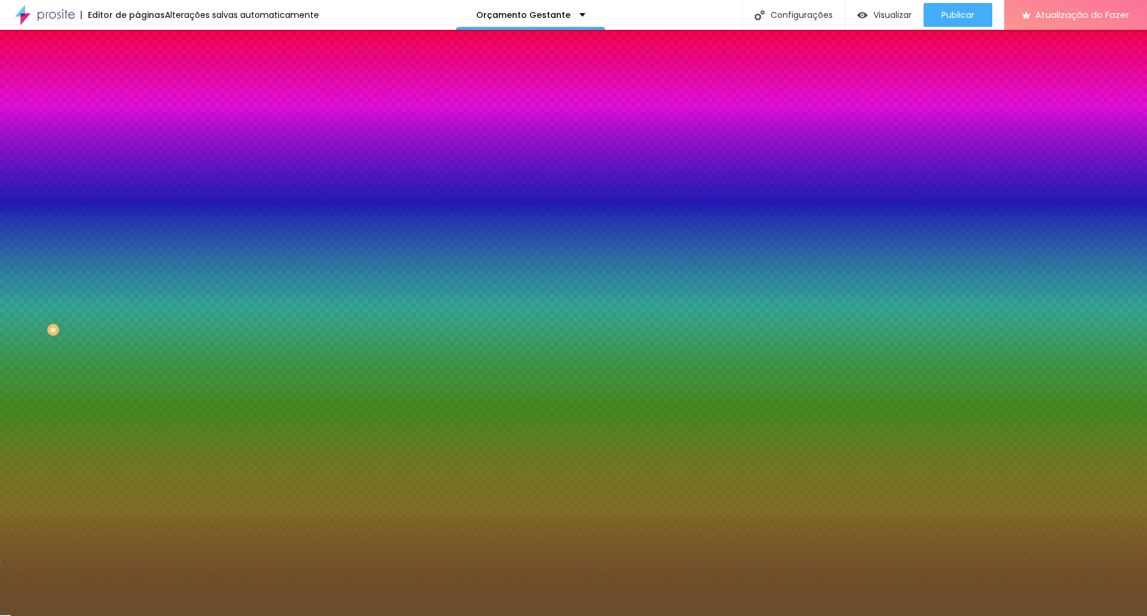
paste input "9B6B40"
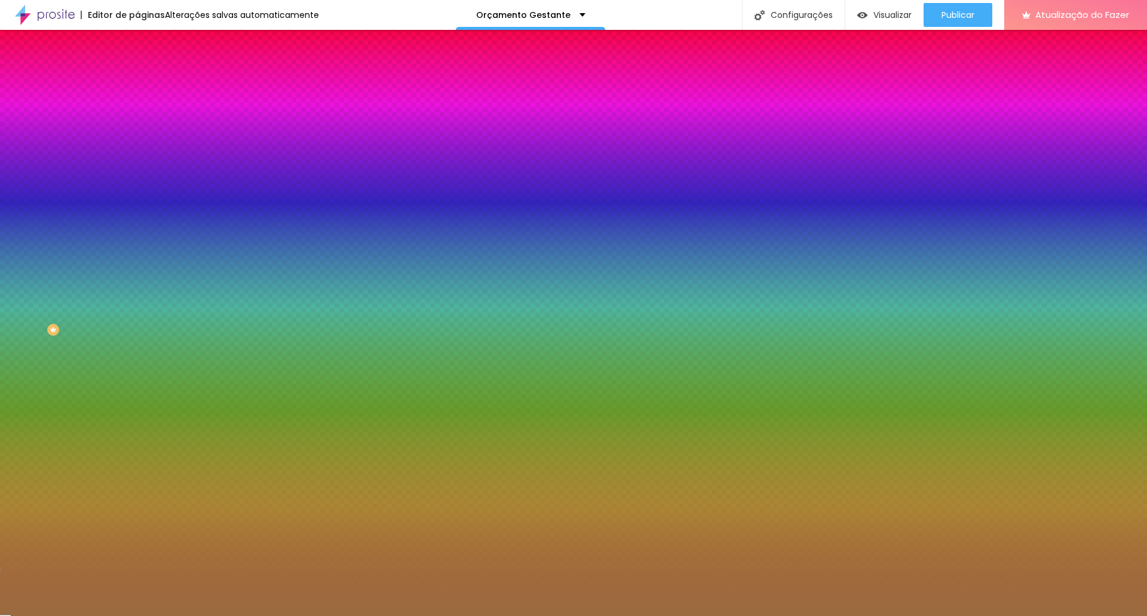
click at [137, 228] on div "Editar nulo Conteúdo Estilo Avançado Cor Voltar ao padrão #9B6B40 Tamanho 12 % …" at bounding box center [205, 323] width 137 height 586
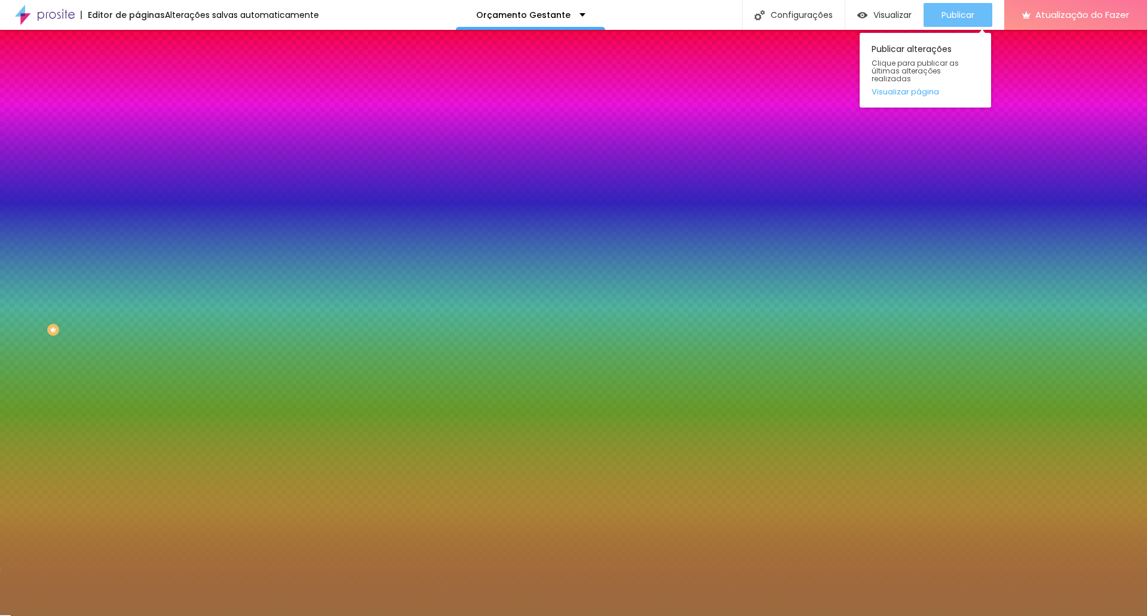
click at [952, 14] on font "Publicar" at bounding box center [958, 15] width 33 height 12
